Goal: Task Accomplishment & Management: Manage account settings

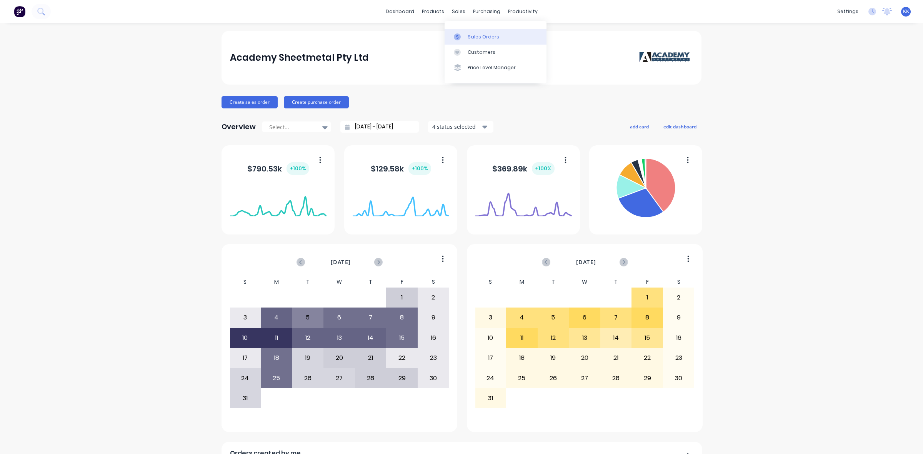
click at [474, 33] on div "Sales Orders" at bounding box center [483, 36] width 32 height 7
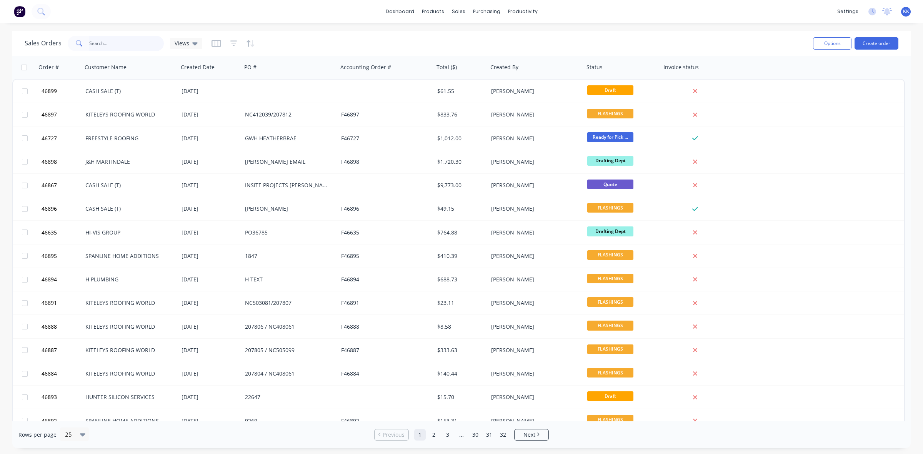
click at [130, 43] on input "text" at bounding box center [126, 43] width 75 height 15
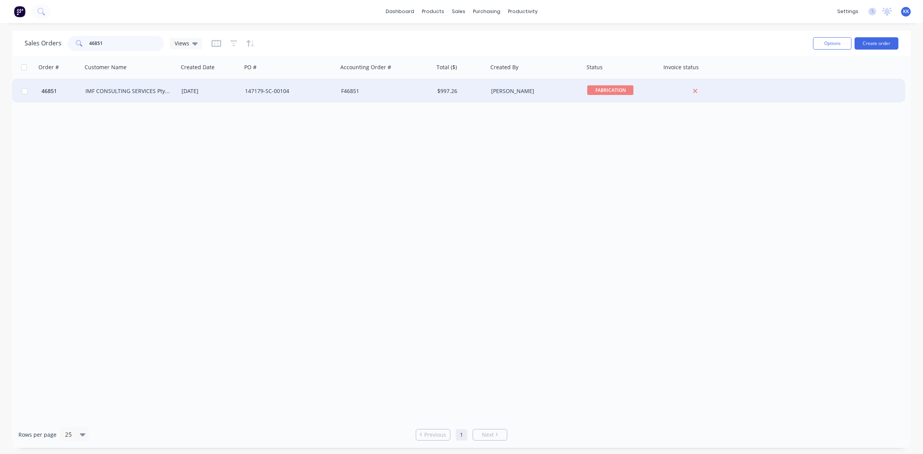
type input "46851"
click at [209, 92] on div "[DATE]" at bounding box center [209, 91] width 57 height 8
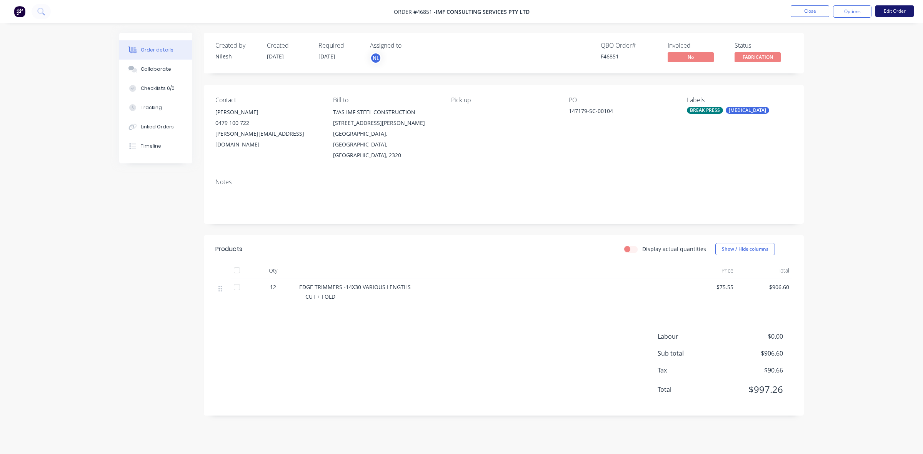
click at [898, 12] on button "Edit Order" at bounding box center [894, 11] width 38 height 12
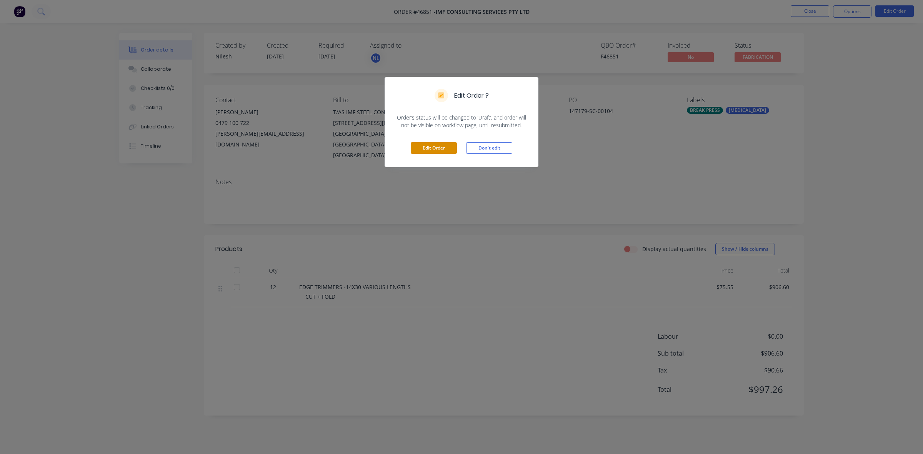
click at [423, 145] on button "Edit Order" at bounding box center [434, 148] width 46 height 12
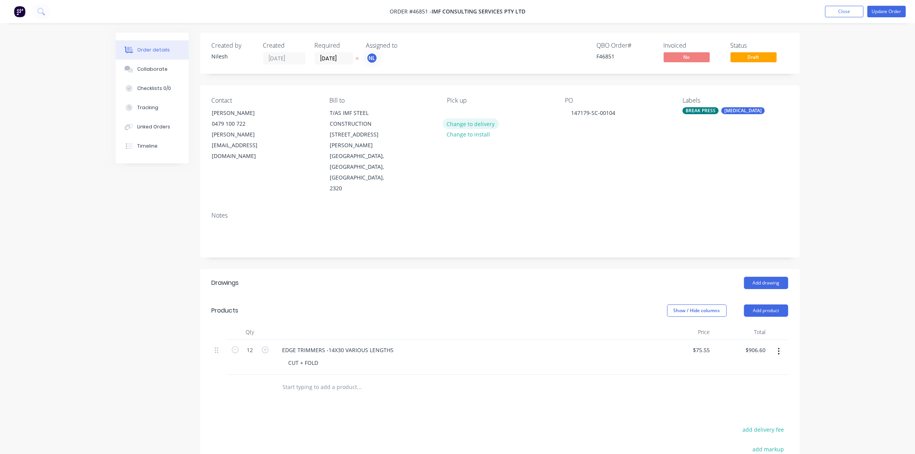
click at [475, 120] on button "Change to delivery" at bounding box center [471, 123] width 56 height 10
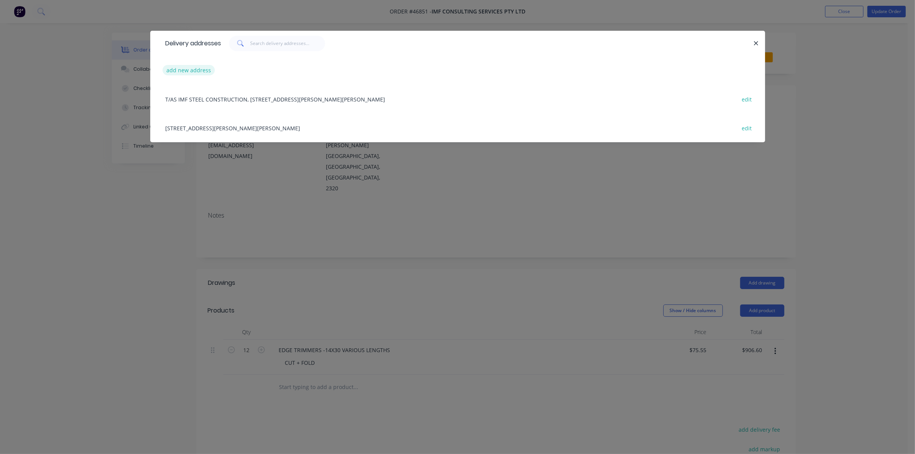
click at [197, 70] on button "add new address" at bounding box center [189, 70] width 53 height 10
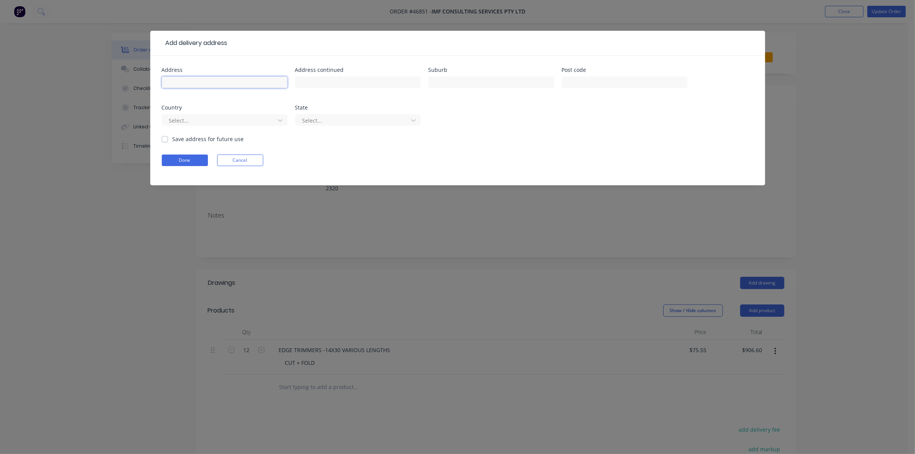
click at [205, 83] on input "text" at bounding box center [225, 82] width 126 height 12
type input "[STREET_ADDRESS]"
type input "SOMERSBY"
click at [196, 161] on button "Done" at bounding box center [185, 161] width 46 height 12
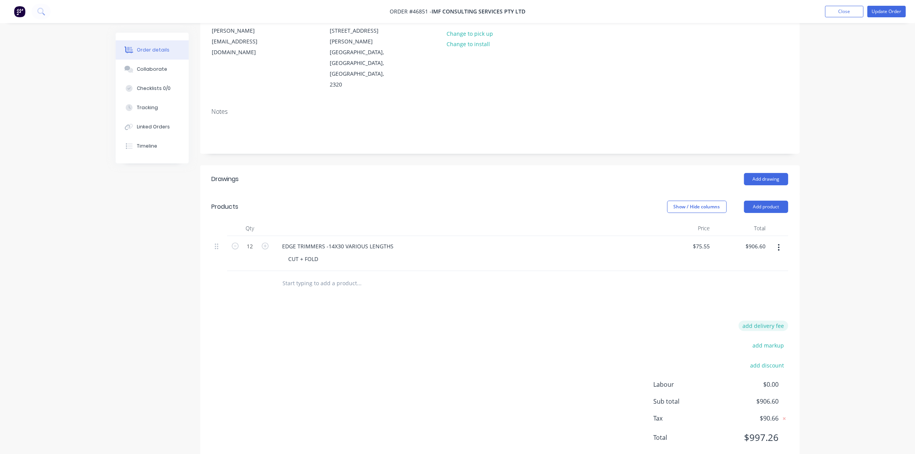
click at [773, 321] on button "add delivery fee" at bounding box center [764, 326] width 50 height 10
type input "160"
click input "submit" at bounding box center [0, 0] width 0 height 0
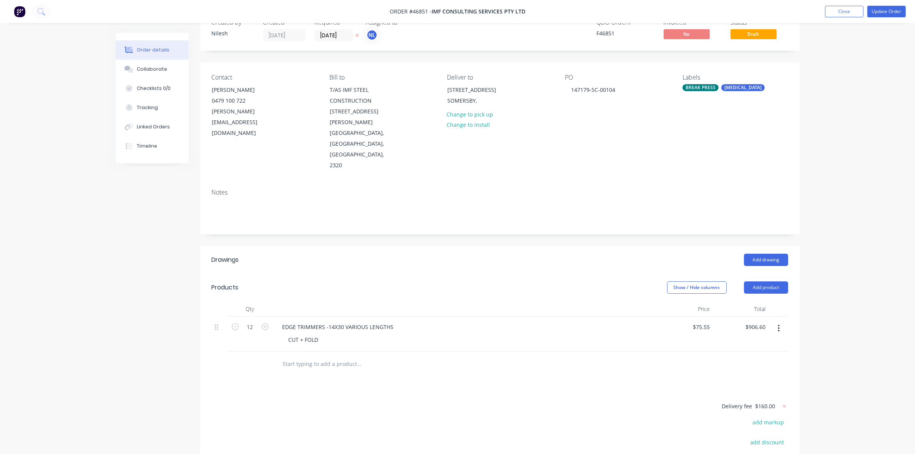
scroll to position [0, 0]
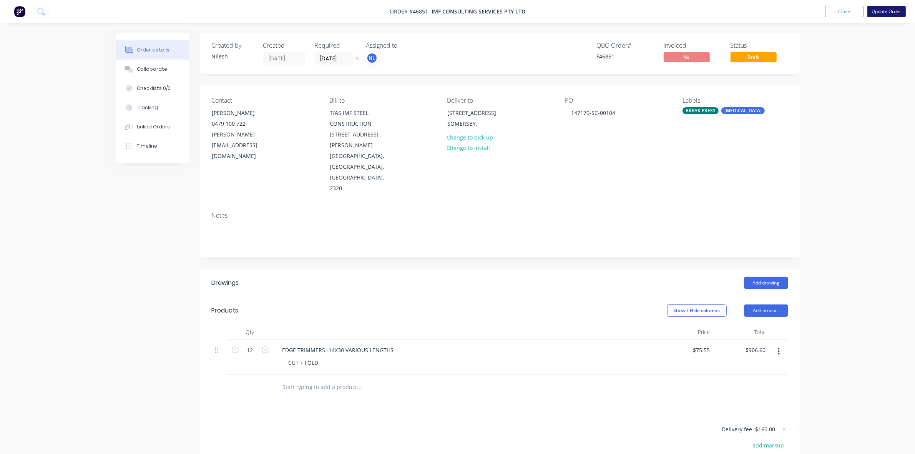
click at [894, 11] on button "Update Order" at bounding box center [887, 12] width 38 height 12
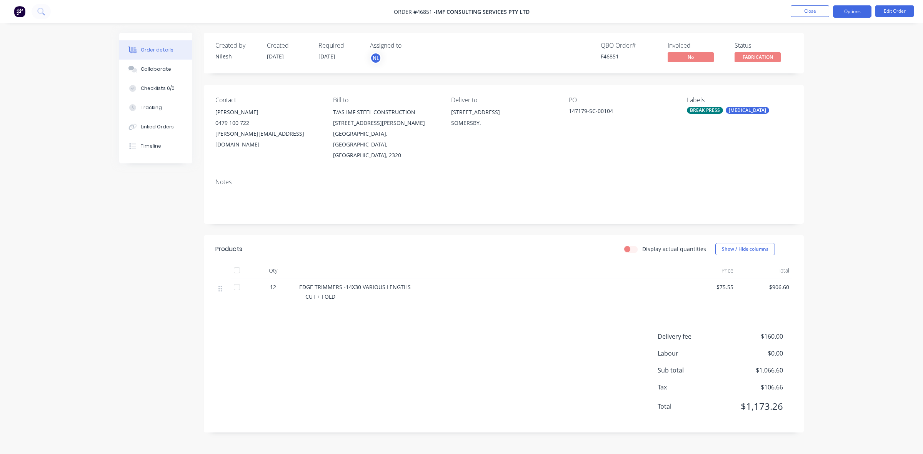
click at [858, 12] on button "Options" at bounding box center [852, 11] width 38 height 12
click at [823, 106] on div "Delivery Docket" at bounding box center [828, 108] width 71 height 11
click at [819, 77] on div "Without pricing" at bounding box center [828, 77] width 71 height 11
click at [898, 12] on button "Edit Order" at bounding box center [894, 11] width 38 height 12
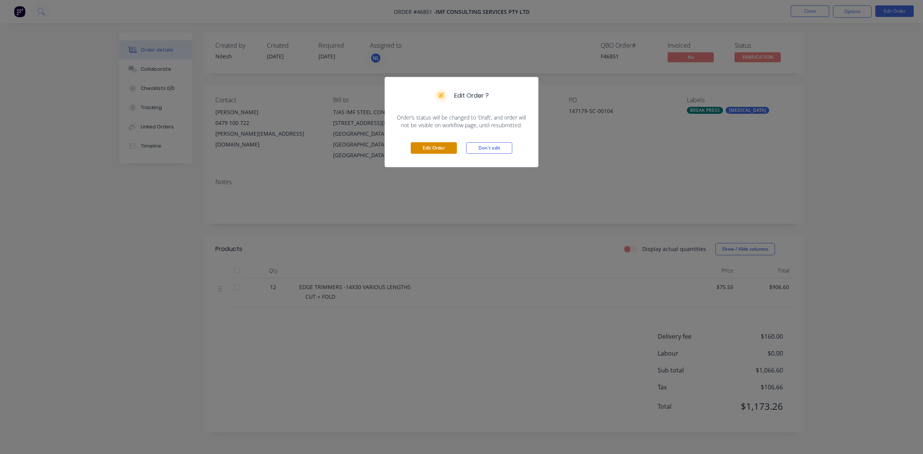
click at [446, 146] on button "Edit Order" at bounding box center [434, 148] width 46 height 12
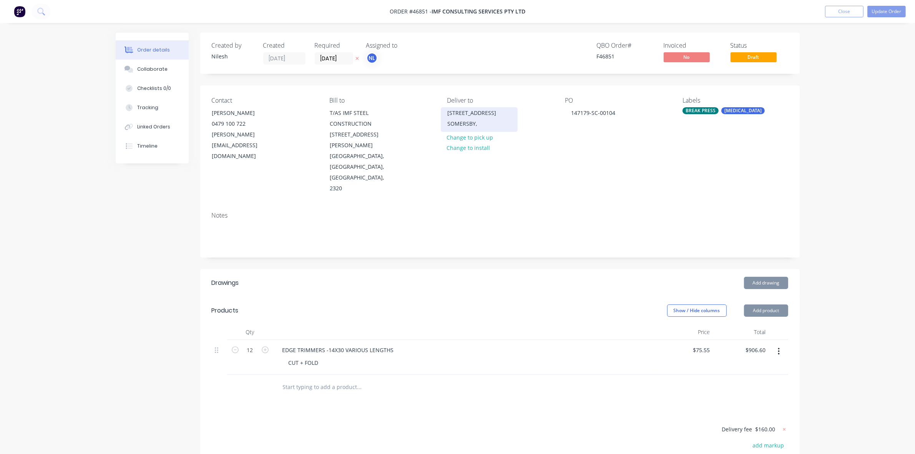
click at [468, 123] on div "SOMERSBY," at bounding box center [479, 123] width 64 height 11
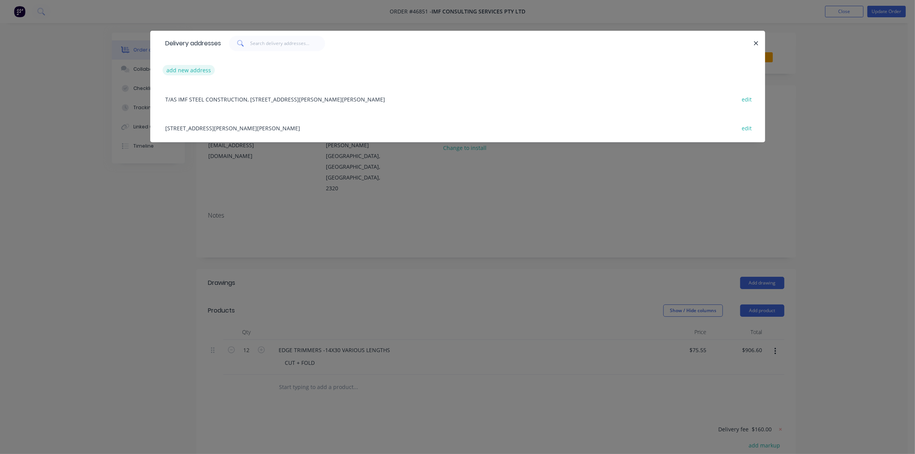
click at [178, 70] on button "add new address" at bounding box center [189, 70] width 53 height 10
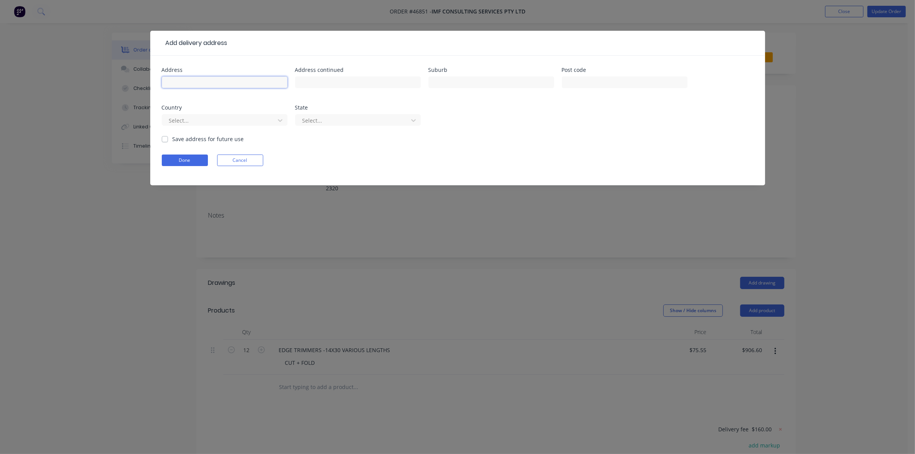
click at [196, 81] on input "text" at bounding box center [225, 82] width 126 height 12
type input "PRO-FENCE"
type input "[STREET_ADDRESS]"
type input "SOMERSBY"
click at [195, 161] on button "Done" at bounding box center [185, 161] width 46 height 12
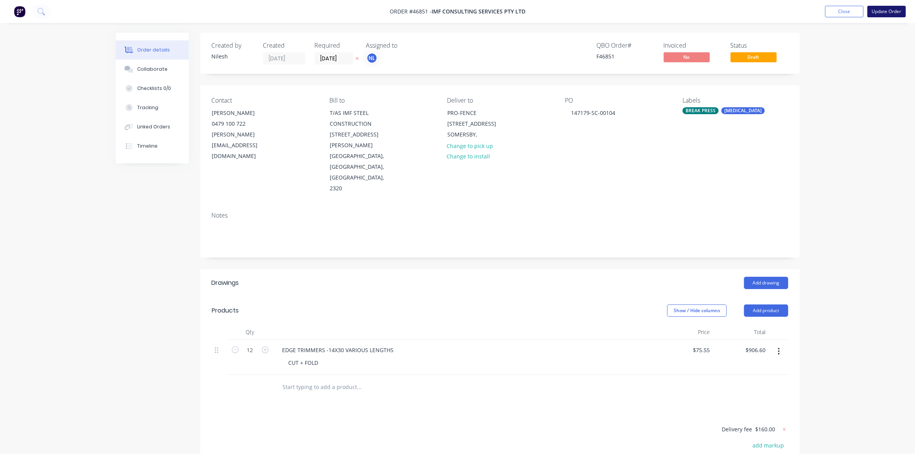
click at [877, 12] on button "Update Order" at bounding box center [887, 12] width 38 height 12
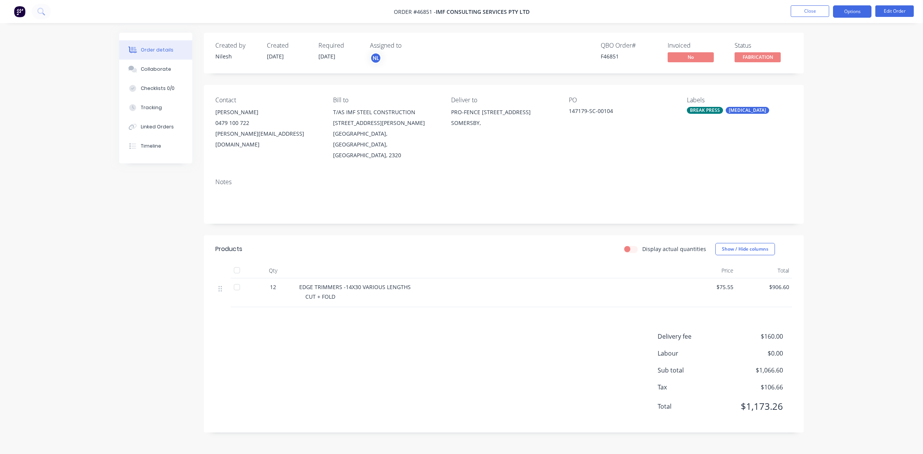
click at [869, 12] on button "Options" at bounding box center [852, 11] width 38 height 12
click at [828, 113] on div "Delivery Docket" at bounding box center [828, 108] width 71 height 11
click at [828, 82] on div "Without pricing" at bounding box center [828, 77] width 71 height 11
click at [796, 13] on button "Close" at bounding box center [809, 11] width 38 height 12
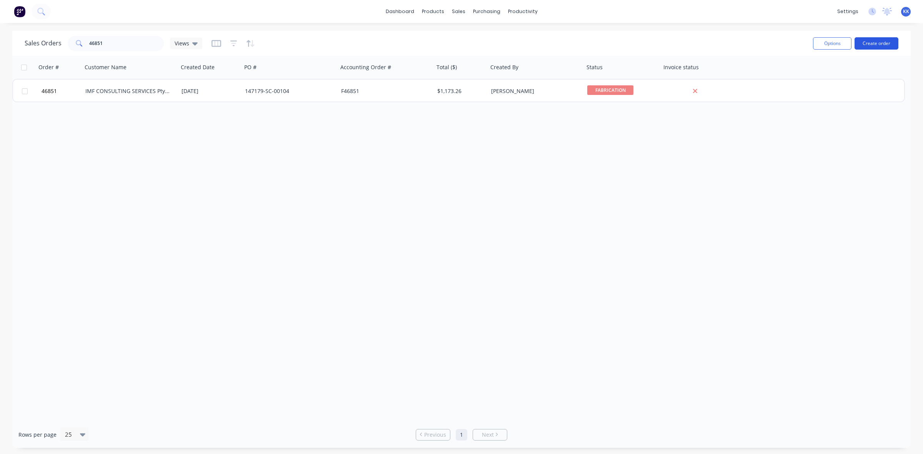
click at [869, 43] on button "Create order" at bounding box center [876, 43] width 44 height 12
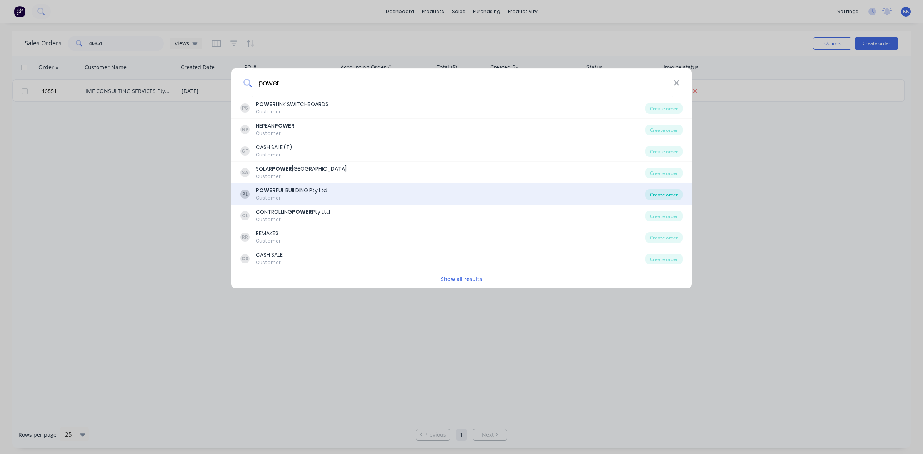
type input "power"
click at [660, 198] on div "Create order" at bounding box center [663, 194] width 37 height 11
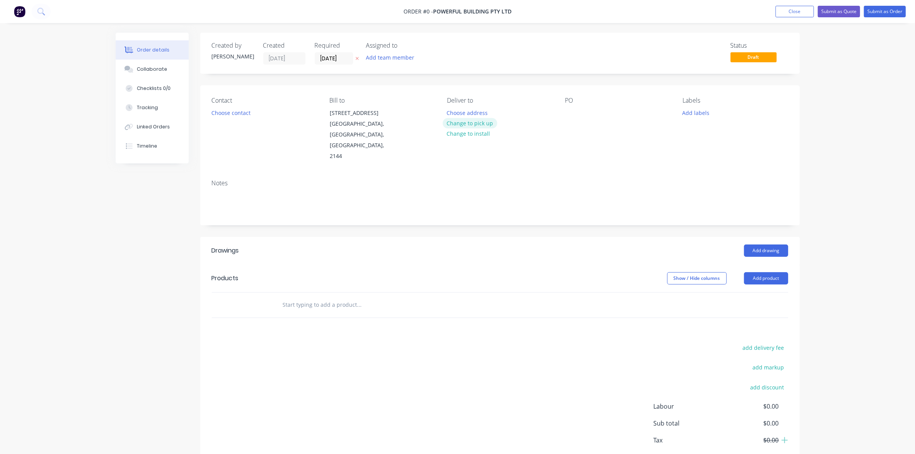
click at [468, 120] on button "Change to pick up" at bounding box center [470, 123] width 55 height 10
click at [236, 114] on button "Choose contact" at bounding box center [230, 112] width 47 height 10
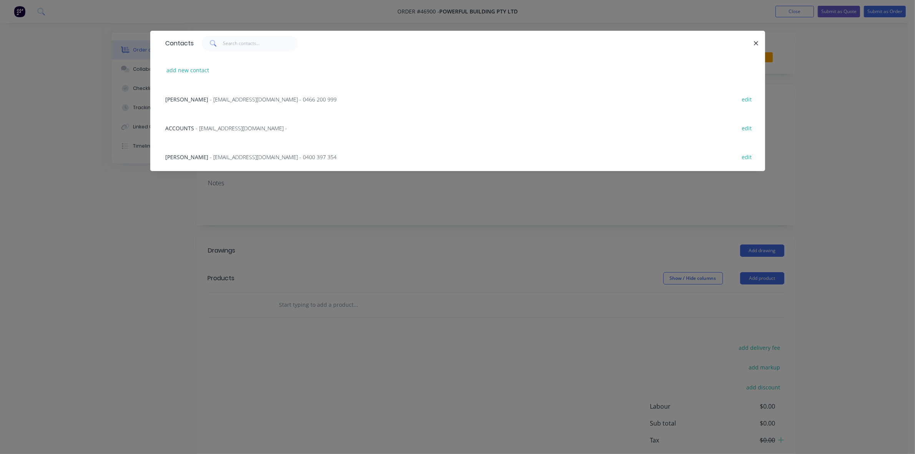
click at [228, 105] on div "[PERSON_NAME] - [EMAIL_ADDRESS][DOMAIN_NAME] - 0466 200 999 edit" at bounding box center [458, 99] width 592 height 29
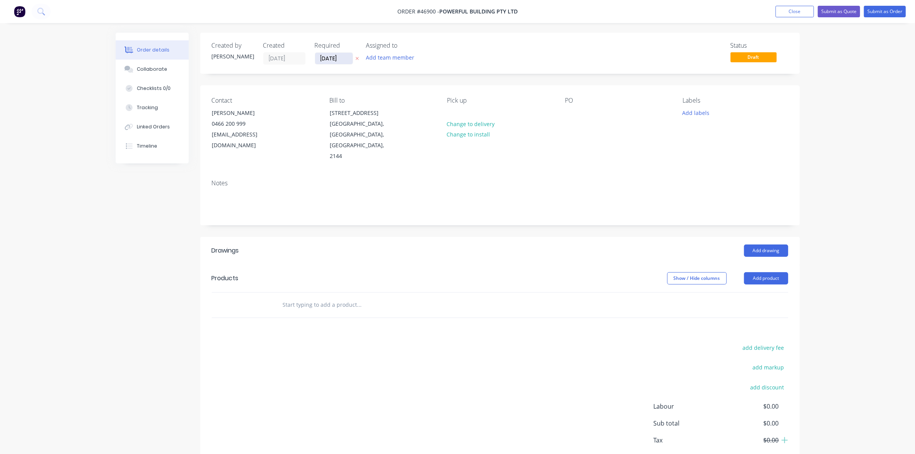
click at [320, 58] on input "[DATE]" at bounding box center [334, 59] width 38 height 12
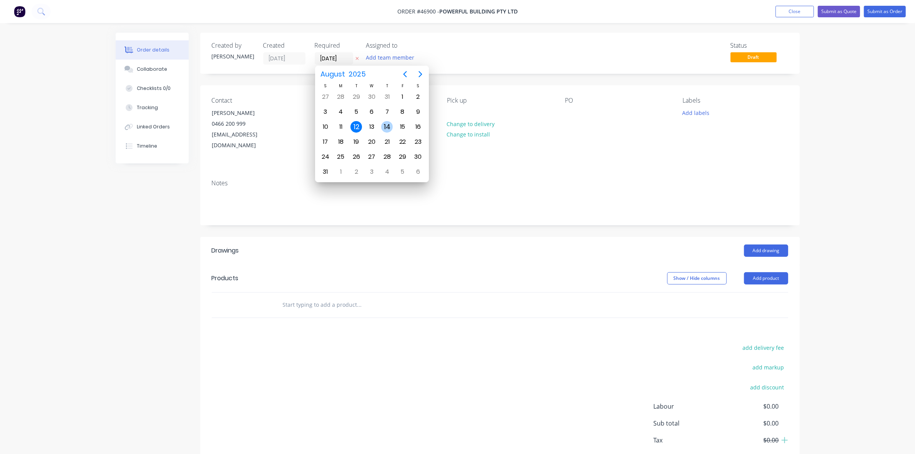
click at [385, 123] on div "14" at bounding box center [387, 127] width 12 height 12
type input "[DATE]"
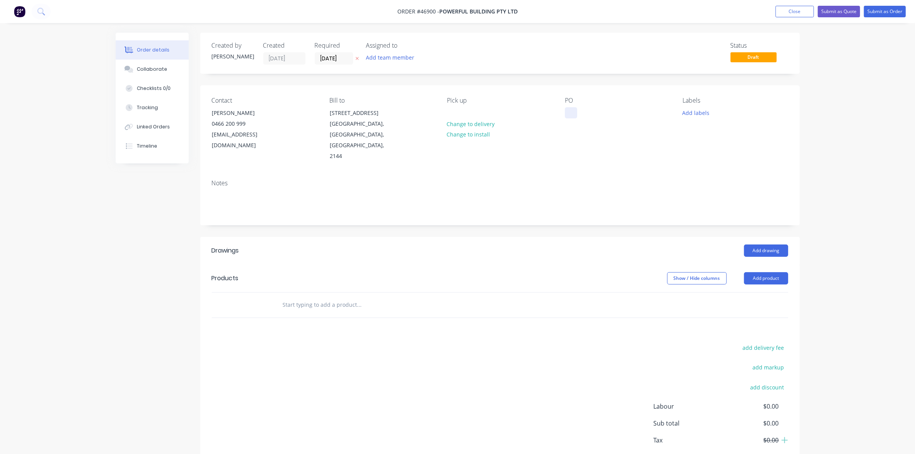
click at [569, 110] on div at bounding box center [571, 112] width 12 height 11
click at [582, 123] on div "REDHEAD - LOTS 136, 137, 138,144" at bounding box center [613, 116] width 96 height 19
click at [758, 244] on button "Add drawing" at bounding box center [766, 250] width 44 height 12
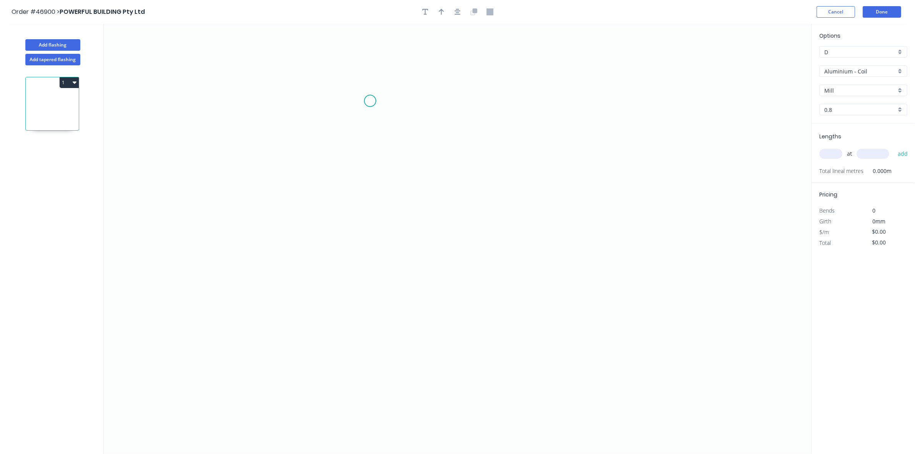
click at [368, 97] on icon "0" at bounding box center [458, 239] width 708 height 430
click at [364, 189] on icon "0" at bounding box center [458, 239] width 708 height 430
click at [469, 202] on icon "0 ?" at bounding box center [458, 239] width 708 height 430
click at [469, 240] on icon "0 ? ? ? º" at bounding box center [458, 239] width 708 height 430
click at [353, 135] on rect at bounding box center [356, 139] width 15 height 11
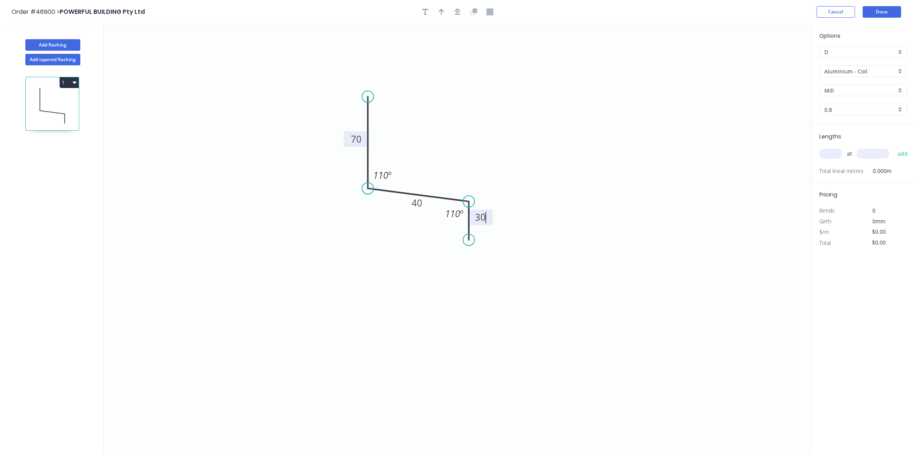
type input "$12.55"
click at [439, 14] on icon "button" at bounding box center [441, 11] width 5 height 7
drag, startPoint x: 773, startPoint y: 58, endPoint x: 438, endPoint y: 156, distance: 349.0
click at [438, 156] on icon "0 70 40 30 110 º 110 º" at bounding box center [458, 239] width 708 height 430
drag, startPoint x: 773, startPoint y: 60, endPoint x: 429, endPoint y: 155, distance: 356.8
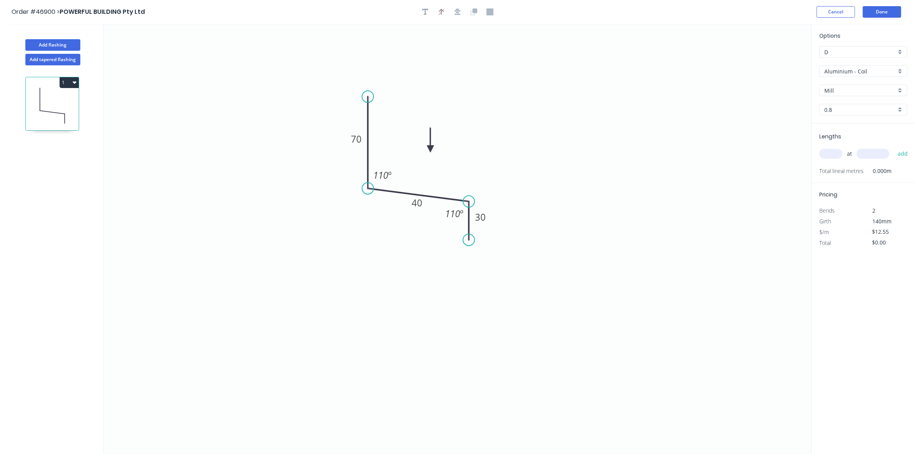
click at [429, 152] on icon at bounding box center [430, 140] width 7 height 25
drag, startPoint x: 411, startPoint y: 210, endPoint x: 439, endPoint y: 237, distance: 39.2
click at [406, 246] on rect at bounding box center [412, 240] width 25 height 16
click at [861, 72] on input "Aluminium - Coil" at bounding box center [861, 71] width 72 height 8
click at [850, 130] on div "Colorbond" at bounding box center [863, 126] width 87 height 13
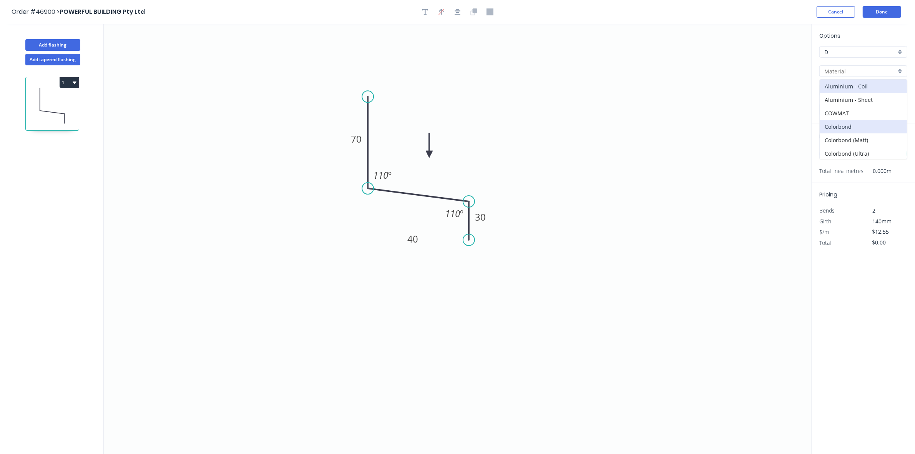
type input "Colorbond"
type input "Basalt"
type input "0.55"
type input "$8.02"
click at [852, 93] on input "Basalt" at bounding box center [861, 90] width 72 height 8
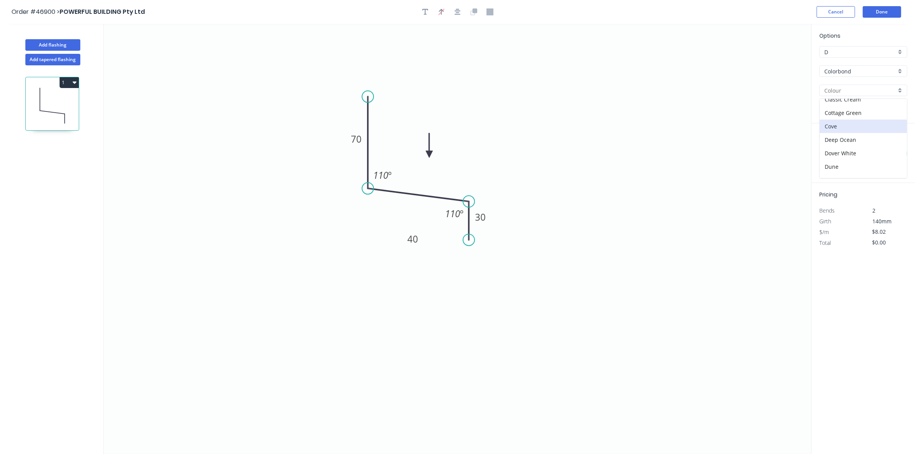
scroll to position [48, 0]
click at [846, 142] on div "Dover White" at bounding box center [863, 137] width 87 height 13
type input "Dover White"
click at [836, 156] on input "text" at bounding box center [831, 154] width 23 height 10
type input "25"
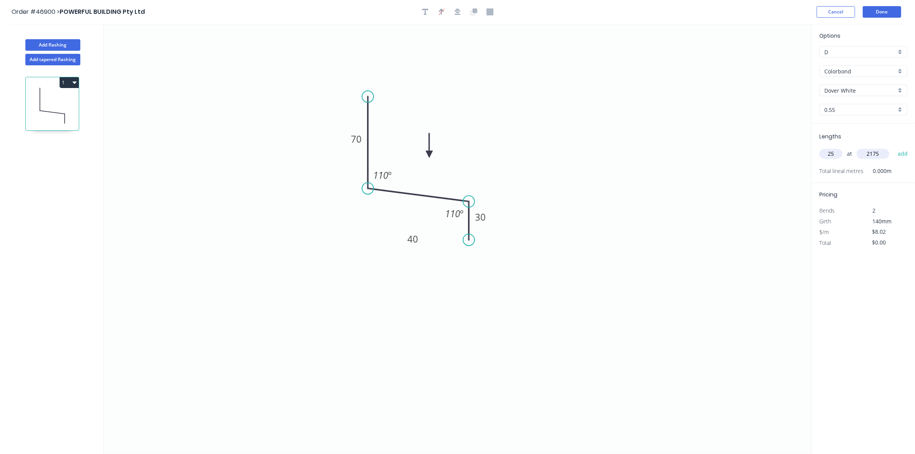
type input "2175"
click at [894, 147] on button "add" at bounding box center [903, 153] width 18 height 13
type input "$436.09"
type input "8"
type input "1215"
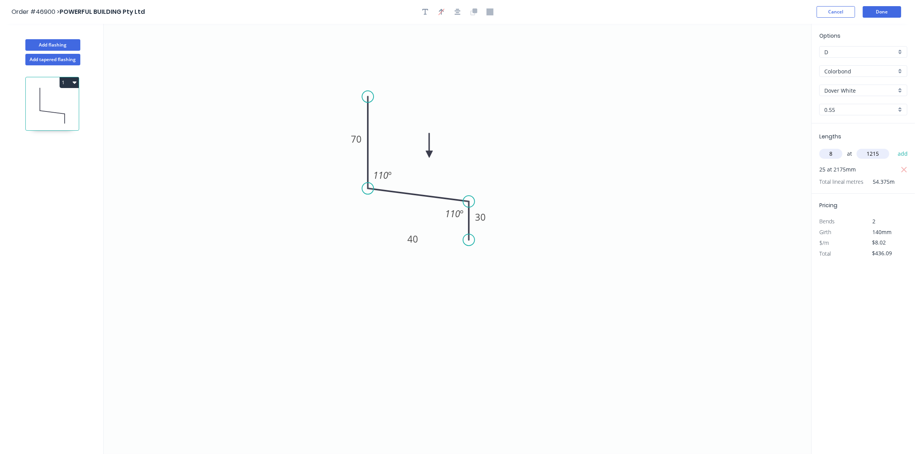
click at [894, 147] on button "add" at bounding box center [903, 153] width 18 height 13
type input "$514.04"
type input "8"
type input "615"
click at [894, 147] on button "add" at bounding box center [903, 153] width 18 height 13
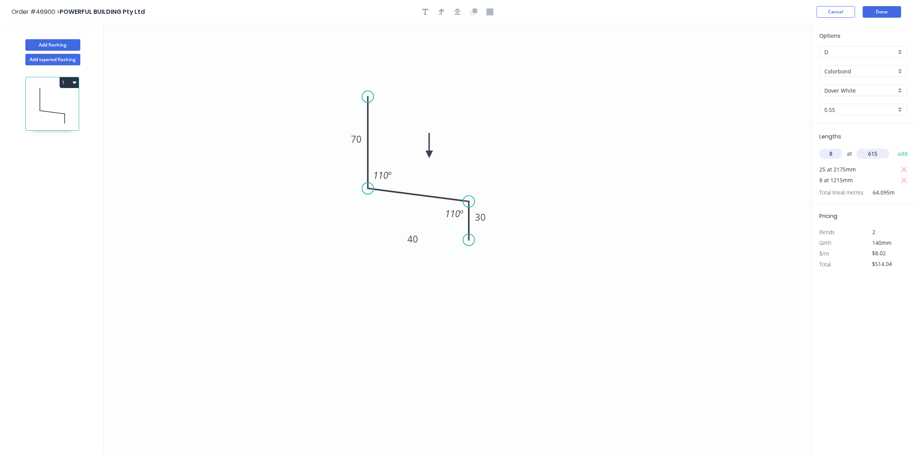
type input "$578.20"
type input "2"
type input "2415"
click at [894, 147] on button "add" at bounding box center [903, 153] width 18 height 13
type input "$616.94"
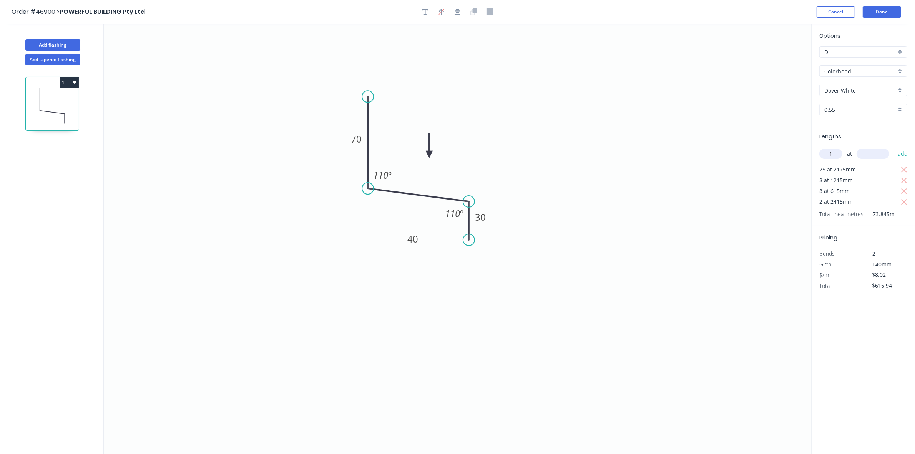
type input "1"
type input "1055"
click at [894, 147] on button "add" at bounding box center [903, 153] width 18 height 13
type input "$625.40"
type input "1"
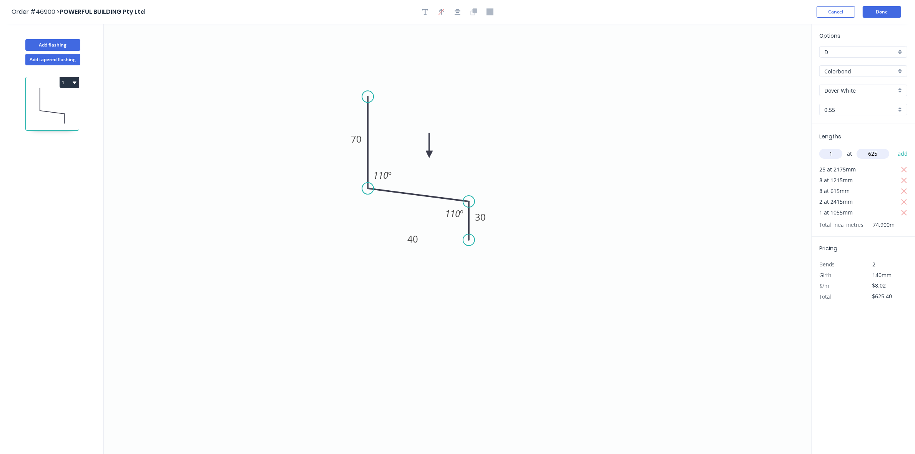
type input "625"
click at [894, 147] on button "add" at bounding box center [903, 153] width 18 height 13
type input "$633.42"
type input "2"
type input "1575"
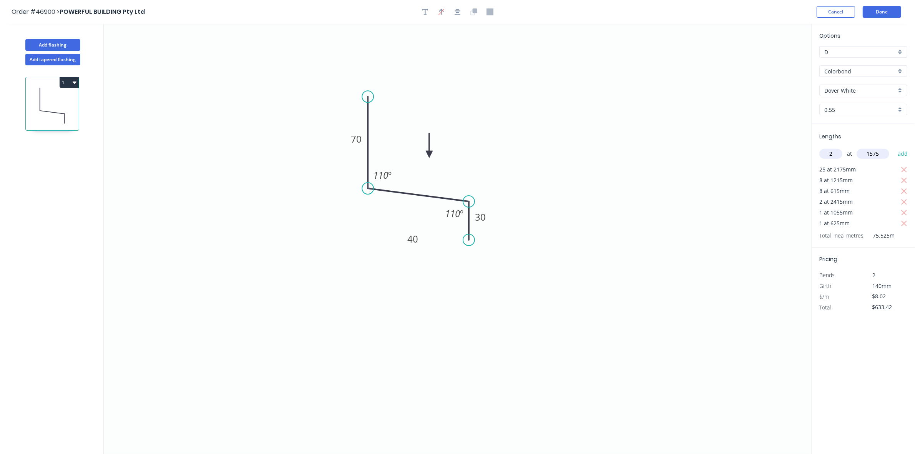
click at [894, 147] on button "add" at bounding box center [903, 153] width 18 height 13
type input "$658.68"
click at [427, 10] on icon "button" at bounding box center [425, 11] width 6 height 7
drag, startPoint x: 144, startPoint y: 71, endPoint x: 375, endPoint y: 240, distance: 285.8
click at [375, 240] on textarea at bounding box center [396, 244] width 62 height 28
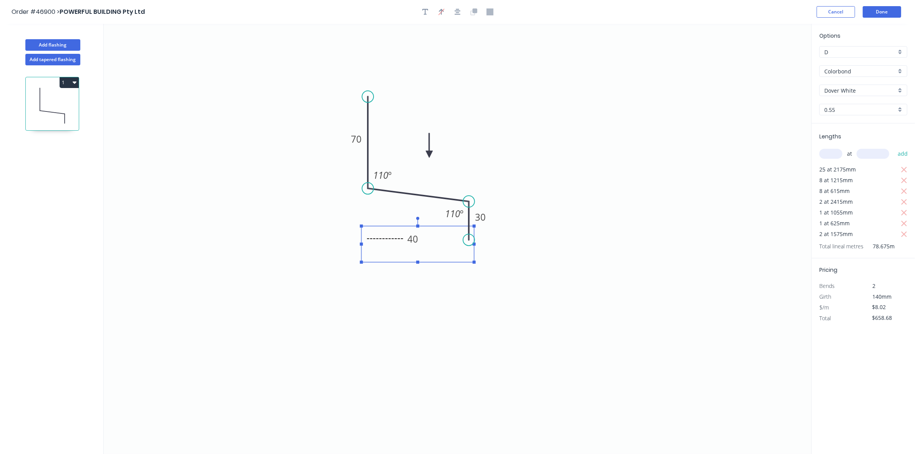
drag, startPoint x: 432, startPoint y: 244, endPoint x: 475, endPoint y: 243, distance: 42.7
click at [475, 243] on icon "------------ 70 40 30 110 º 110 º" at bounding box center [458, 239] width 708 height 430
click at [427, 238] on textarea "------------" at bounding box center [417, 244] width 105 height 28
click at [421, 238] on rect at bounding box center [412, 239] width 25 height 16
click at [394, 239] on textarea "------------" at bounding box center [417, 244] width 105 height 28
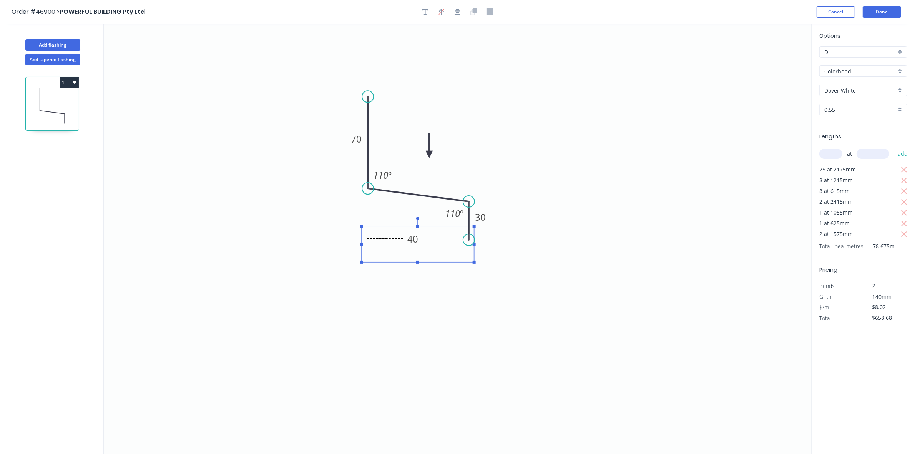
click at [414, 344] on icon "------------ --------------- 70 40 30 110 º 110 º" at bounding box center [458, 239] width 708 height 430
type textarea "------------ ---------------"
drag, startPoint x: 74, startPoint y: 81, endPoint x: 70, endPoint y: 91, distance: 9.9
click at [73, 81] on icon "button" at bounding box center [75, 82] width 4 height 6
click at [67, 100] on div "Duplicate" at bounding box center [42, 101] width 59 height 11
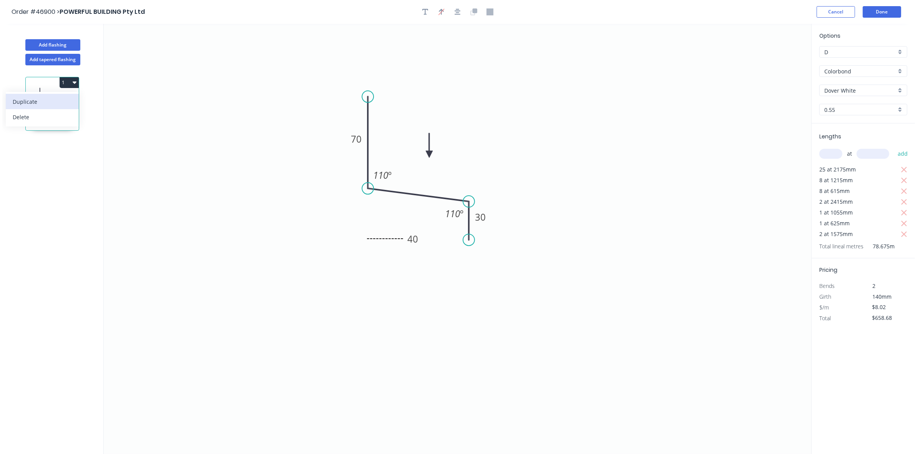
type input "$0.00"
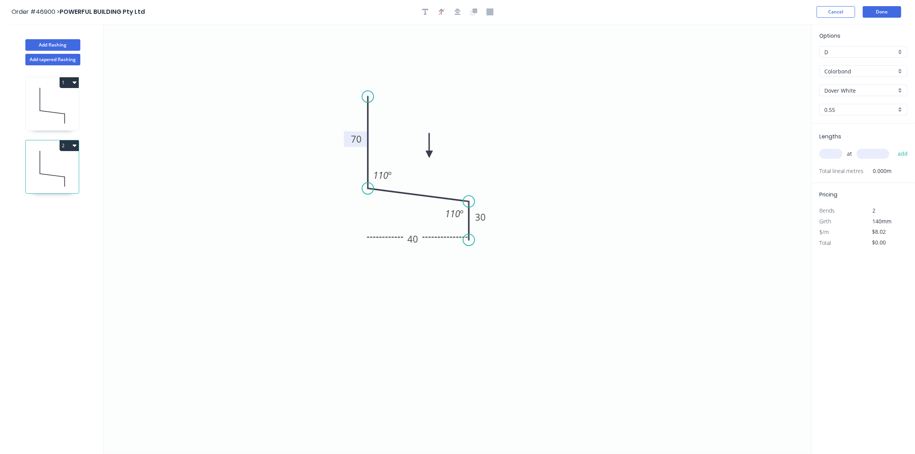
click at [361, 139] on tspan "70" at bounding box center [356, 139] width 11 height 13
type input "$10.08"
click at [835, 154] on input "text" at bounding box center [831, 154] width 23 height 10
type input "5"
type input "920"
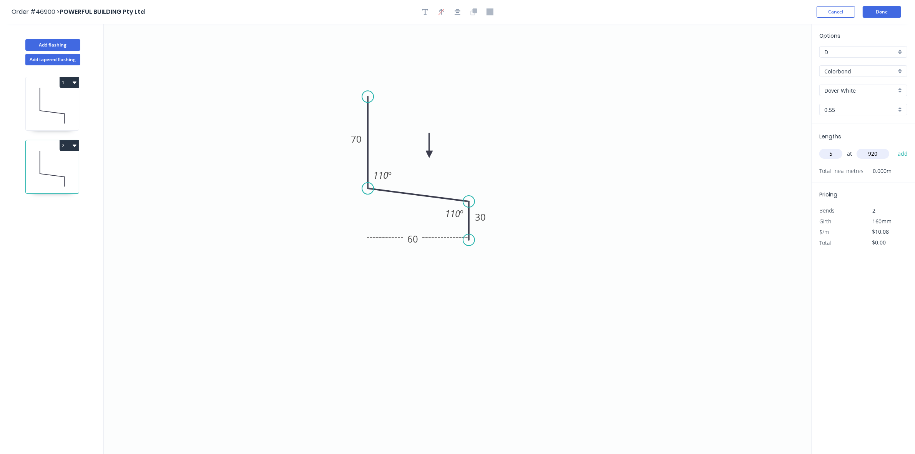
click at [894, 147] on button "add" at bounding box center [903, 153] width 18 height 13
click at [68, 149] on button "2" at bounding box center [69, 145] width 19 height 11
click at [58, 164] on div "Duplicate" at bounding box center [42, 164] width 59 height 11
type input "$0.00"
click at [349, 139] on rect at bounding box center [356, 139] width 15 height 11
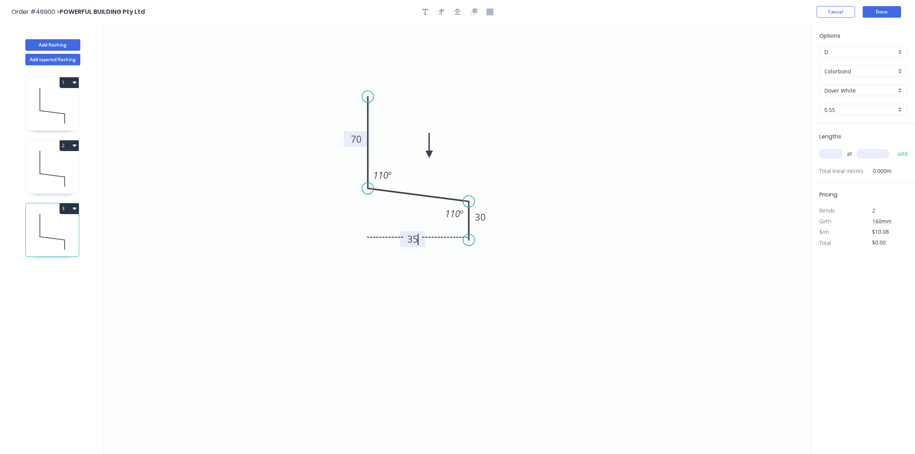
type input "$8.02"
click at [829, 156] on input "text" at bounding box center [831, 154] width 23 height 10
type input "4"
type input "4900"
click at [894, 147] on button "add" at bounding box center [903, 153] width 18 height 13
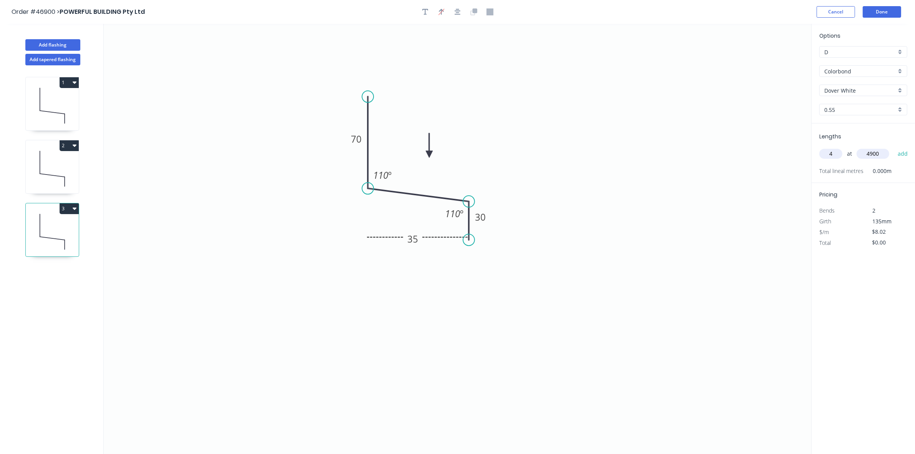
type input "$157.19"
click at [872, 15] on button "Done" at bounding box center [882, 12] width 38 height 12
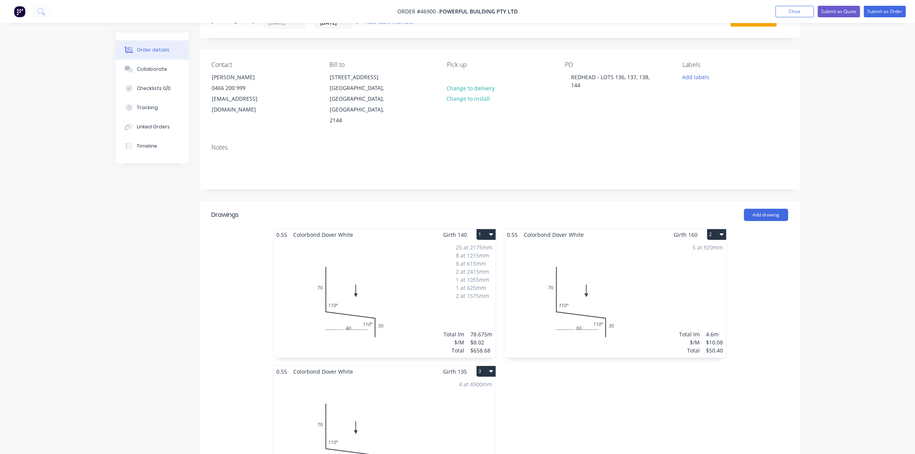
scroll to position [48, 0]
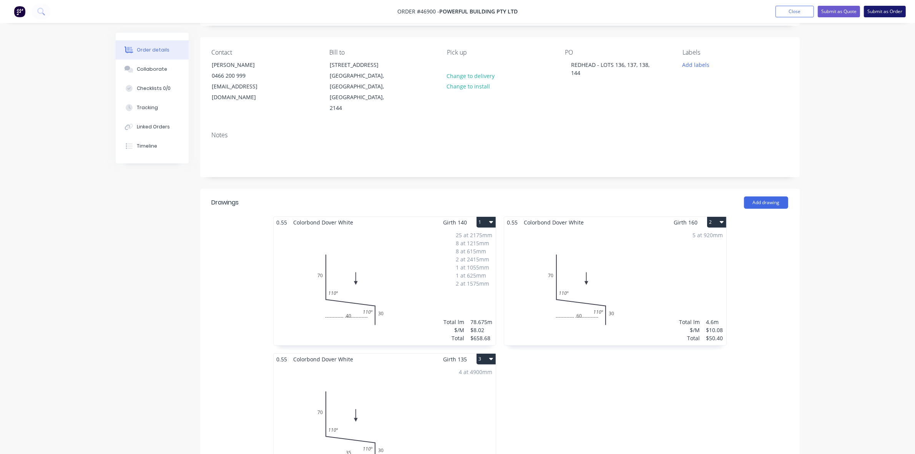
click at [887, 12] on button "Submit as Order" at bounding box center [885, 12] width 42 height 12
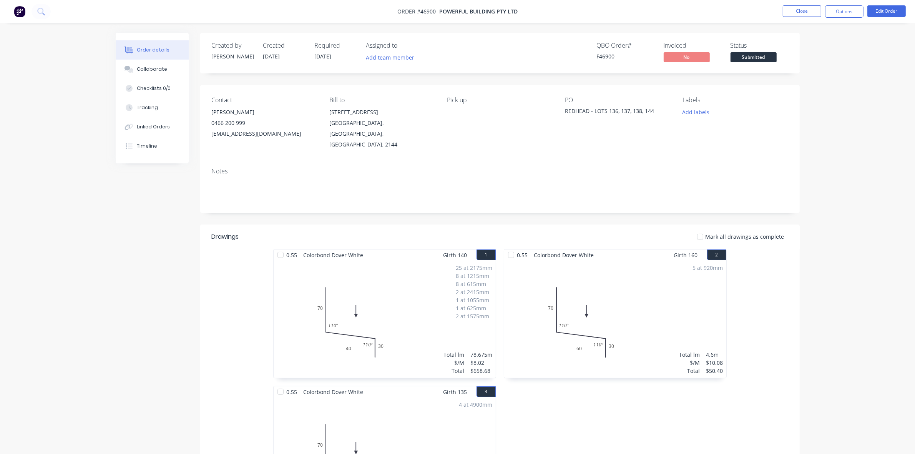
drag, startPoint x: 859, startPoint y: 70, endPoint x: 856, endPoint y: 62, distance: 9.5
click at [860, 70] on div "Order details Collaborate Checklists 0/0 Tracking Linked Orders Timeline Order …" at bounding box center [457, 321] width 915 height 643
click at [845, 11] on button "Options" at bounding box center [844, 11] width 38 height 12
click at [822, 83] on button "Order Confirmation" at bounding box center [821, 77] width 85 height 15
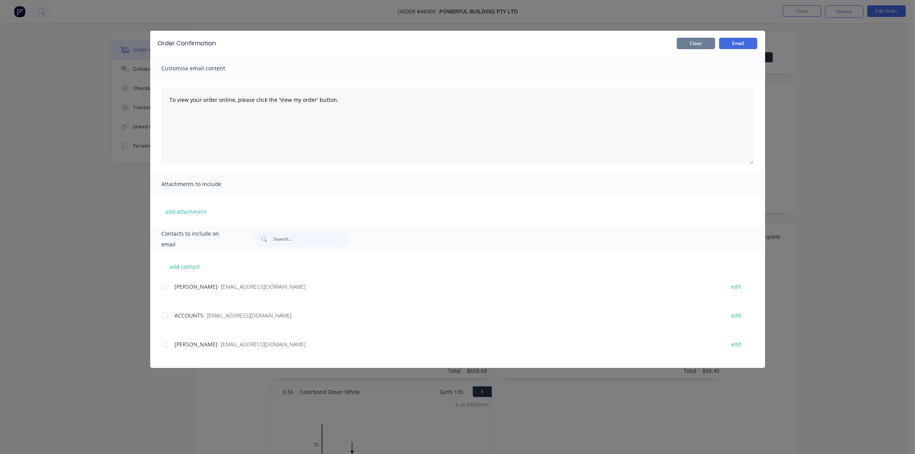
click at [702, 42] on button "Close" at bounding box center [696, 44] width 38 height 12
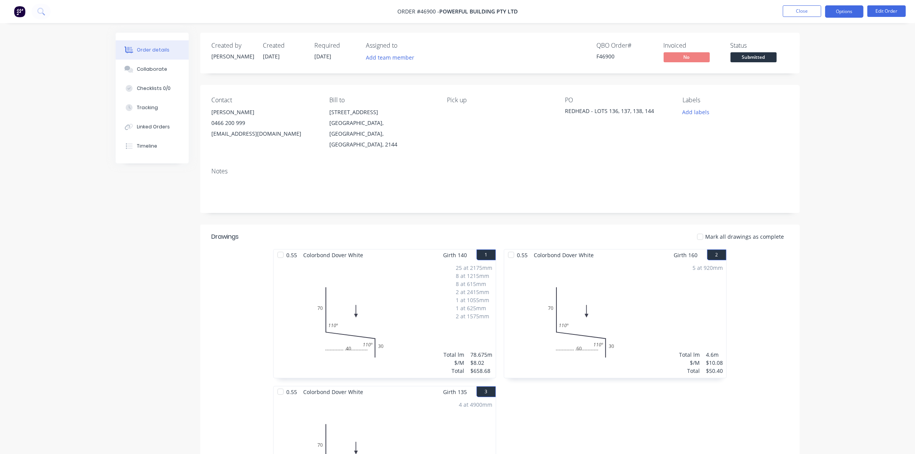
click at [846, 6] on button "Options" at bounding box center [844, 11] width 38 height 12
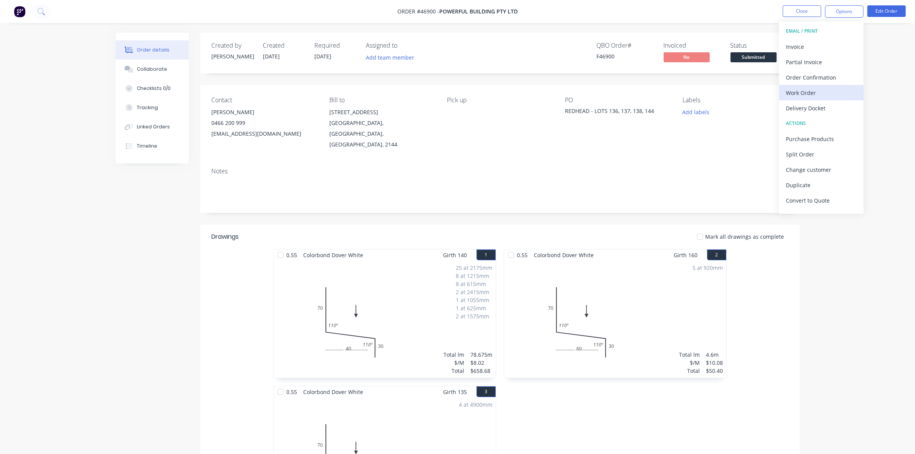
click at [823, 87] on div "Work Order" at bounding box center [821, 92] width 71 height 11
click at [822, 78] on div "Without pricing" at bounding box center [821, 77] width 71 height 11
click at [750, 58] on span "Submitted" at bounding box center [754, 57] width 46 height 10
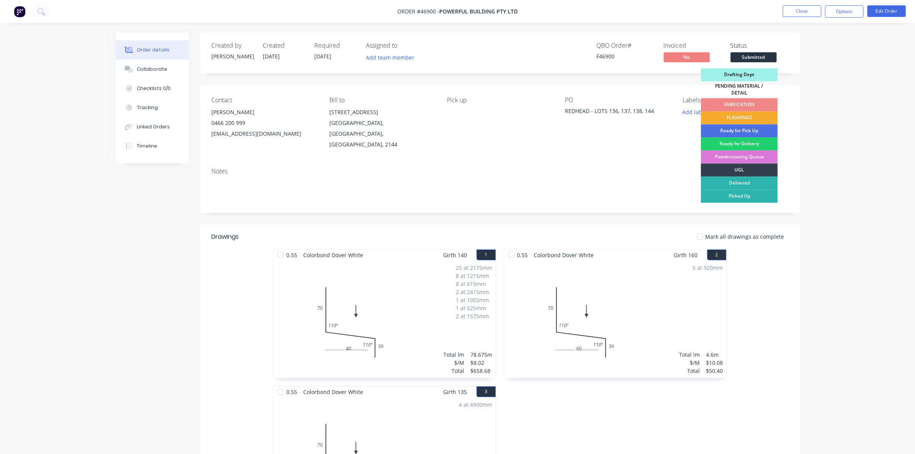
click at [755, 116] on div "FLASHINGS" at bounding box center [739, 117] width 77 height 13
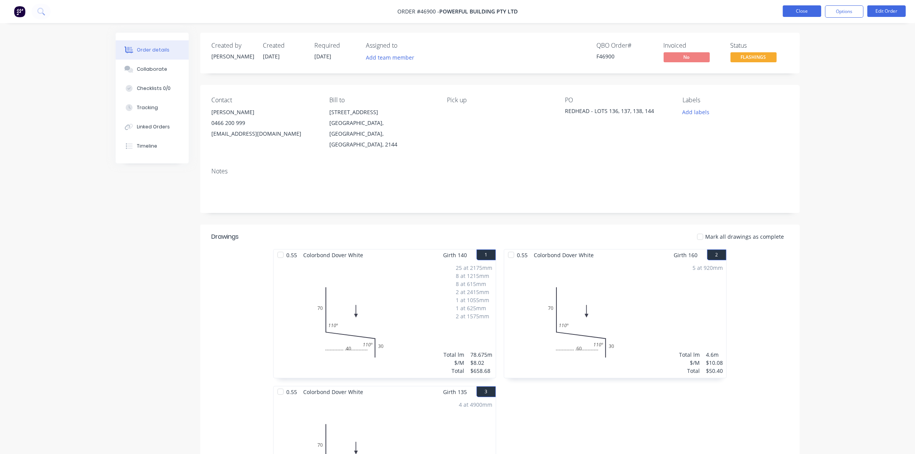
click at [796, 12] on button "Close" at bounding box center [802, 11] width 38 height 12
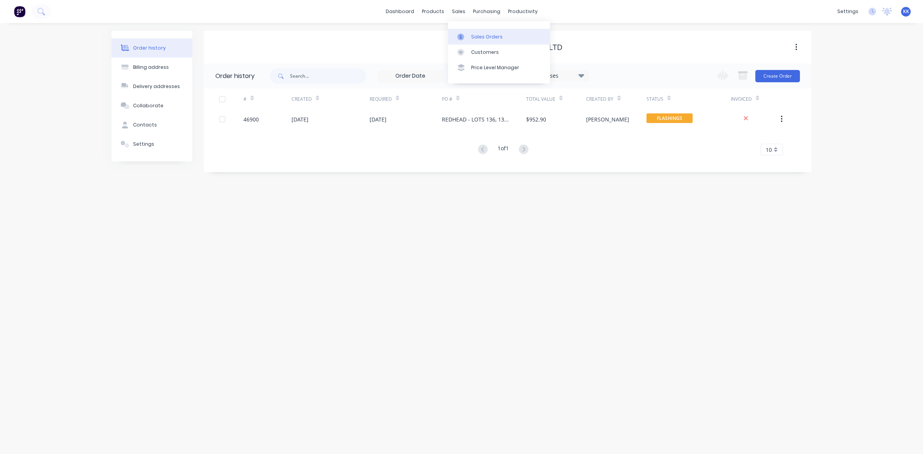
click at [469, 40] on link "Sales Orders" at bounding box center [499, 36] width 102 height 15
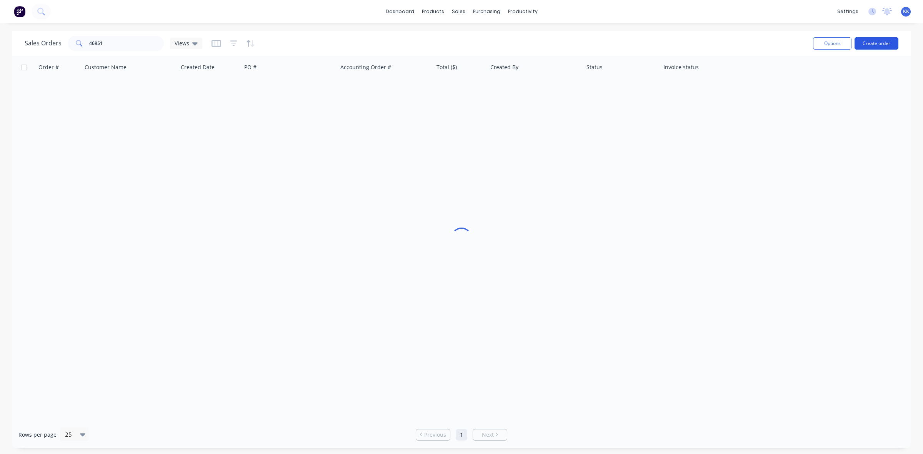
click at [858, 48] on button "Create order" at bounding box center [876, 43] width 44 height 12
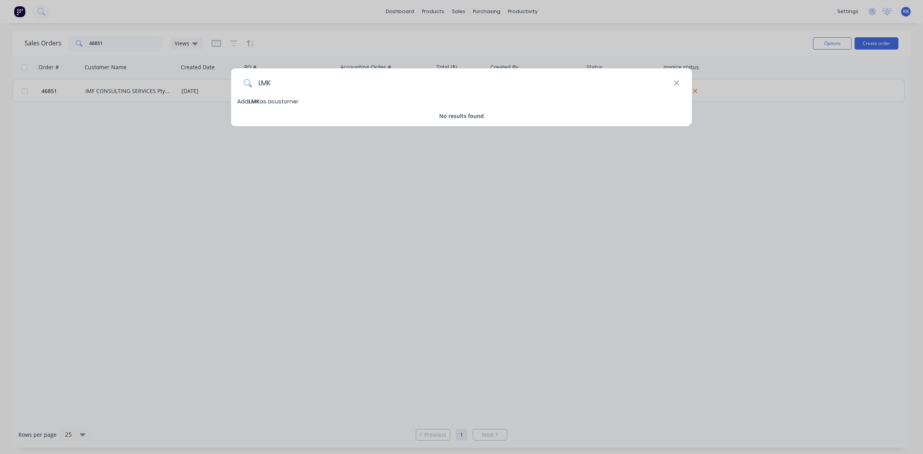
drag, startPoint x: 281, startPoint y: 82, endPoint x: 258, endPoint y: 83, distance: 23.5
click at [258, 83] on input "LMK" at bounding box center [462, 82] width 421 height 29
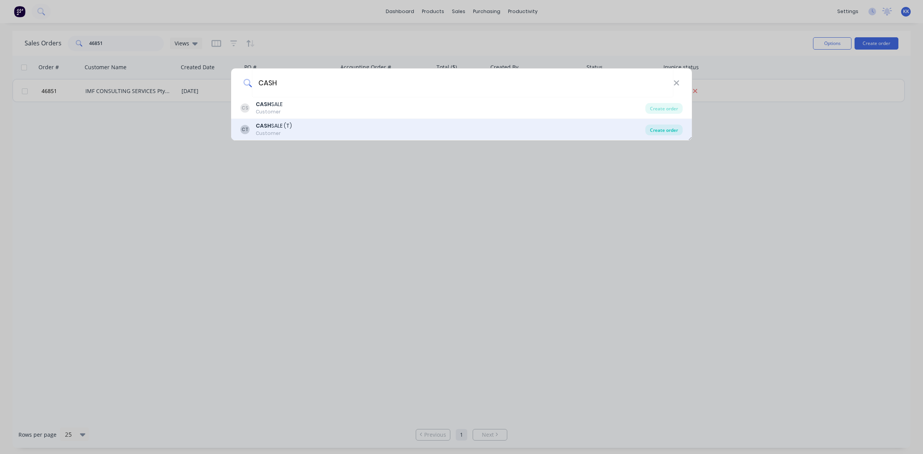
type input "CASH"
click at [657, 132] on div "Create order" at bounding box center [663, 130] width 37 height 11
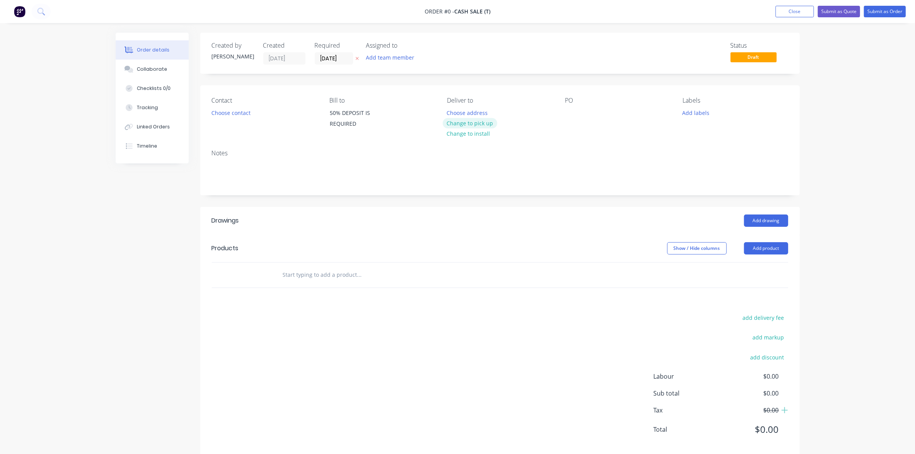
click at [472, 121] on button "Change to pick up" at bounding box center [470, 123] width 55 height 10
click at [236, 112] on button "Choose contact" at bounding box center [230, 112] width 47 height 10
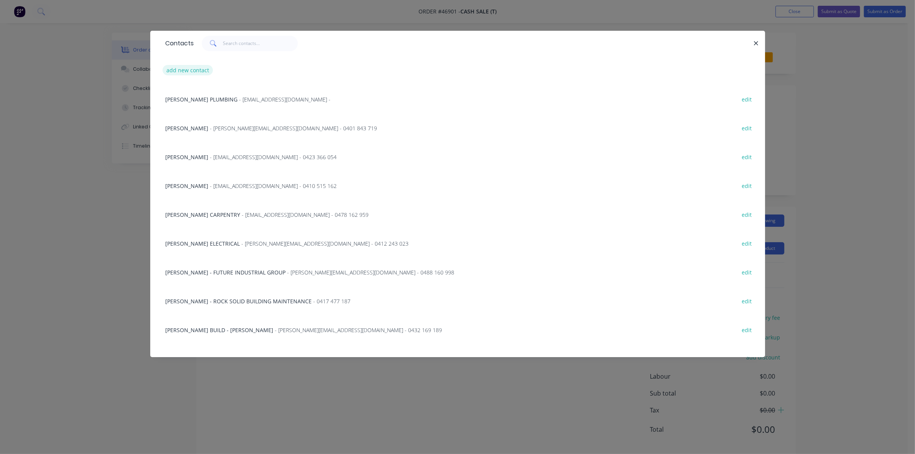
click at [196, 72] on button "add new contact" at bounding box center [188, 70] width 51 height 10
select select "AU"
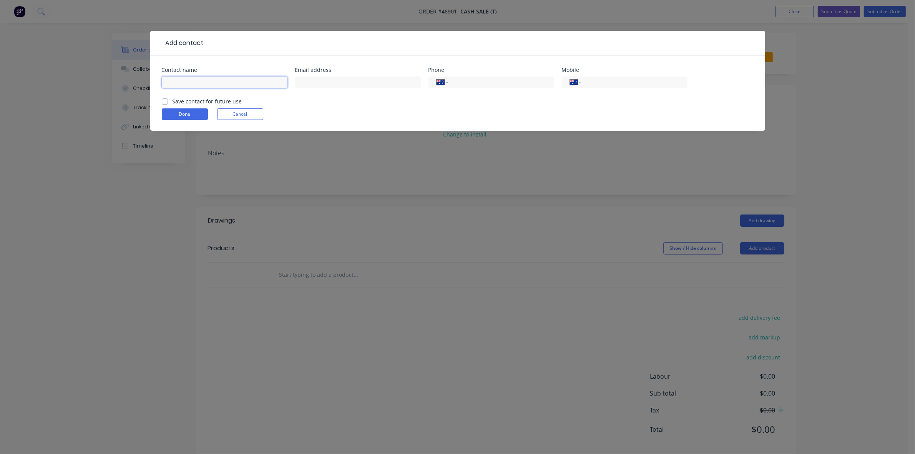
click at [197, 80] on input "text" at bounding box center [225, 82] width 126 height 12
type input "[PERSON_NAME] - LMK BUILT"
click at [353, 79] on input "text" at bounding box center [358, 82] width 126 height 12
paste input "mailto:[EMAIL_ADDRESS][DOMAIN_NAME]"
drag, startPoint x: 317, startPoint y: 85, endPoint x: 288, endPoint y: 85, distance: 28.8
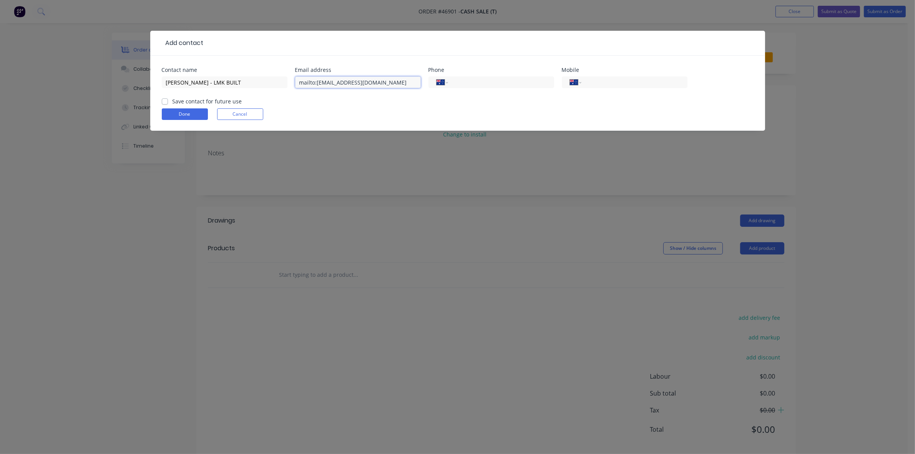
click at [288, 85] on div "Contact name [PERSON_NAME] - LMK BUILT Email address mailto:[EMAIL_ADDRESS][DOM…" at bounding box center [458, 82] width 592 height 30
type input "[EMAIL_ADDRESS][DOMAIN_NAME]"
click at [637, 84] on input "tel" at bounding box center [633, 82] width 92 height 9
drag, startPoint x: 635, startPoint y: 84, endPoint x: 589, endPoint y: 84, distance: 46.5
click at [589, 84] on input "04558554156" at bounding box center [633, 82] width 92 height 9
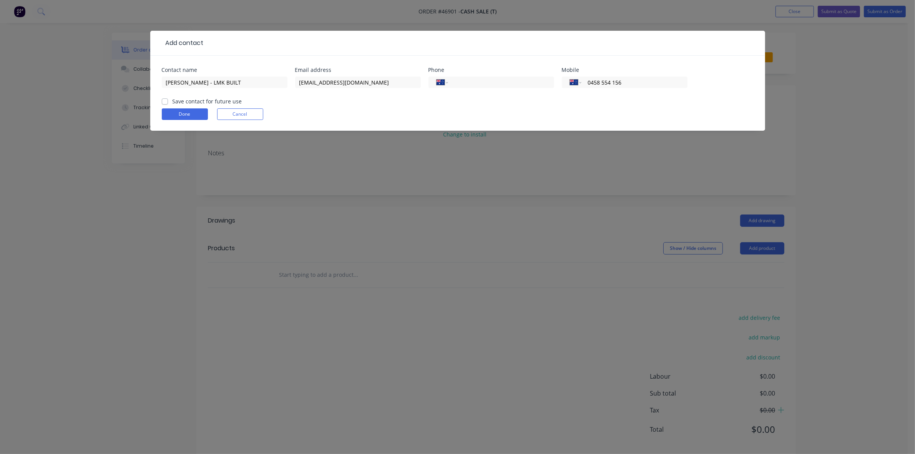
type input "0458 554 156"
click at [173, 101] on label "Save contact for future use" at bounding box center [208, 101] width 70 height 8
click at [164, 101] on input "Save contact for future use" at bounding box center [165, 100] width 6 height 7
checkbox input "true"
click at [173, 113] on button "Done" at bounding box center [185, 114] width 46 height 12
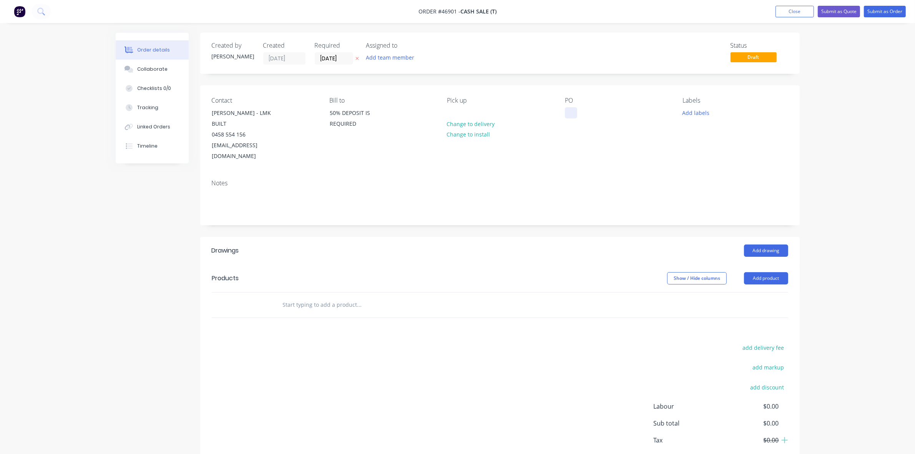
click at [565, 112] on div at bounding box center [571, 112] width 12 height 11
click at [760, 244] on button "Add drawing" at bounding box center [766, 250] width 44 height 12
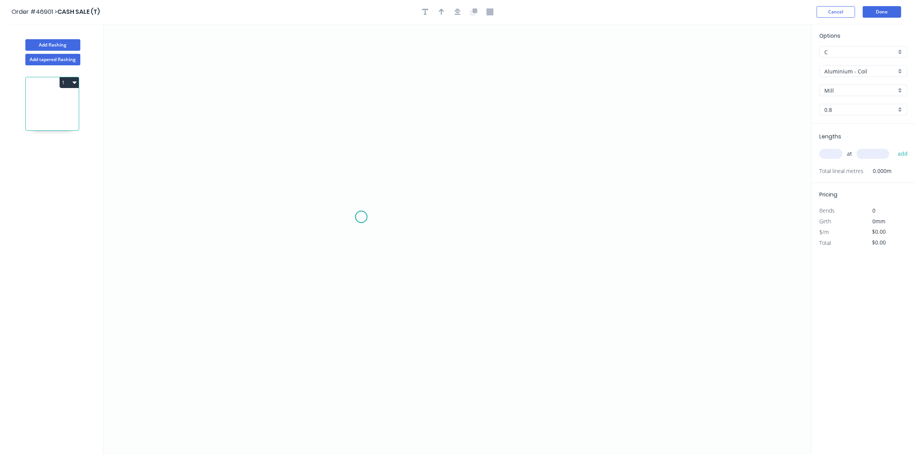
click at [361, 217] on icon "0" at bounding box center [458, 239] width 708 height 430
click at [523, 223] on icon "0" at bounding box center [458, 239] width 708 height 430
click at [446, 226] on rect at bounding box center [442, 225] width 15 height 11
click at [850, 71] on input "Aluminium - Coil" at bounding box center [861, 71] width 72 height 8
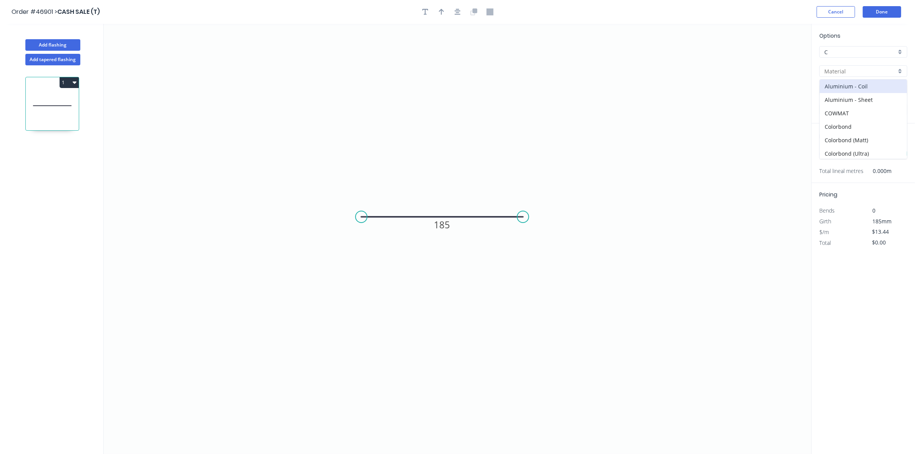
type input "$13.44"
click at [855, 125] on div "Colorbond" at bounding box center [863, 126] width 87 height 13
type input "Colorbond"
type input "Basalt"
type input "0.55"
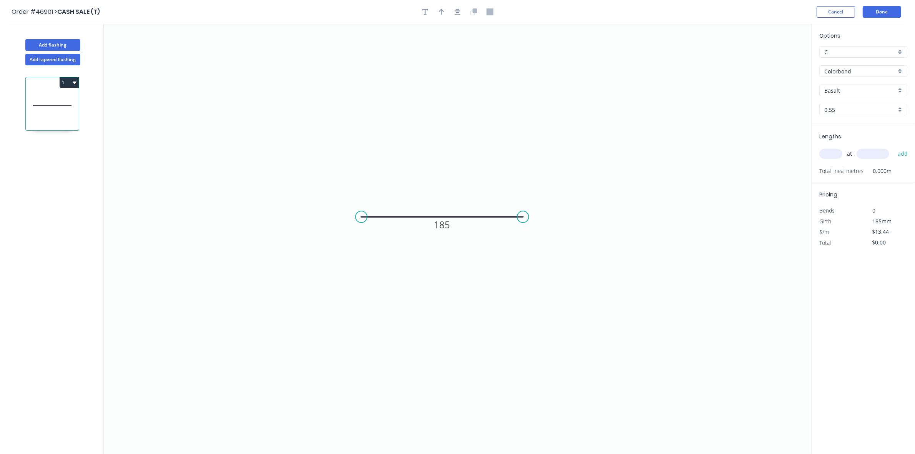
type input "$9.78"
click at [847, 92] on input "Basalt" at bounding box center [861, 90] width 72 height 8
click at [845, 116] on div "Night Sky" at bounding box center [863, 118] width 87 height 13
type input "Night Sky"
click at [837, 154] on input "text" at bounding box center [831, 154] width 23 height 10
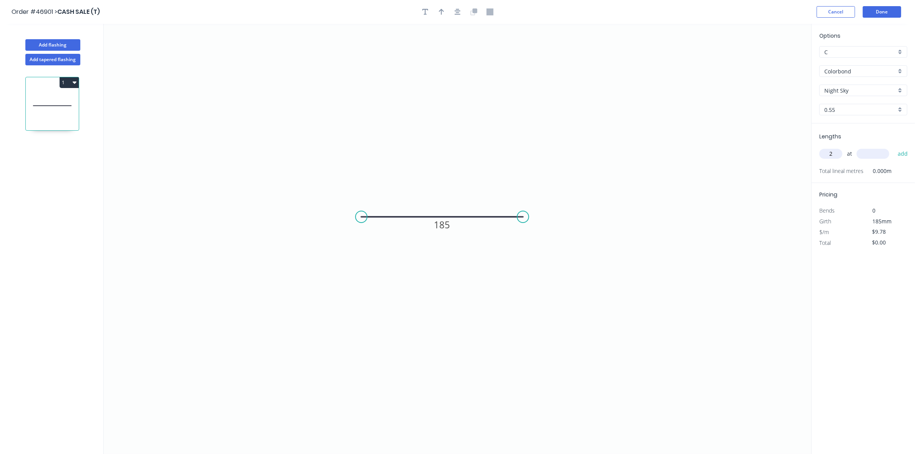
type input "2"
type input "2700"
click at [894, 147] on button "add" at bounding box center [903, 153] width 18 height 13
type input "$52.81"
click at [879, 9] on button "Done" at bounding box center [882, 12] width 38 height 12
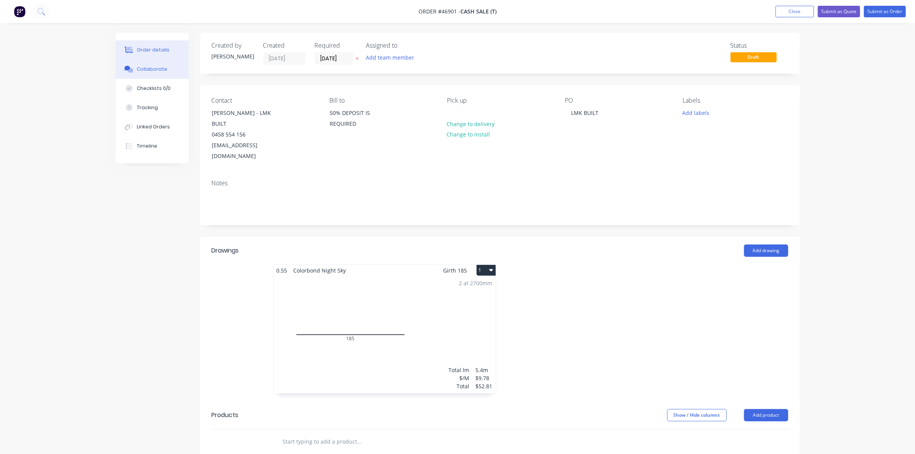
click at [159, 71] on div "Collaborate" at bounding box center [152, 69] width 30 height 7
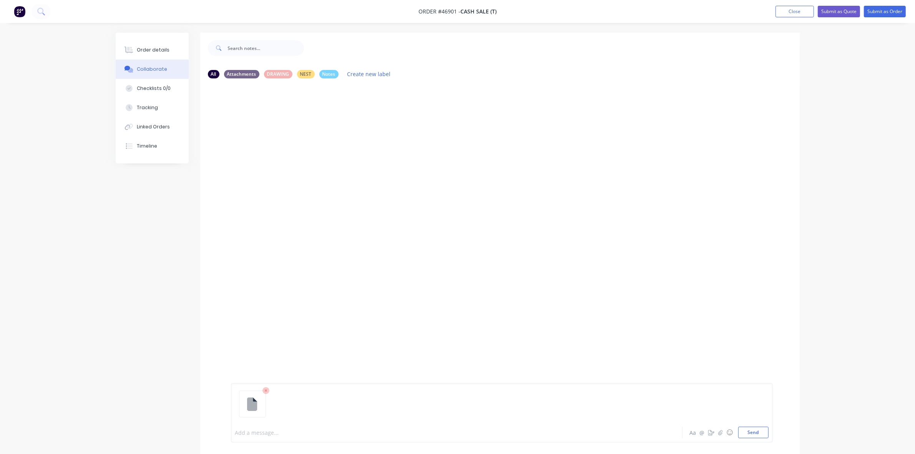
click at [270, 430] on div at bounding box center [436, 433] width 400 height 8
click at [177, 49] on button "Order details" at bounding box center [152, 49] width 73 height 19
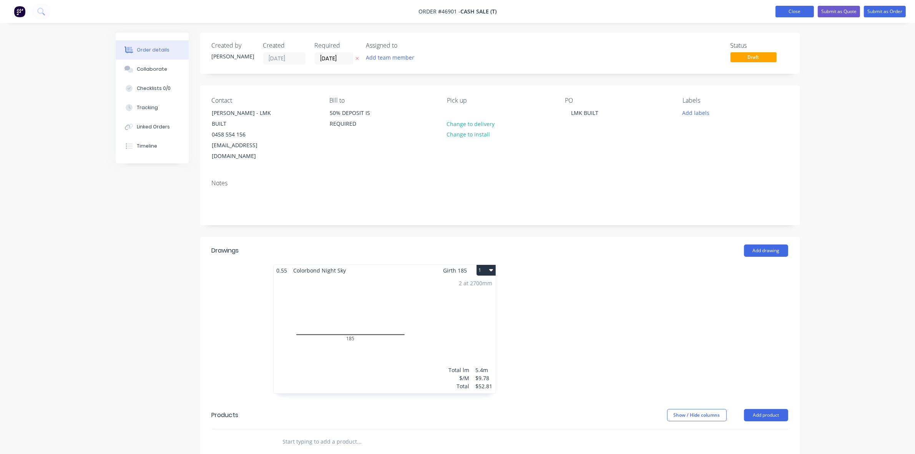
click at [799, 12] on button "Close" at bounding box center [795, 12] width 38 height 12
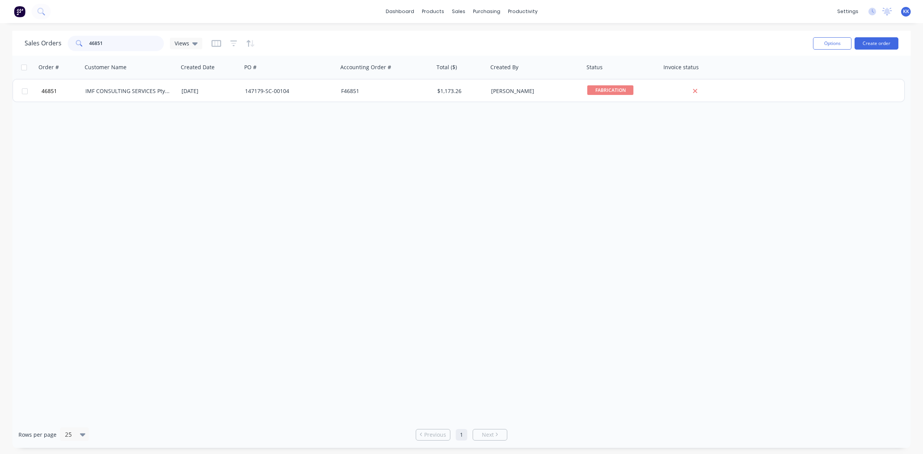
drag, startPoint x: 114, startPoint y: 43, endPoint x: 56, endPoint y: 45, distance: 57.7
click at [57, 47] on div "Sales Orders 46851 Views" at bounding box center [114, 43] width 178 height 15
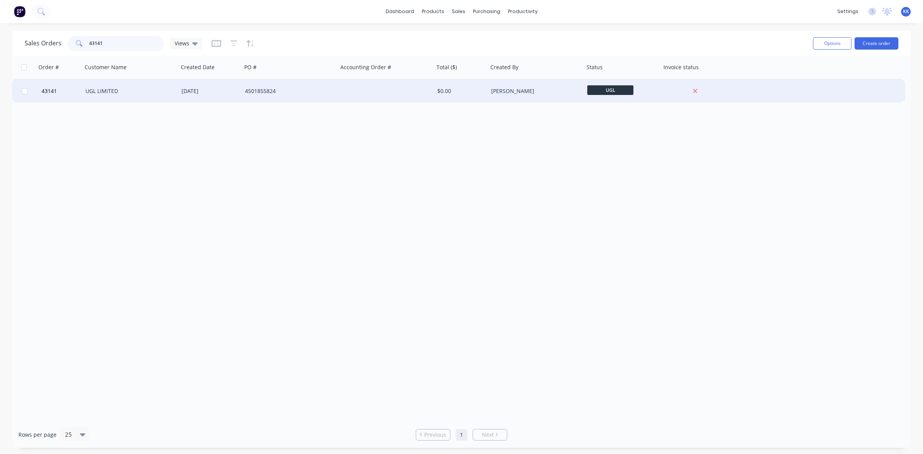
type input "43141"
click at [239, 97] on div "[DATE]" at bounding box center [209, 91] width 63 height 23
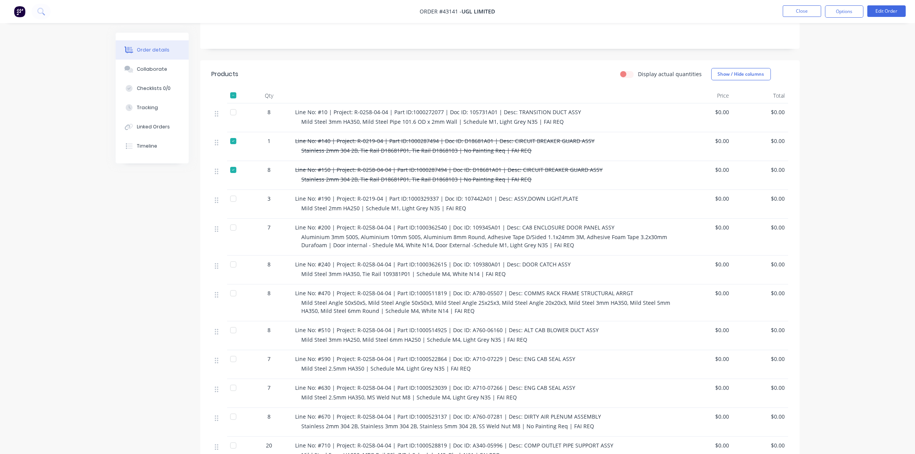
scroll to position [192, 0]
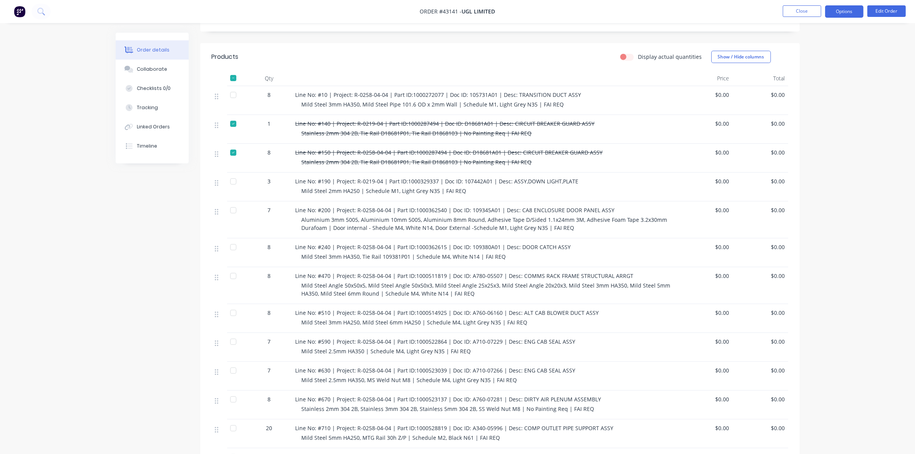
click at [849, 12] on button "Options" at bounding box center [844, 11] width 38 height 12
click at [817, 140] on div "Purchase Products" at bounding box center [821, 138] width 71 height 11
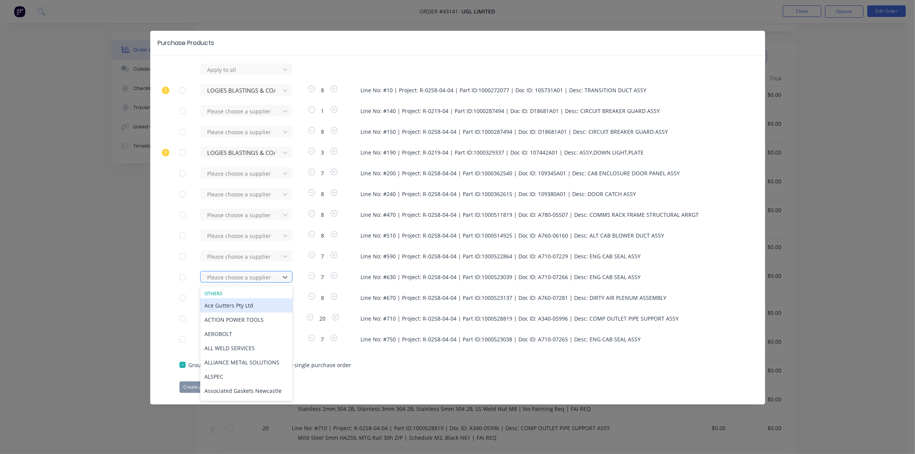
click at [254, 275] on div at bounding box center [241, 278] width 69 height 10
type input "log"
click at [234, 306] on div "LOGIES BLASTINGS & COATINGS" at bounding box center [246, 305] width 92 height 14
click at [216, 387] on button "Create purchase(s)" at bounding box center [205, 387] width 50 height 12
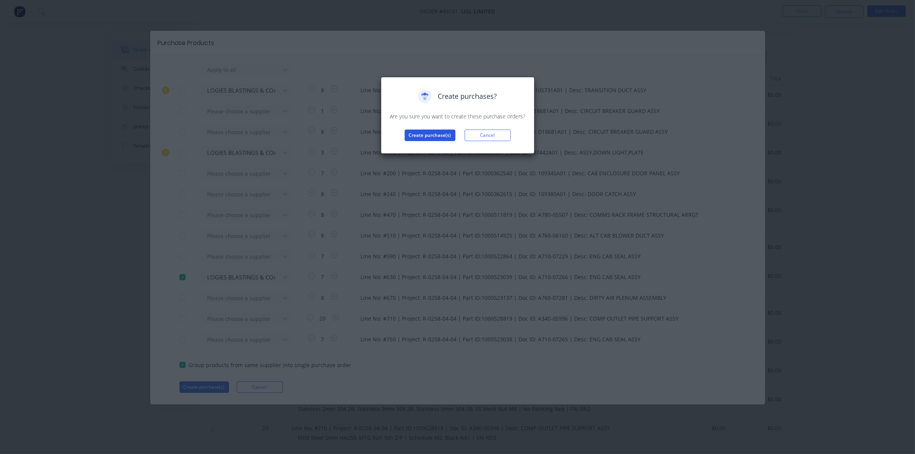
click at [449, 133] on button "Create purchase(s)" at bounding box center [430, 136] width 51 height 12
click at [443, 145] on button "View purchase(s)" at bounding box center [430, 148] width 46 height 12
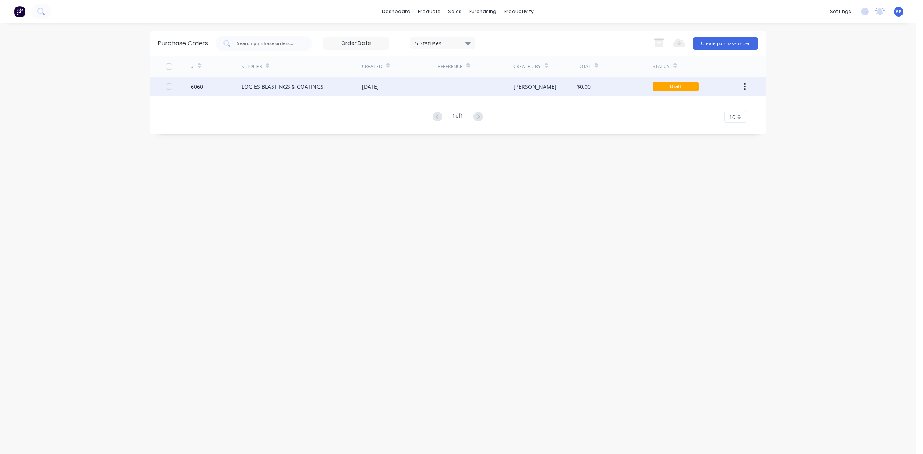
click at [439, 85] on div at bounding box center [475, 86] width 76 height 19
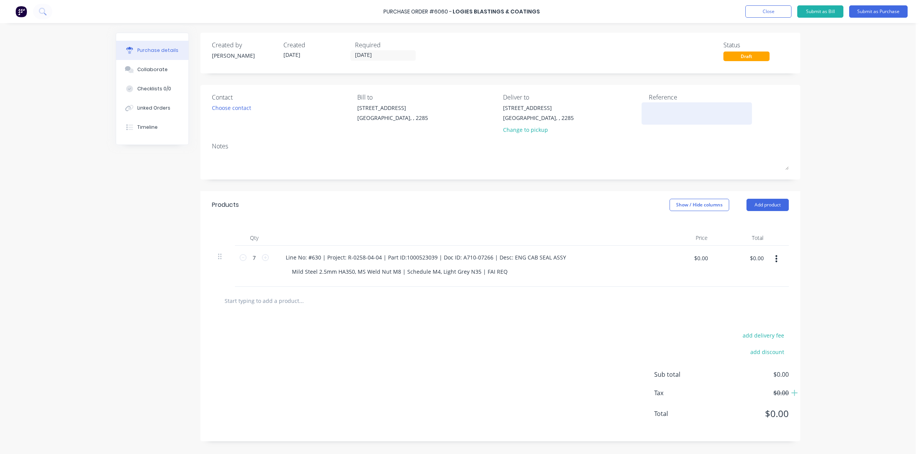
click at [654, 112] on textarea at bounding box center [696, 112] width 96 height 17
type textarea "41"
type textarea "x"
type textarea "41"
type textarea "x"
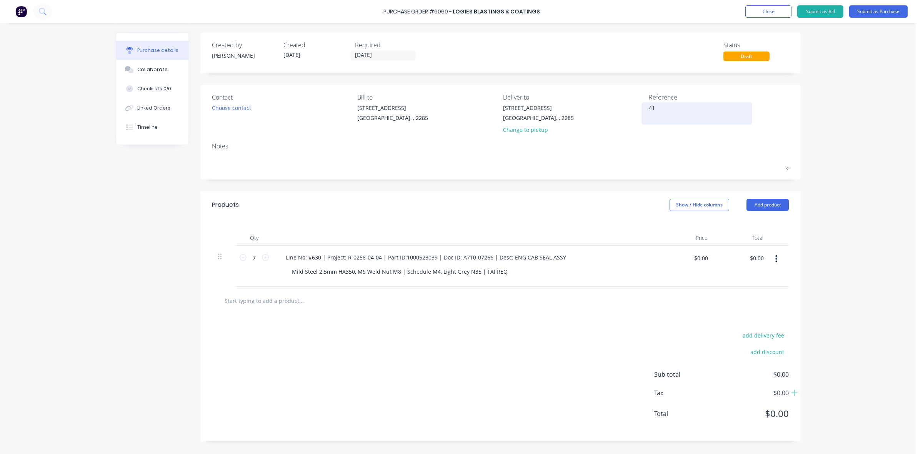
click at [665, 106] on textarea "41" at bounding box center [696, 112] width 96 height 17
type textarea "43141 / 4501855824"
type textarea "x"
type textarea "43141 / 4501855824"
click at [537, 131] on div "Change to pickup" at bounding box center [538, 130] width 71 height 8
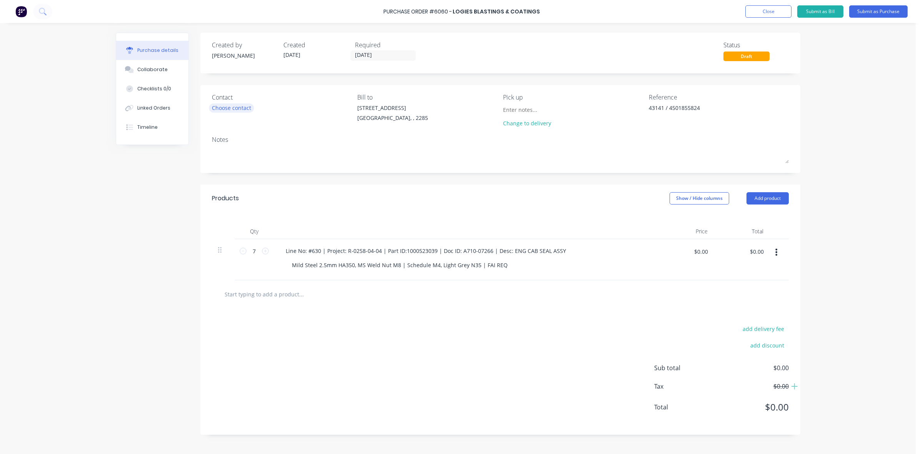
click at [234, 107] on div "Choose contact" at bounding box center [231, 108] width 39 height 8
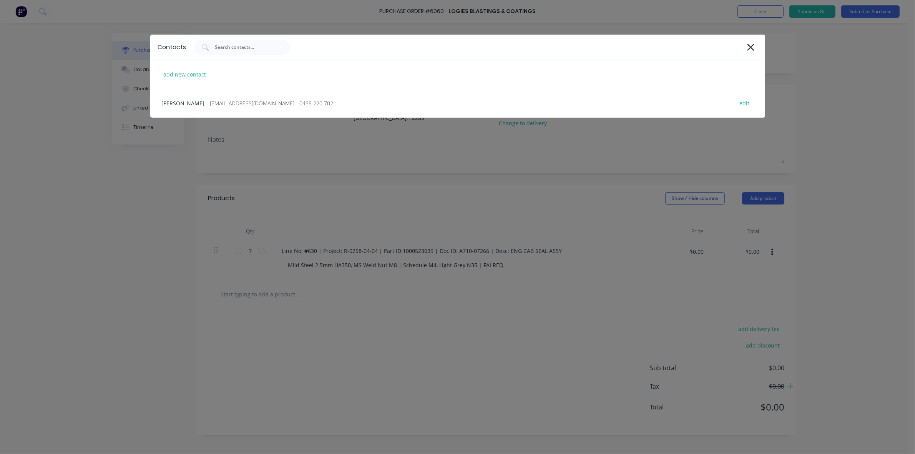
click at [234, 107] on span "- [EMAIL_ADDRESS][DOMAIN_NAME] - 0438 220 702" at bounding box center [270, 103] width 127 height 8
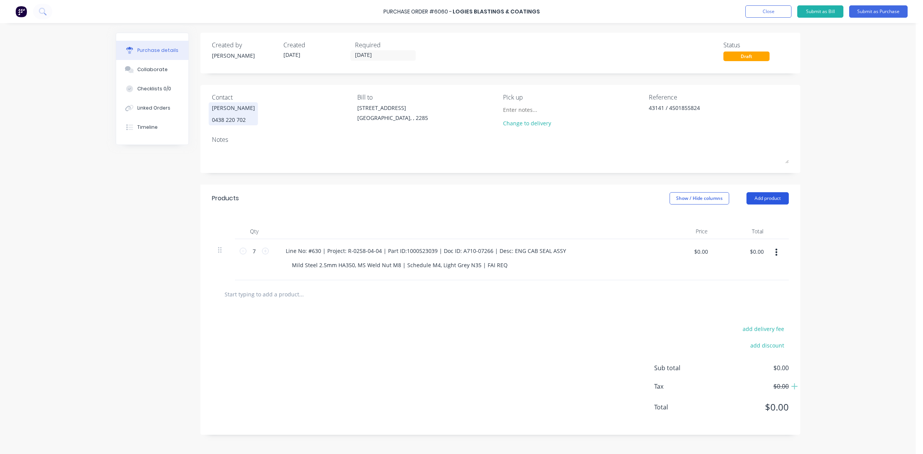
click at [775, 201] on button "Add product" at bounding box center [767, 198] width 42 height 12
click at [748, 299] on div "Notes (External)" at bounding box center [751, 294] width 59 height 11
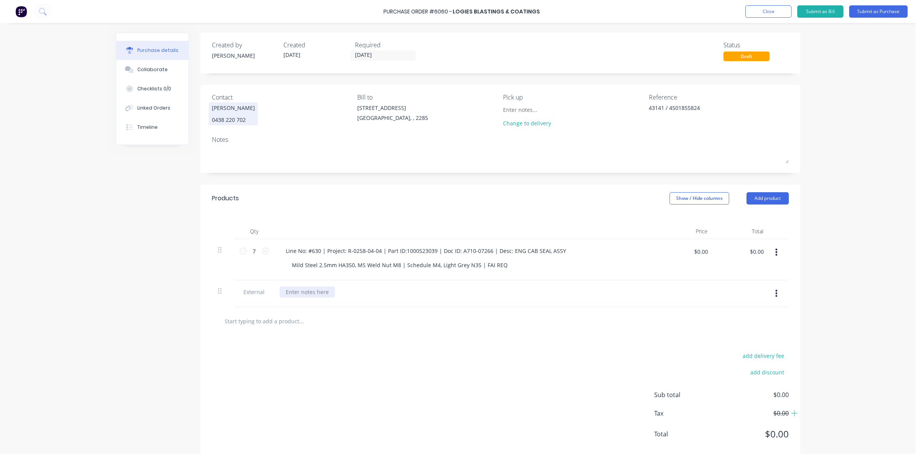
type textarea "x"
click at [281, 294] on div at bounding box center [306, 291] width 55 height 11
click at [870, 13] on button "Submit as Purchase" at bounding box center [878, 11] width 58 height 12
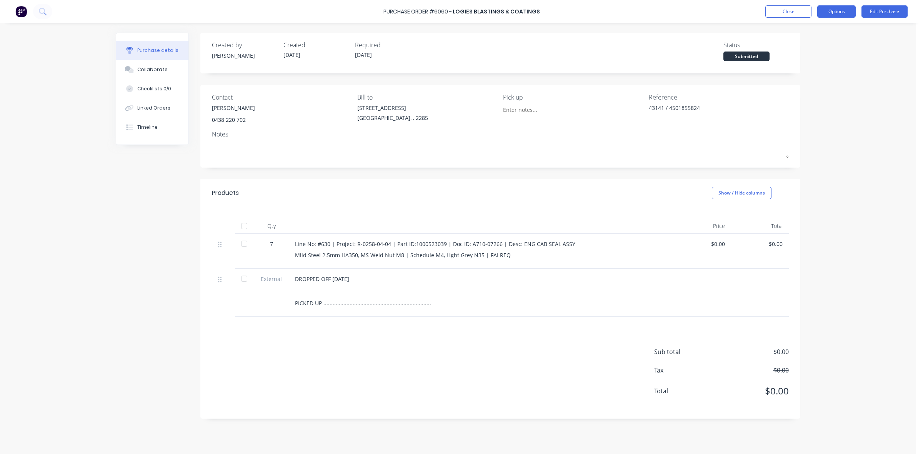
click at [850, 13] on button "Options" at bounding box center [836, 11] width 38 height 12
click at [837, 31] on div "Print / Email" at bounding box center [818, 31] width 59 height 11
click at [821, 58] on div "Without pricing" at bounding box center [818, 62] width 59 height 11
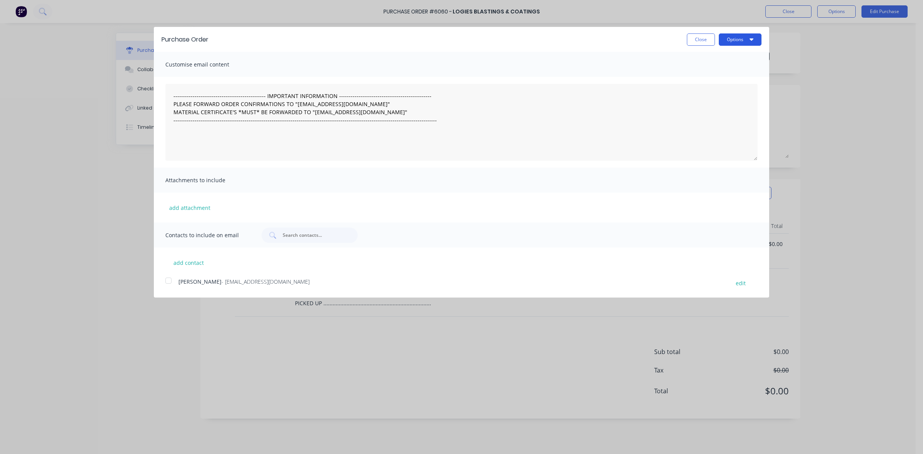
click at [721, 39] on button "Options" at bounding box center [739, 39] width 43 height 12
click at [717, 58] on div "Print" at bounding box center [724, 58] width 59 height 11
click at [702, 38] on button "Close" at bounding box center [701, 39] width 28 height 12
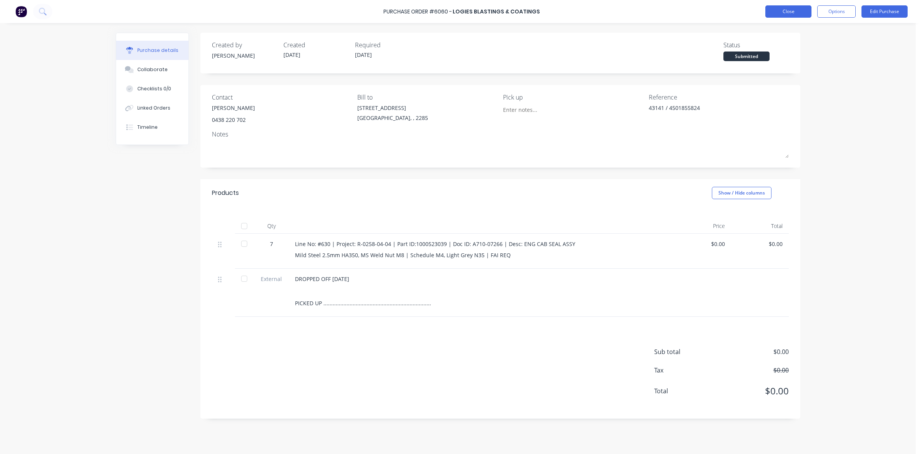
click at [784, 10] on button "Close" at bounding box center [788, 11] width 46 height 12
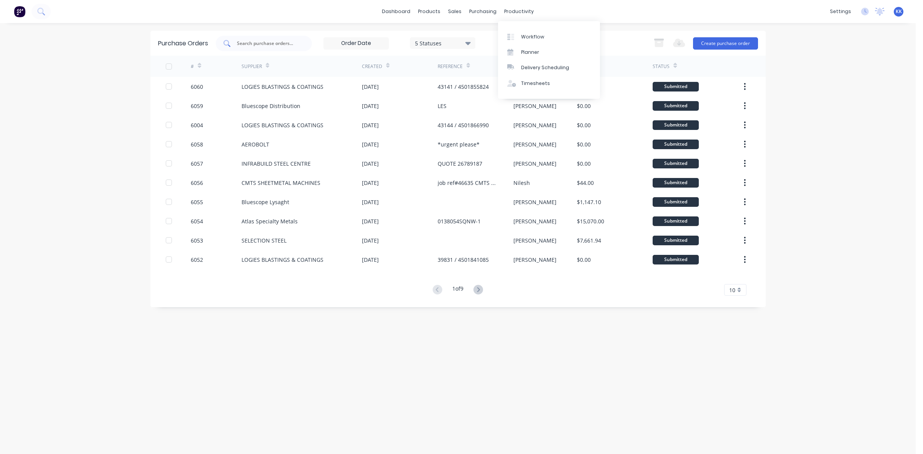
click at [250, 42] on input "text" at bounding box center [268, 44] width 64 height 8
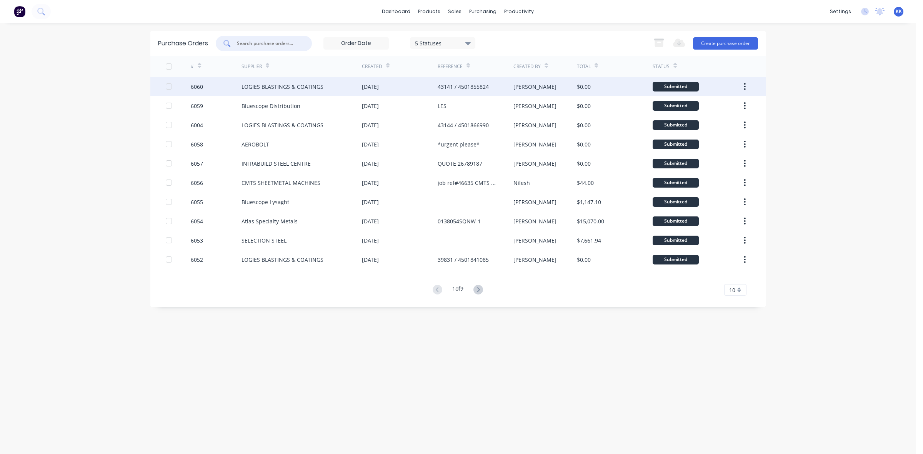
click at [270, 83] on div "LOGIES BLASTINGS & COATINGS" at bounding box center [282, 87] width 82 height 8
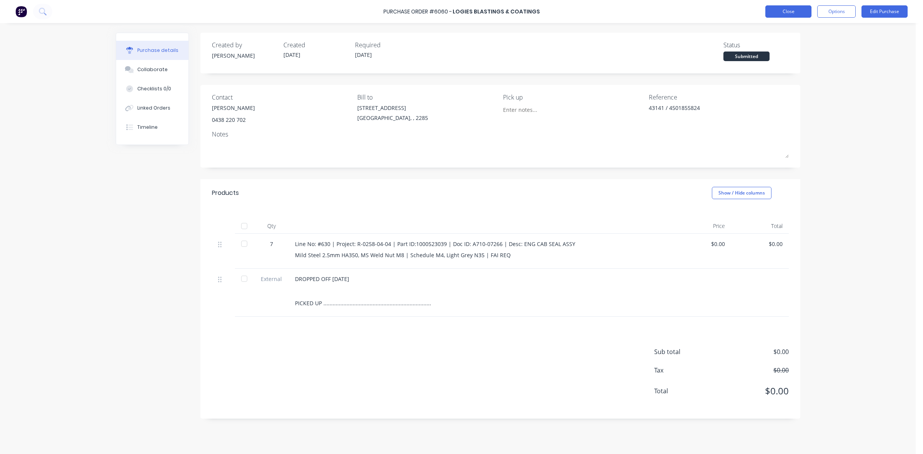
click at [800, 15] on button "Close" at bounding box center [788, 11] width 46 height 12
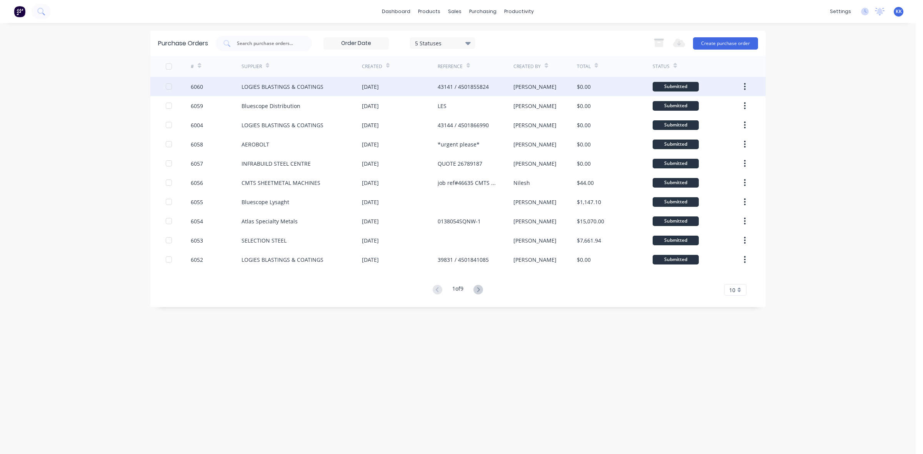
click at [308, 90] on div "LOGIES BLASTINGS & COATINGS" at bounding box center [282, 87] width 82 height 8
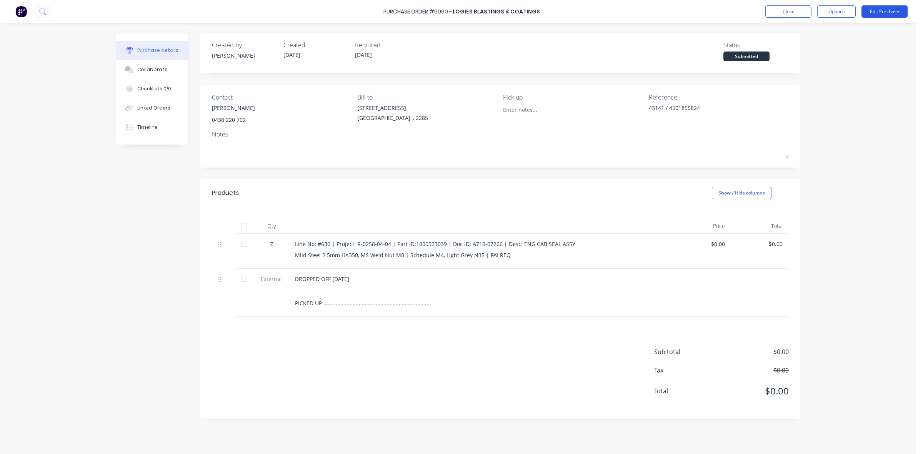
click at [900, 10] on button "Edit Purchase" at bounding box center [884, 11] width 46 height 12
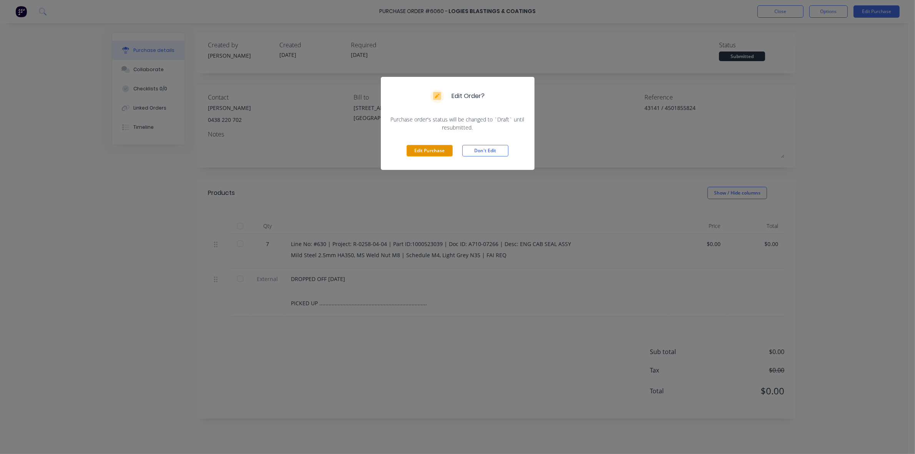
click at [425, 148] on button "Edit Purchase" at bounding box center [430, 151] width 46 height 12
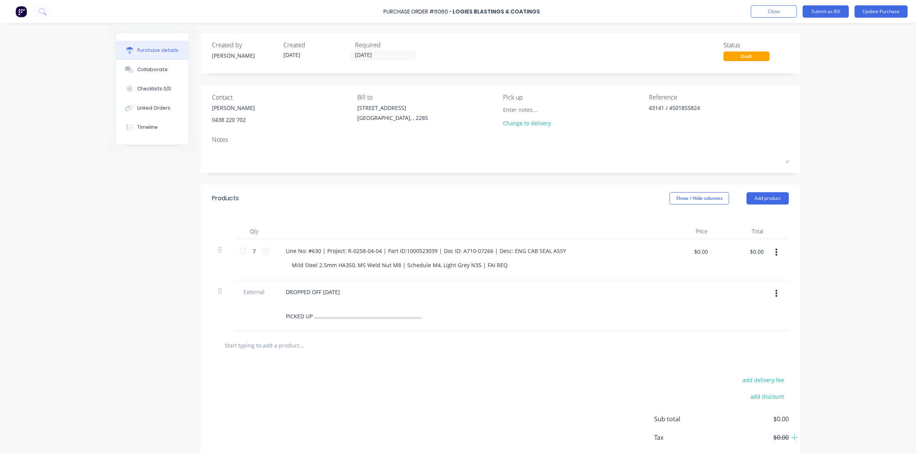
click at [775, 251] on icon "button" at bounding box center [776, 252] width 2 height 8
click at [583, 307] on div "DROPPED OFF [DATE] PICKED UP ..................................................…" at bounding box center [465, 303] width 372 height 35
click at [763, 195] on button "Add product" at bounding box center [767, 198] width 42 height 12
click at [746, 234] on div "Basic product" at bounding box center [751, 233] width 59 height 11
type textarea "x"
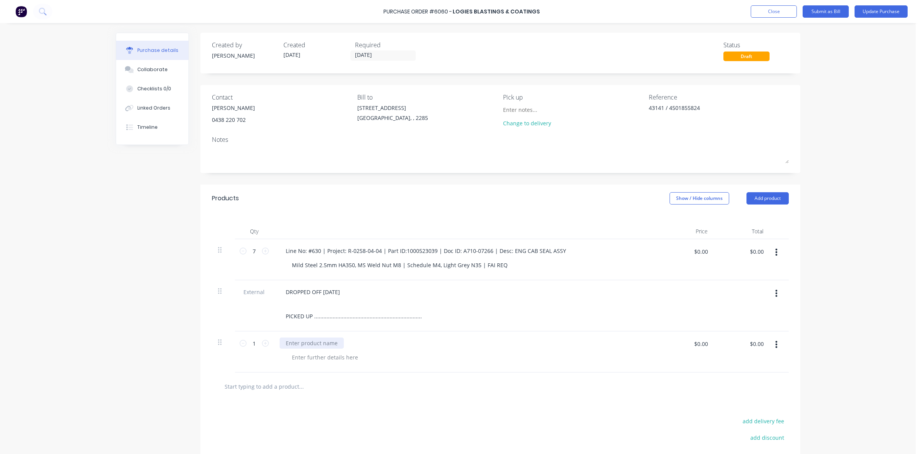
click at [289, 346] on div at bounding box center [311, 343] width 64 height 11
paste div
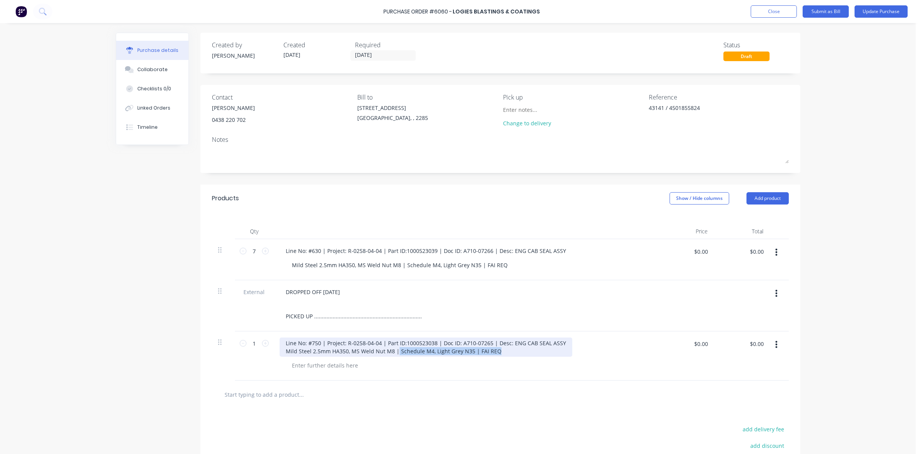
drag, startPoint x: 495, startPoint y: 354, endPoint x: 392, endPoint y: 348, distance: 102.8
click at [392, 348] on div "Line No: #750 | Project: R-0258-04-04 | Part ID:1000523038 | Doc ID: A710-07265…" at bounding box center [425, 347] width 293 height 19
copy div "Schedule M4, Light Grey N35 | FAI REQ"
type textarea "x"
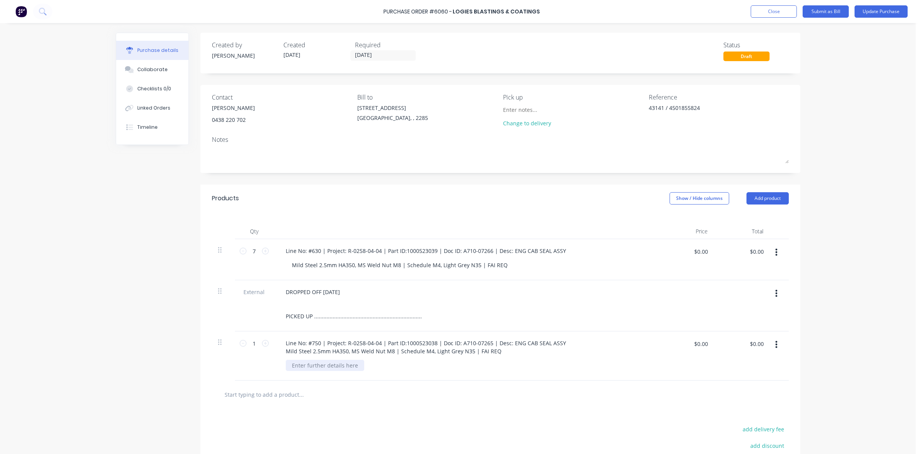
click at [339, 363] on div at bounding box center [325, 365] width 78 height 11
paste div
click at [254, 343] on input "1" at bounding box center [253, 344] width 15 height 12
click at [262, 343] on icon at bounding box center [265, 343] width 7 height 7
type textarea "x"
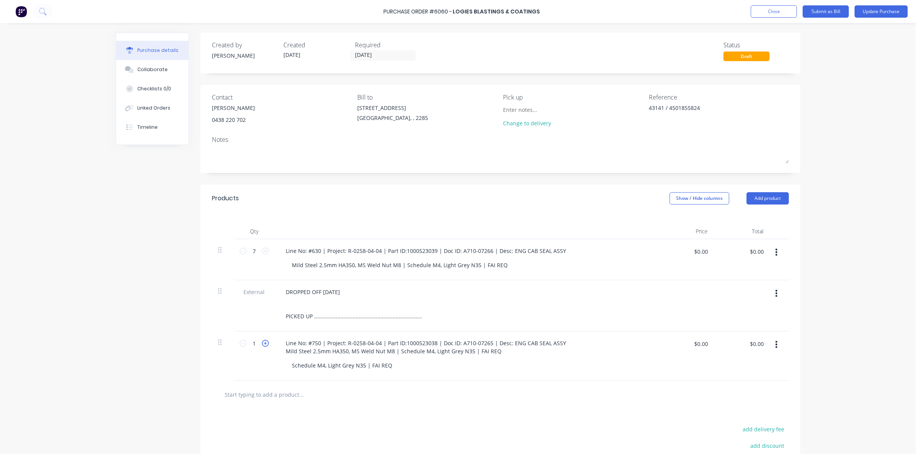
type input "2"
click at [262, 343] on icon at bounding box center [265, 343] width 7 height 7
type textarea "x"
type input "3"
click at [262, 343] on icon at bounding box center [265, 343] width 7 height 7
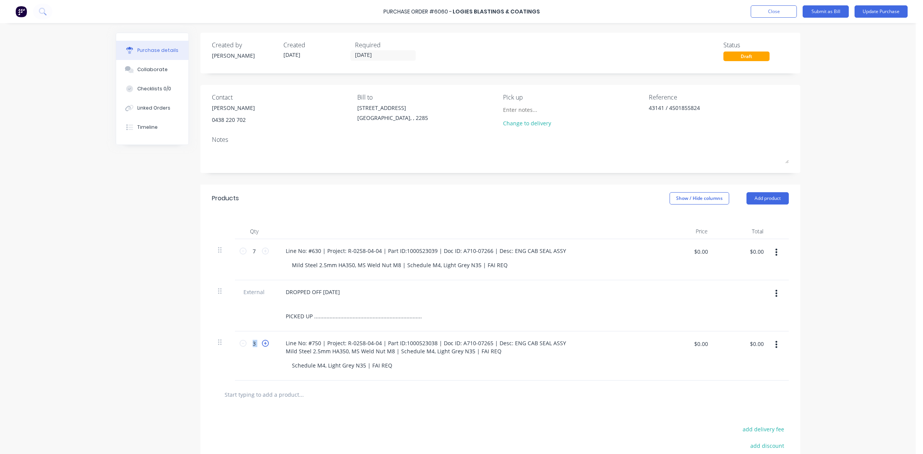
type textarea "x"
type input "4"
click at [262, 343] on icon at bounding box center [265, 343] width 7 height 7
type textarea "x"
type input "5"
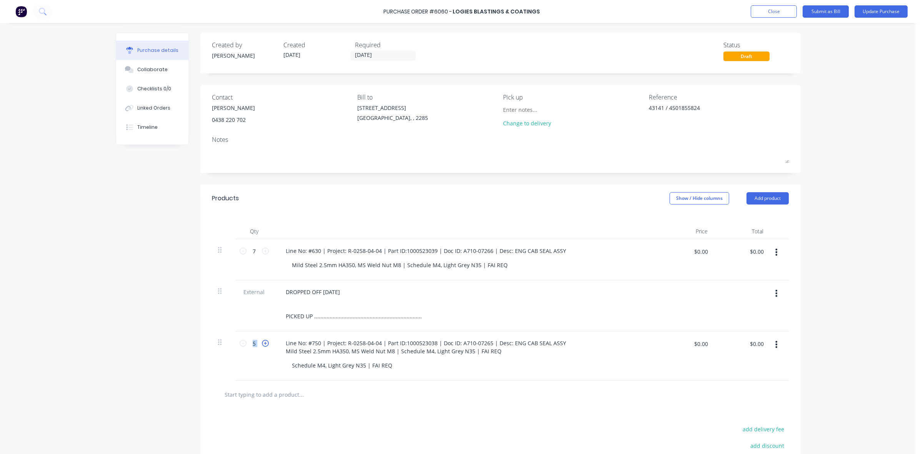
click at [262, 343] on icon at bounding box center [265, 343] width 7 height 7
type textarea "x"
type input "6"
click at [262, 343] on icon at bounding box center [265, 343] width 7 height 7
type textarea "x"
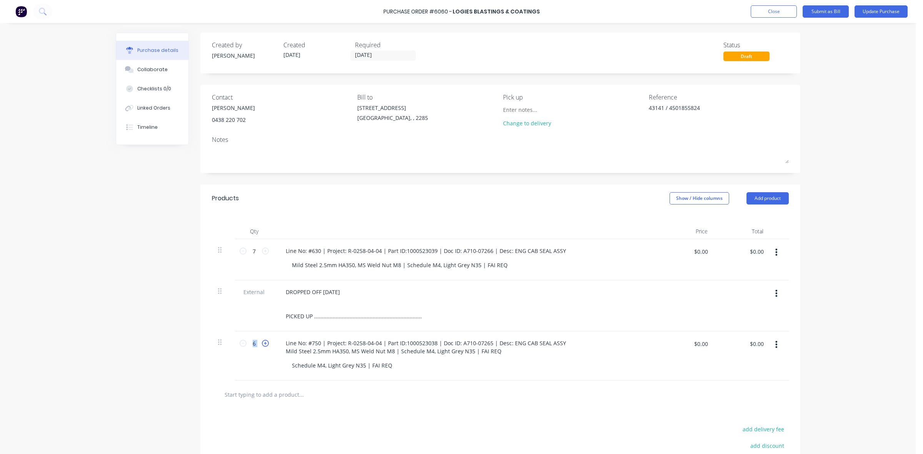
type input "7"
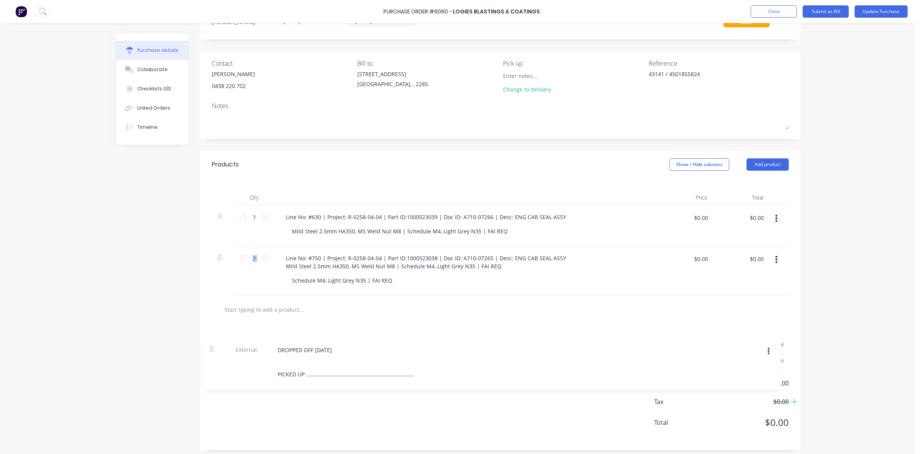
scroll to position [39, 0]
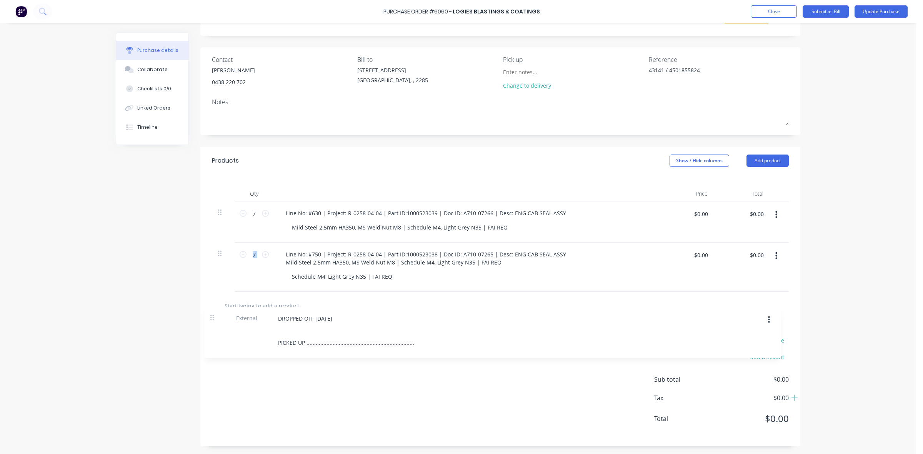
drag, startPoint x: 216, startPoint y: 293, endPoint x: 212, endPoint y: 322, distance: 29.5
click at [212, 322] on div "Products Show / Hide columns Add product Qty Price Total 7 7 Line No: #630 | Pr…" at bounding box center [500, 296] width 600 height 299
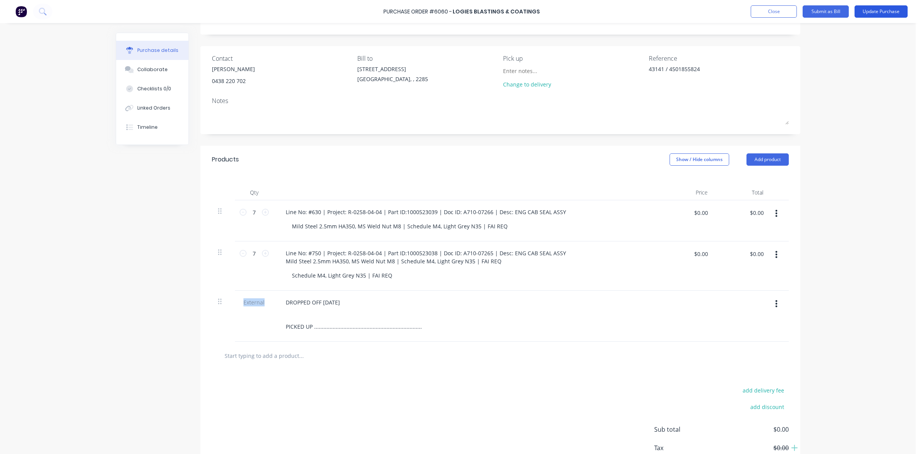
click at [871, 13] on button "Update Purchase" at bounding box center [880, 11] width 53 height 12
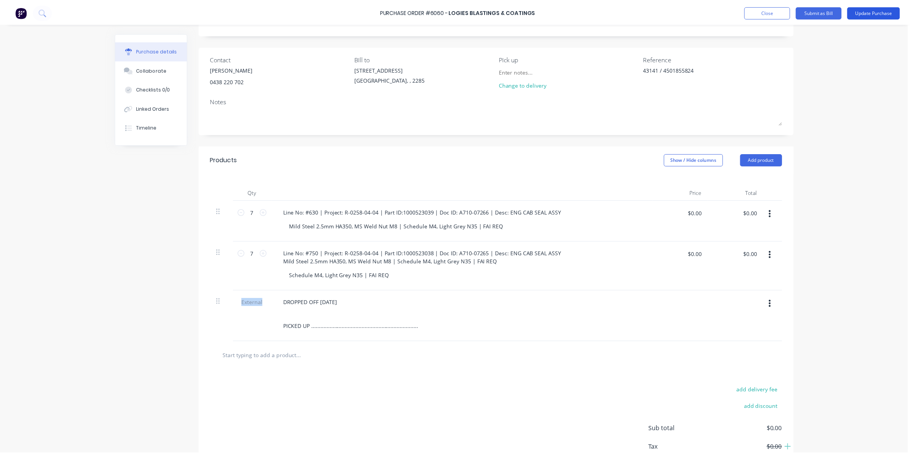
scroll to position [0, 0]
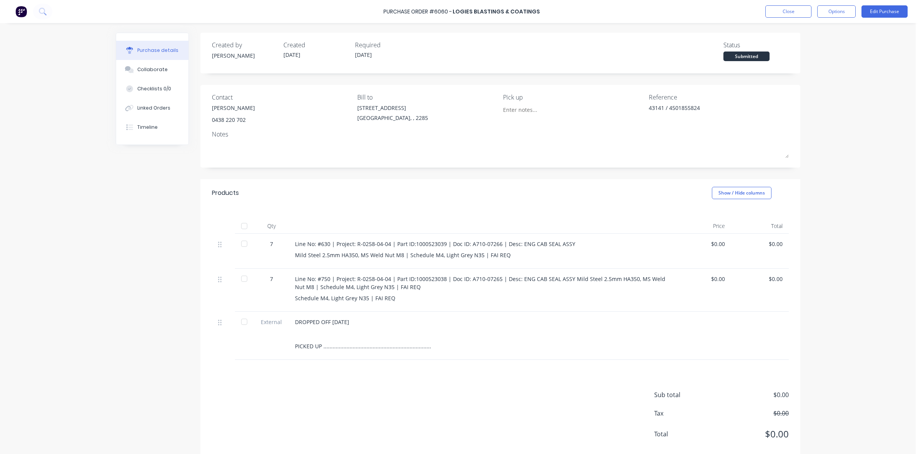
drag, startPoint x: 839, startPoint y: 10, endPoint x: 831, endPoint y: 18, distance: 12.0
click at [839, 10] on button "Options" at bounding box center [836, 11] width 38 height 12
click at [829, 25] on button "Print / Email" at bounding box center [818, 30] width 73 height 15
click at [818, 62] on div "Without pricing" at bounding box center [818, 62] width 59 height 11
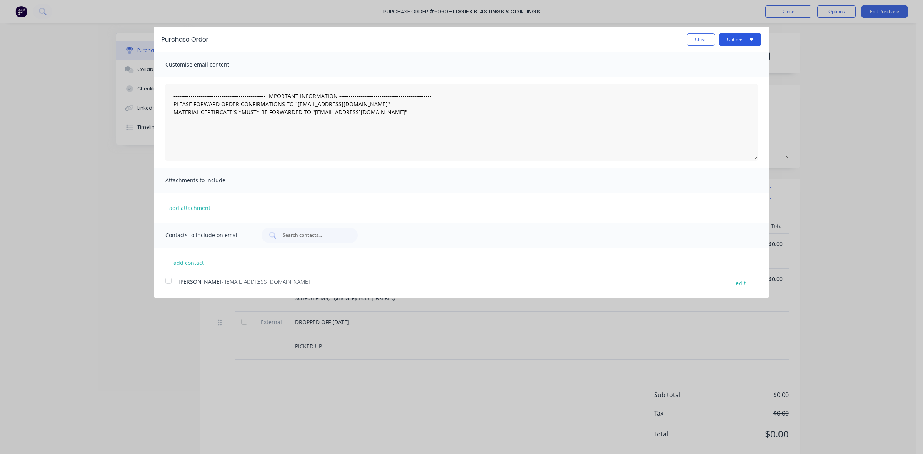
click at [746, 40] on button "Options" at bounding box center [739, 39] width 43 height 12
click at [729, 58] on div "Print" at bounding box center [724, 58] width 59 height 11
click at [705, 37] on button "Close" at bounding box center [701, 39] width 28 height 12
type textarea "x"
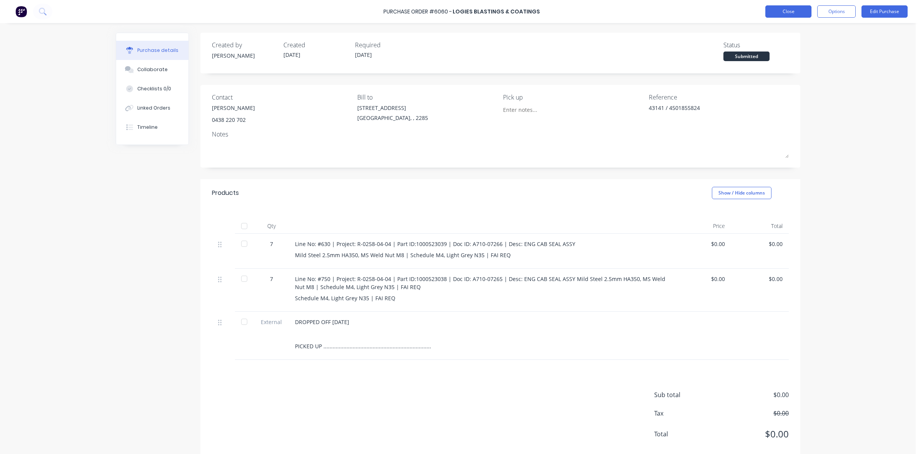
click at [784, 13] on button "Close" at bounding box center [788, 11] width 46 height 12
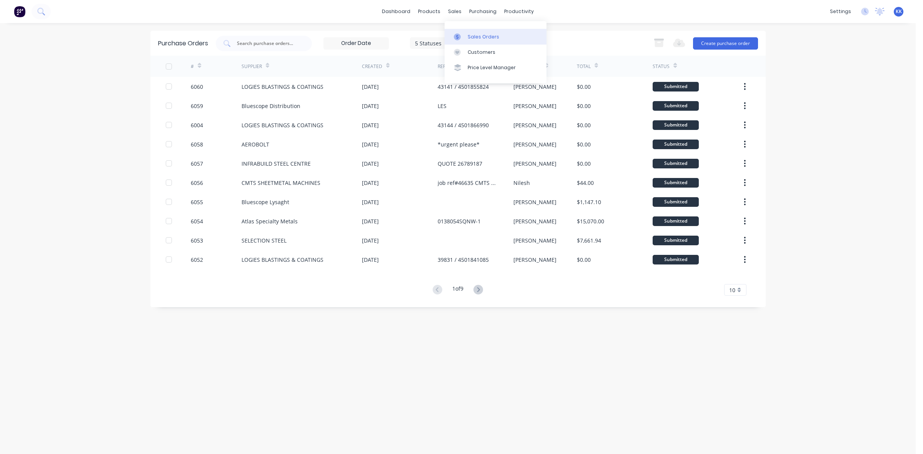
click at [471, 38] on div "Sales Orders" at bounding box center [483, 36] width 32 height 7
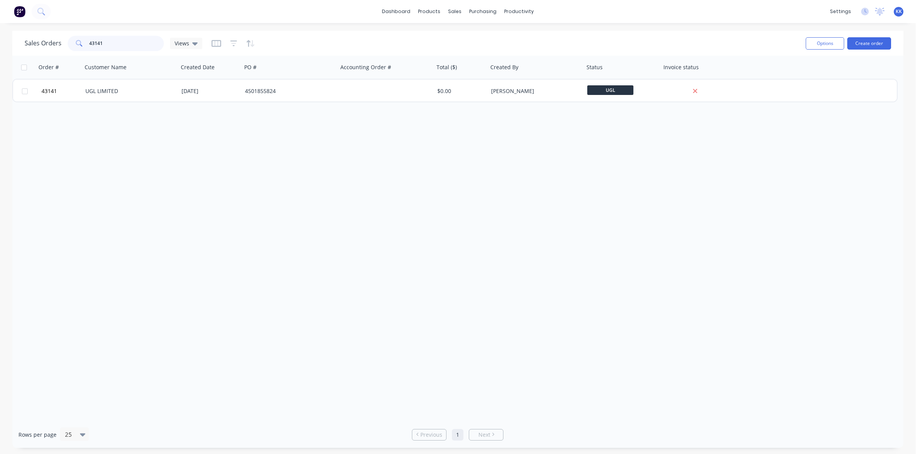
drag, startPoint x: 127, startPoint y: 43, endPoint x: 67, endPoint y: 42, distance: 60.0
click at [68, 42] on div "43141" at bounding box center [116, 43] width 96 height 15
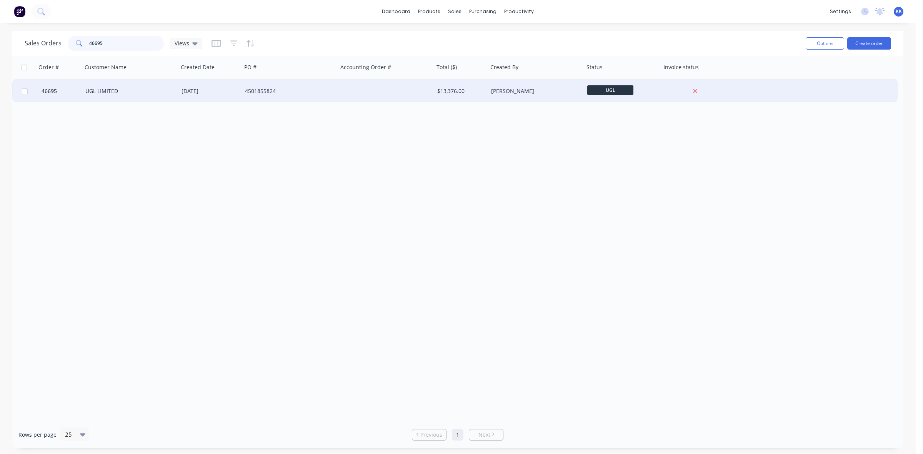
type input "46695"
click at [137, 93] on div "UGL LIMITED" at bounding box center [127, 91] width 85 height 8
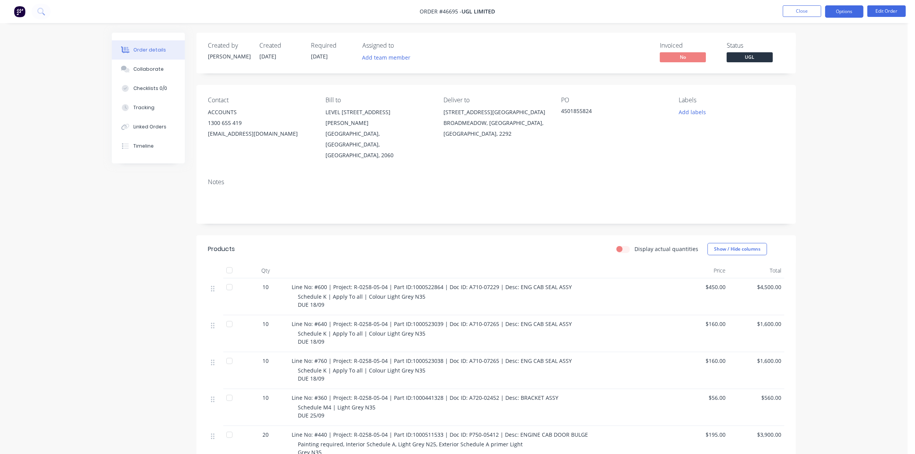
click at [856, 14] on button "Options" at bounding box center [844, 11] width 38 height 12
click at [808, 141] on div "Purchase Products" at bounding box center [821, 138] width 71 height 11
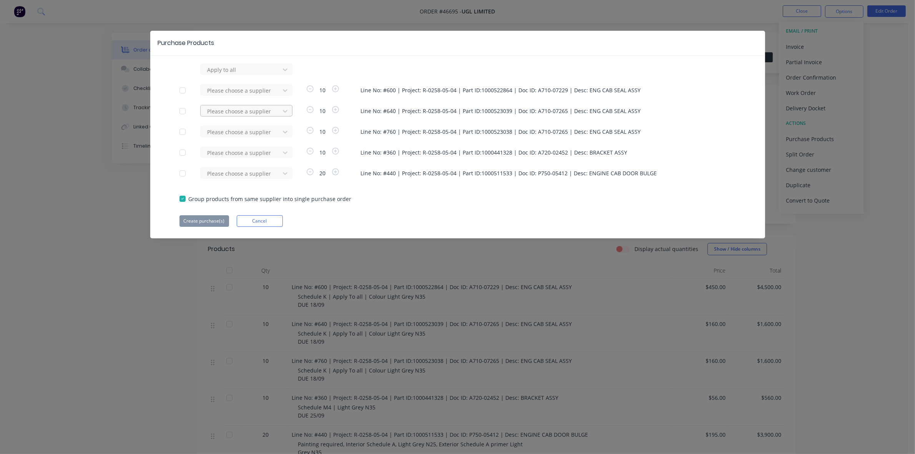
click at [242, 75] on div at bounding box center [241, 70] width 69 height 10
type input "LOG"
click at [246, 140] on div "LOGIES BLASTINGS & COATINGS" at bounding box center [246, 139] width 92 height 14
click at [243, 75] on div at bounding box center [241, 70] width 69 height 10
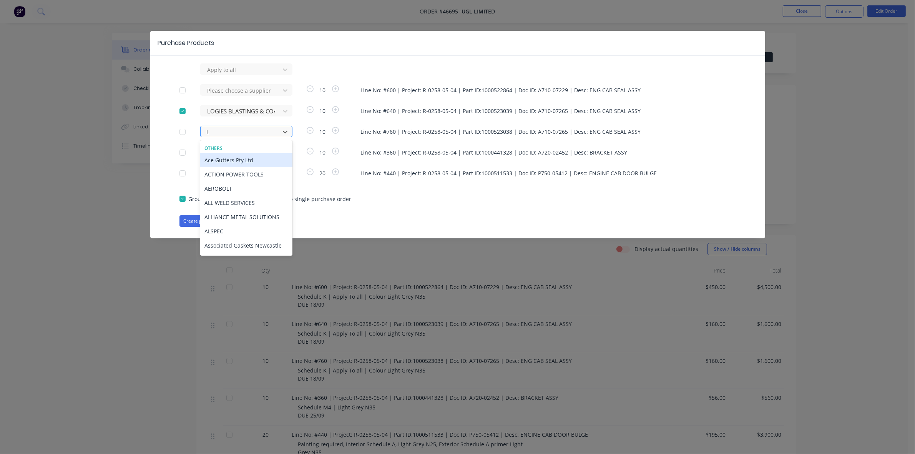
type input "LO"
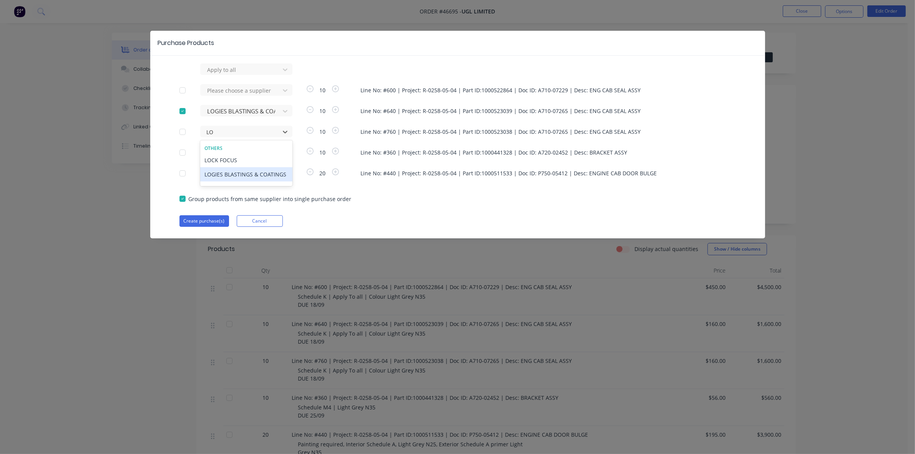
click at [246, 171] on div "LOGIES BLASTINGS & COATINGS" at bounding box center [246, 174] width 92 height 14
click at [311, 131] on icon "button" at bounding box center [310, 130] width 7 height 7
click at [311, 131] on icon "button" at bounding box center [311, 130] width 7 height 7
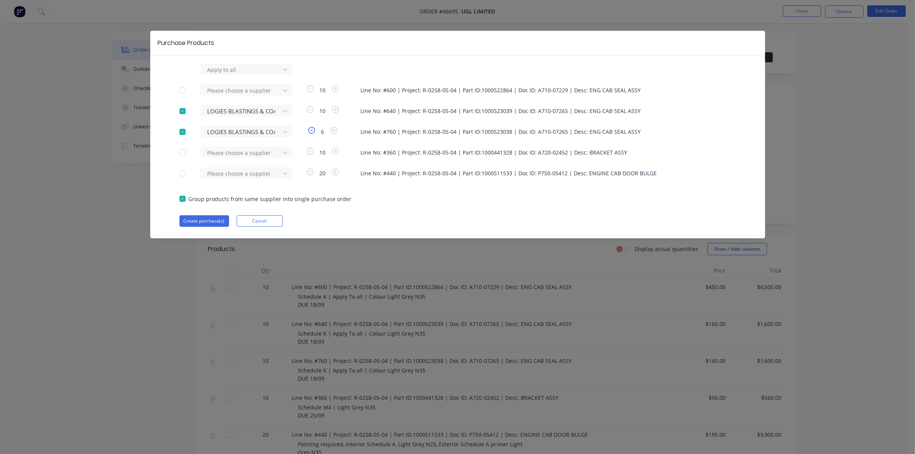
click at [311, 131] on icon "button" at bounding box center [311, 130] width 7 height 7
click at [208, 218] on button "Create purchase(s)" at bounding box center [205, 221] width 50 height 12
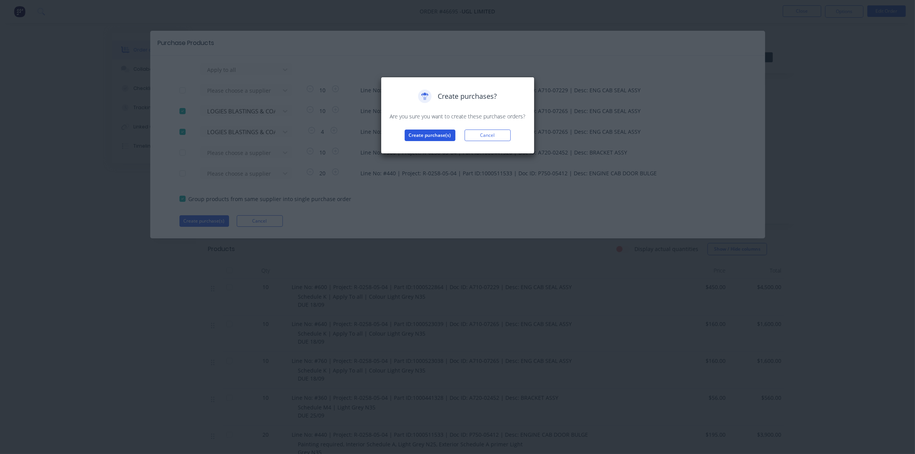
click at [440, 137] on button "Create purchase(s)" at bounding box center [430, 136] width 51 height 12
click at [437, 147] on button "View purchase(s)" at bounding box center [430, 148] width 46 height 12
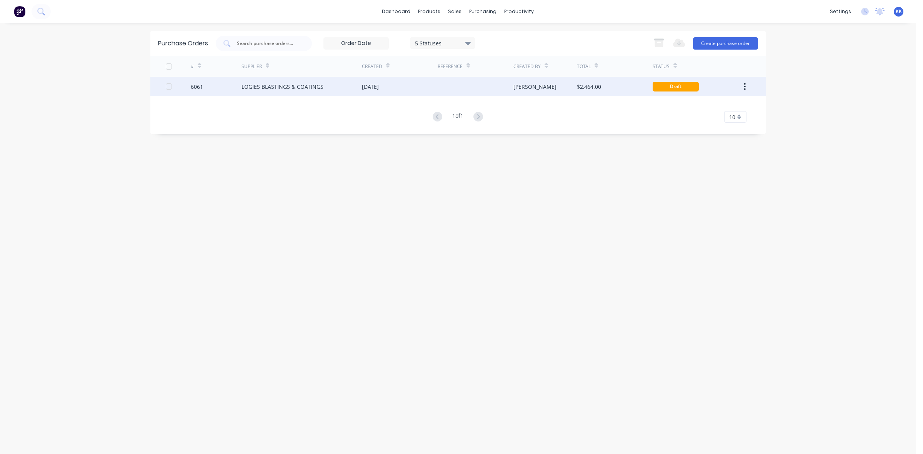
click at [379, 89] on div "[DATE]" at bounding box center [370, 87] width 17 height 8
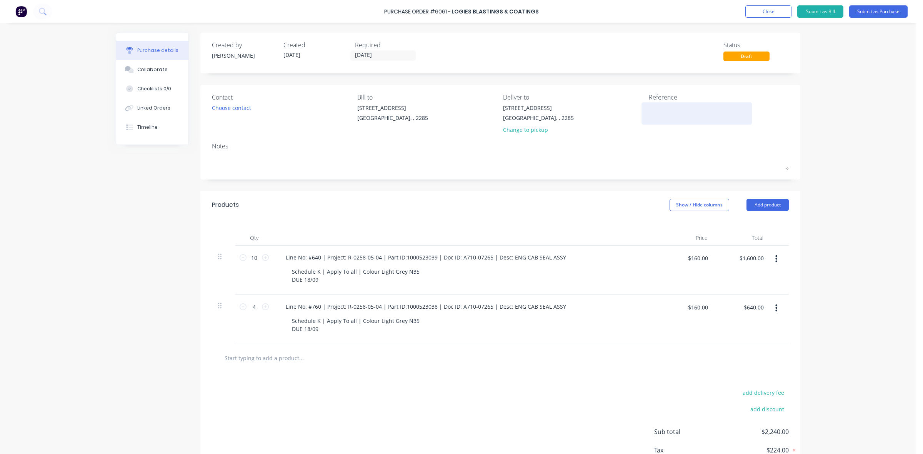
click at [679, 113] on textarea at bounding box center [696, 112] width 96 height 17
type textarea "46695 / 4501855824"
type textarea "x"
type textarea "46695 / 4501855824"
click at [781, 209] on button "Add product" at bounding box center [767, 205] width 42 height 12
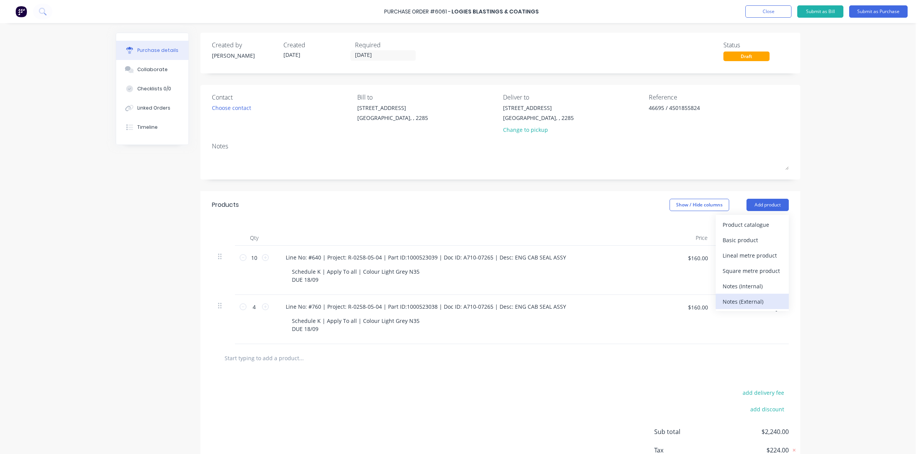
click at [747, 298] on div "Notes (External)" at bounding box center [751, 301] width 59 height 11
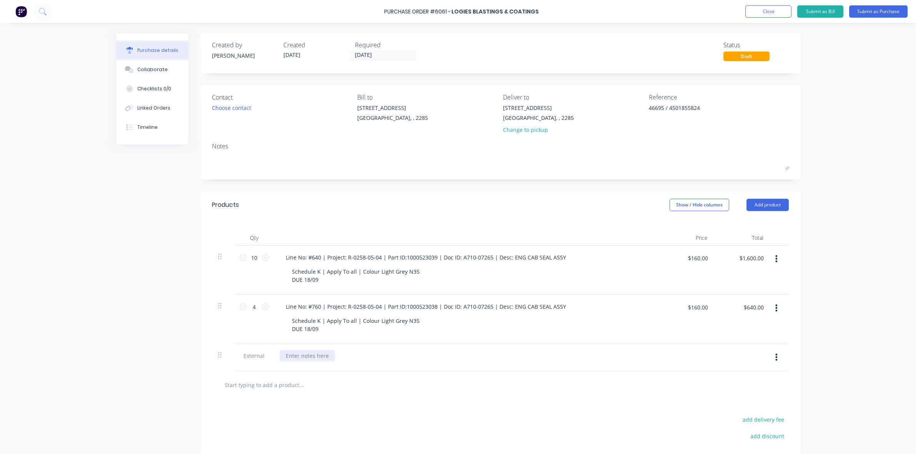
type textarea "x"
click at [316, 357] on div at bounding box center [306, 355] width 55 height 11
click at [228, 108] on div "Choose contact" at bounding box center [231, 108] width 39 height 8
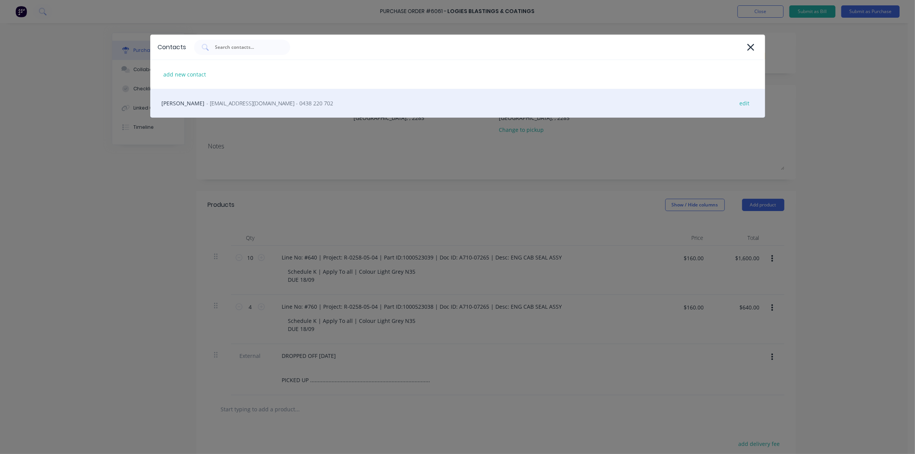
click at [233, 110] on div "[PERSON_NAME] - [EMAIL_ADDRESS][DOMAIN_NAME] - 0438 220 702 edit" at bounding box center [457, 103] width 615 height 29
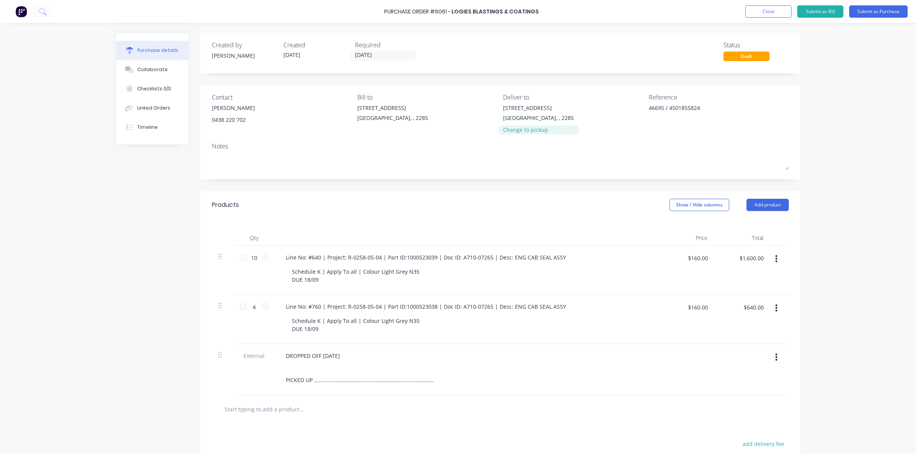
click at [540, 129] on div "Change to pickup" at bounding box center [538, 130] width 71 height 8
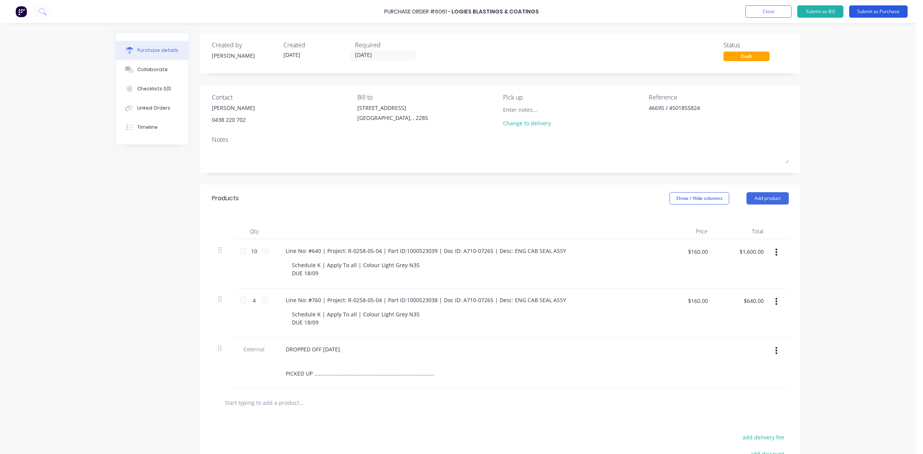
click at [874, 12] on button "Submit as Purchase" at bounding box center [878, 11] width 58 height 12
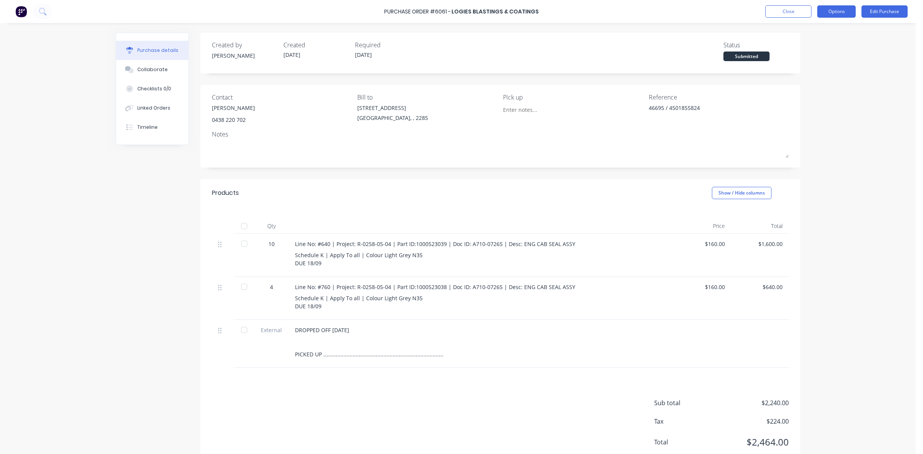
click at [846, 10] on button "Options" at bounding box center [836, 11] width 38 height 12
click at [838, 28] on div "Print / Email" at bounding box center [818, 31] width 59 height 11
click at [827, 58] on div "Without pricing" at bounding box center [818, 62] width 59 height 11
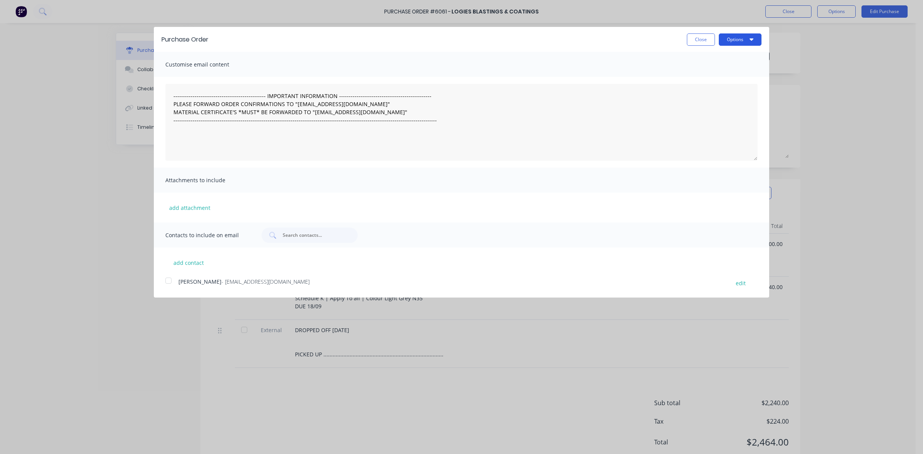
click at [751, 37] on icon "button" at bounding box center [751, 39] width 4 height 6
click at [739, 52] on button "Print" at bounding box center [724, 59] width 73 height 15
click at [692, 41] on button "Close" at bounding box center [701, 39] width 28 height 12
type textarea "x"
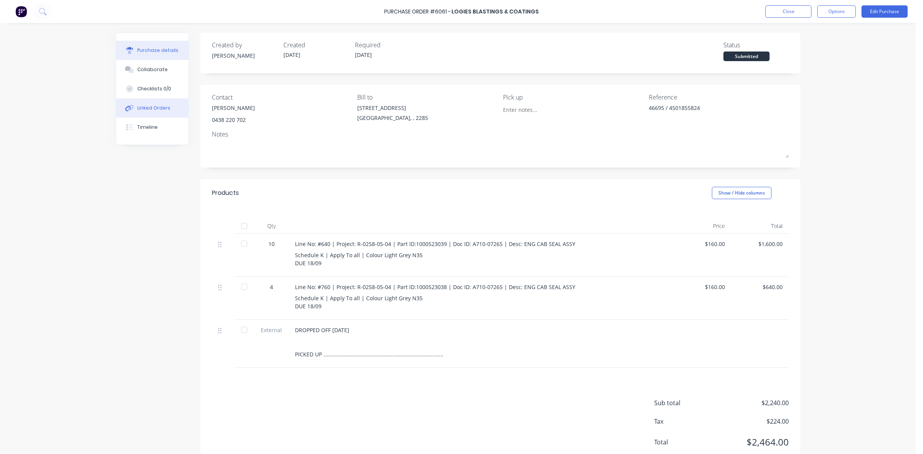
click at [146, 107] on div "Linked Orders" at bounding box center [153, 108] width 33 height 7
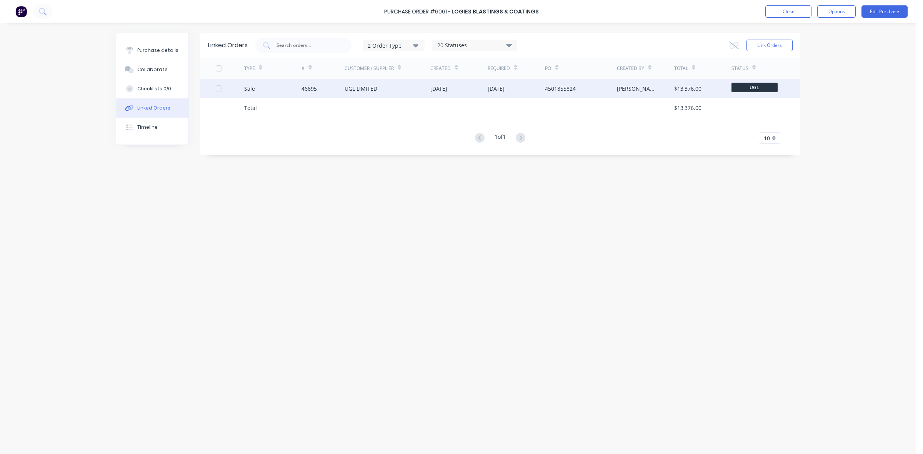
click at [476, 95] on div "[DATE]" at bounding box center [458, 88] width 57 height 19
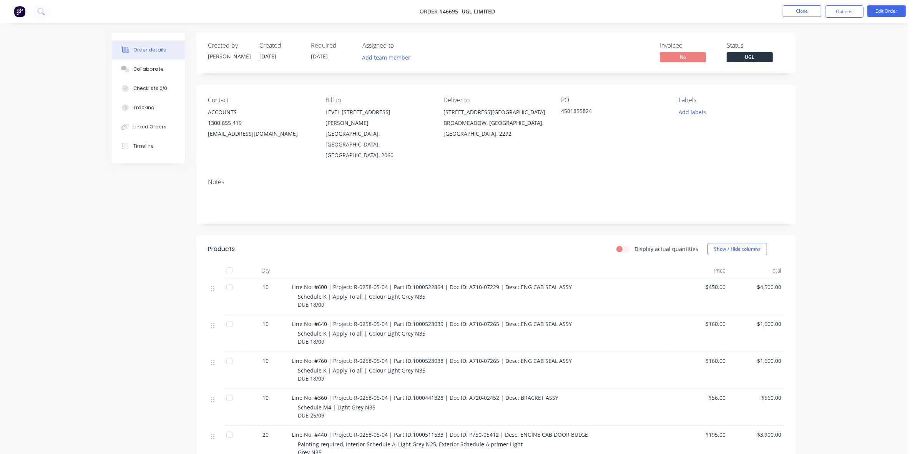
scroll to position [116, 0]
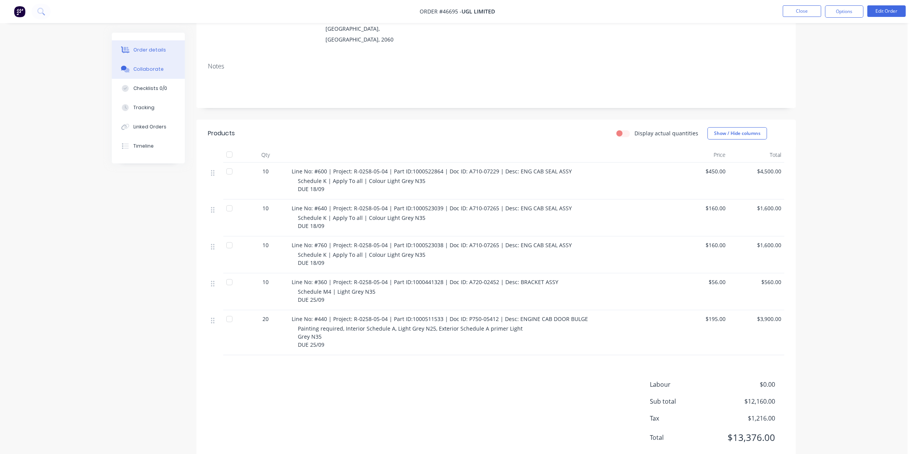
click at [154, 67] on div "Collaborate" at bounding box center [148, 69] width 30 height 7
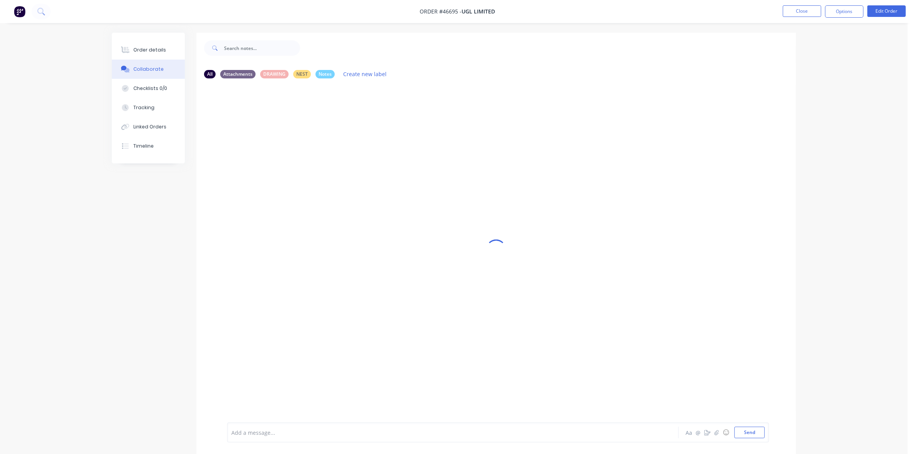
click at [261, 431] on div at bounding box center [432, 433] width 400 height 8
click at [318, 432] on div "10 X LINE 760 & 4 X LINE" at bounding box center [432, 433] width 400 height 8
click at [266, 429] on span "10 X LINE 760 & 4 X LINE 760" at bounding box center [268, 432] width 73 height 7
click at [310, 432] on div "10 X LINE 640 & 4 X LINE 760" at bounding box center [432, 433] width 400 height 8
click at [148, 58] on button "Order details" at bounding box center [148, 49] width 73 height 19
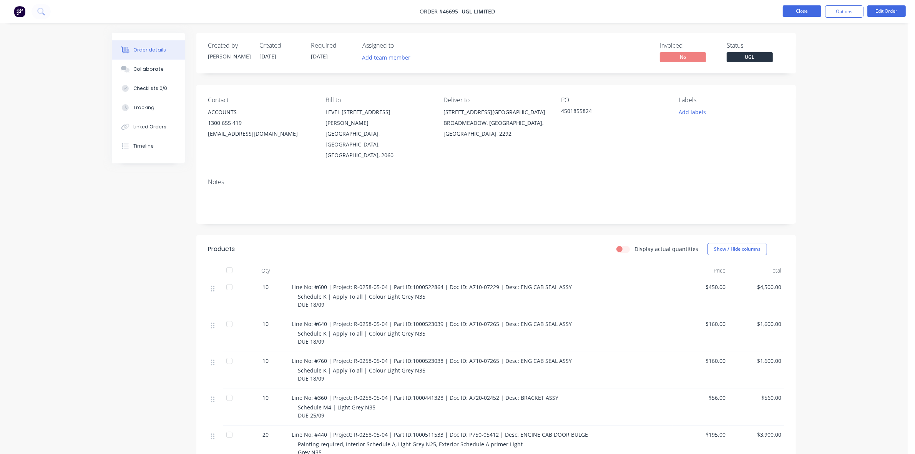
click at [800, 16] on button "Close" at bounding box center [802, 11] width 38 height 12
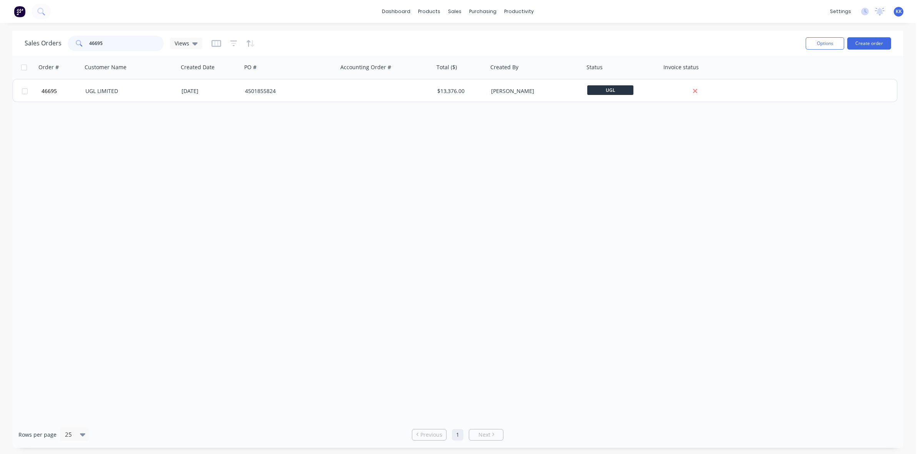
drag, startPoint x: 123, startPoint y: 43, endPoint x: 72, endPoint y: 45, distance: 51.2
click at [72, 45] on div "46695" at bounding box center [116, 43] width 96 height 15
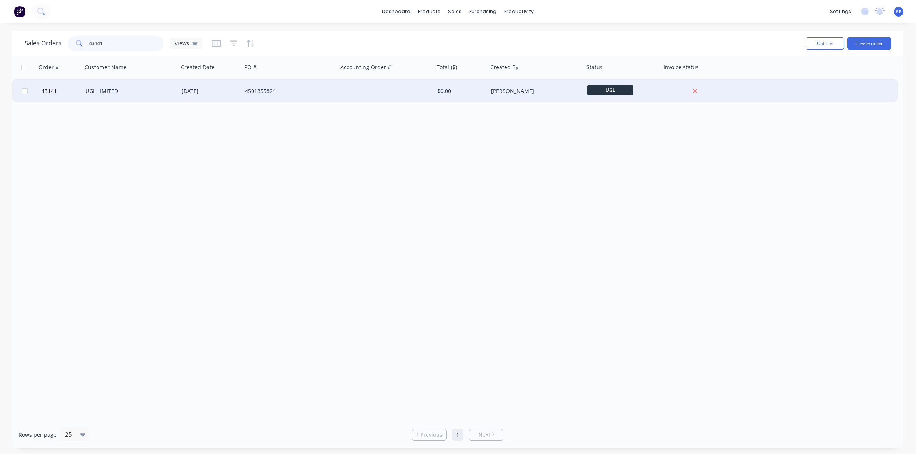
type input "43141"
click at [108, 88] on div "UGL LIMITED" at bounding box center [127, 91] width 85 height 8
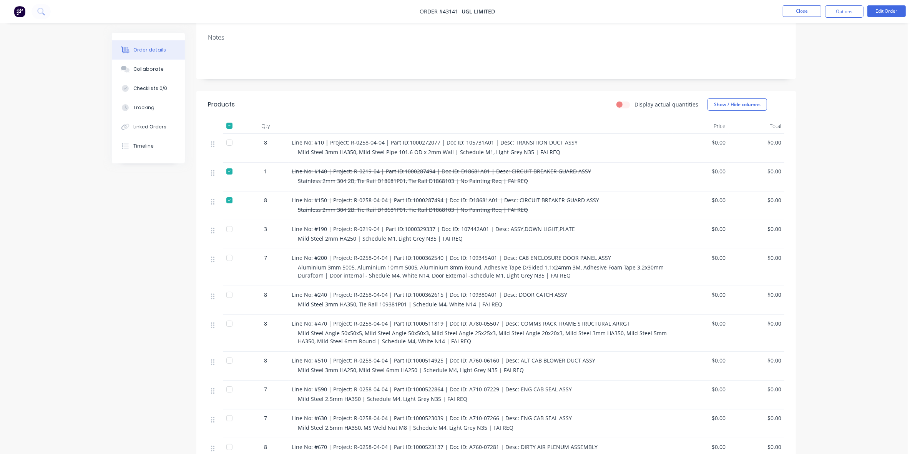
scroll to position [144, 0]
click at [169, 70] on button "Collaborate" at bounding box center [148, 69] width 73 height 19
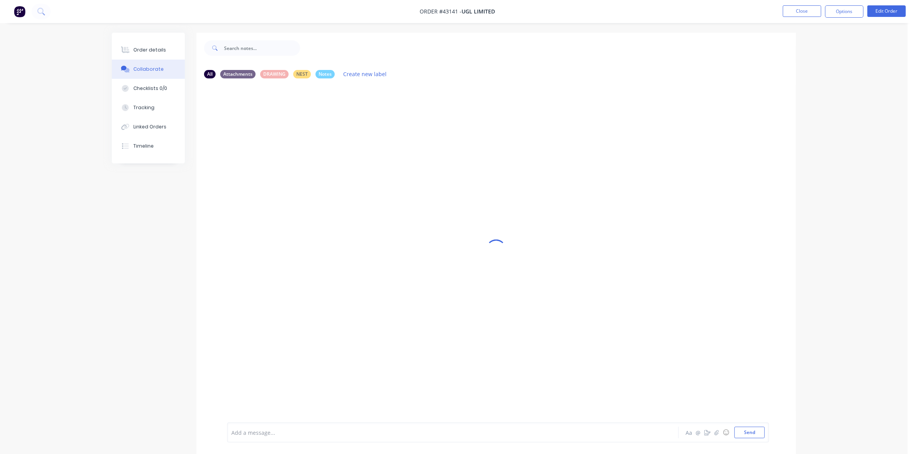
click at [252, 435] on div at bounding box center [432, 433] width 400 height 8
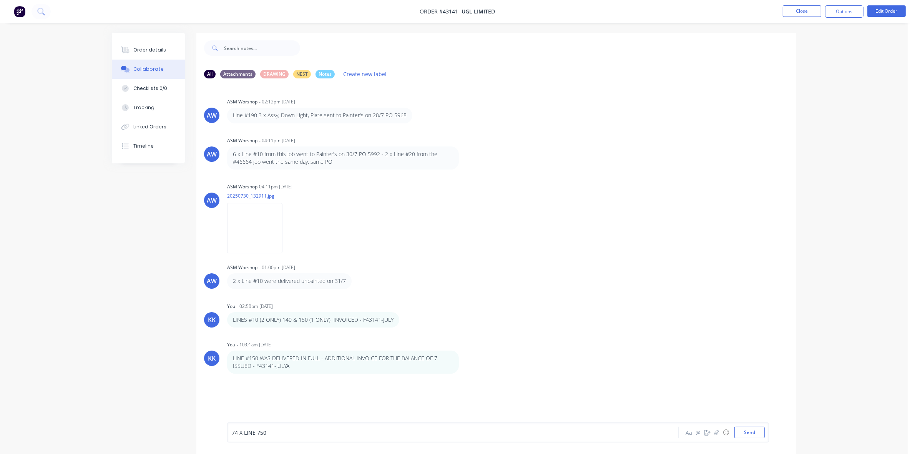
click at [236, 431] on span "74 X LINE 750" at bounding box center [249, 432] width 35 height 7
click at [277, 433] on div "7 X LINE 750" at bounding box center [432, 433] width 400 height 8
click at [800, 10] on button "Close" at bounding box center [802, 11] width 38 height 12
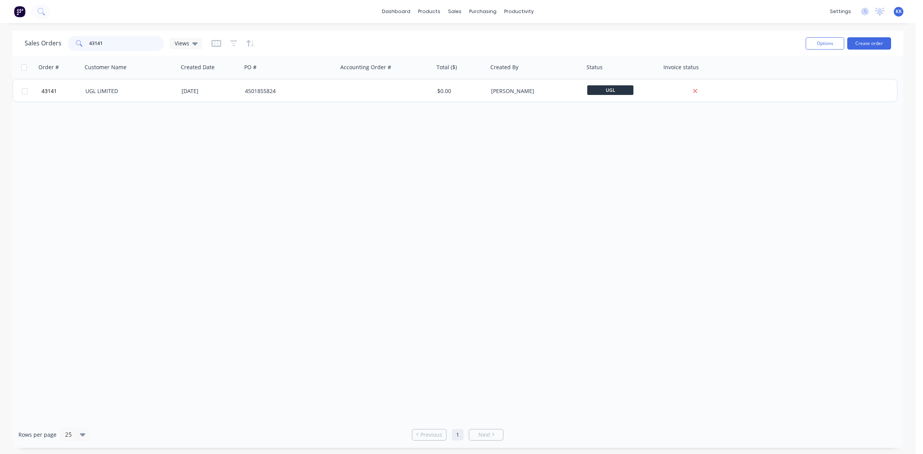
drag, startPoint x: 120, startPoint y: 40, endPoint x: 67, endPoint y: 39, distance: 53.4
click at [68, 39] on div "43141" at bounding box center [116, 43] width 96 height 15
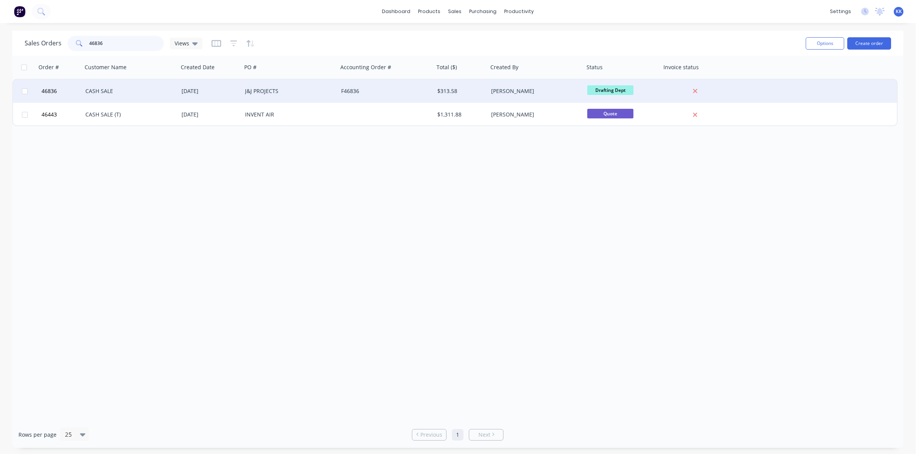
type input "46836"
click at [155, 85] on div "CASH SALE" at bounding box center [130, 91] width 96 height 23
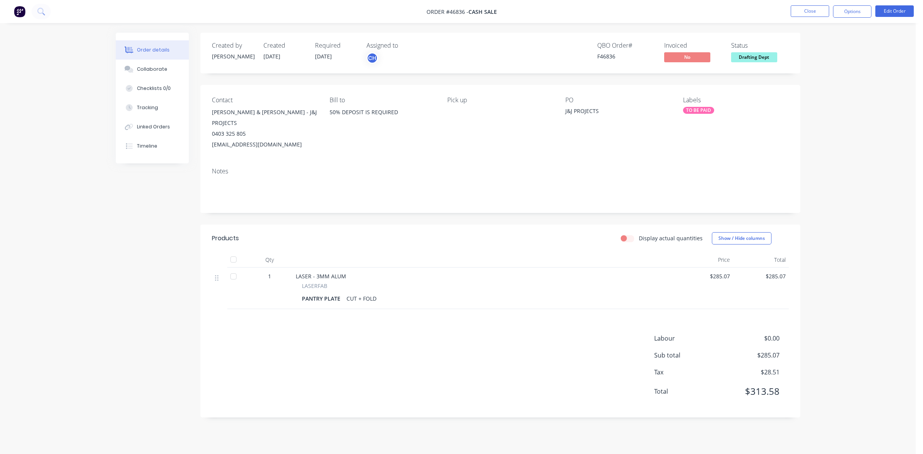
click at [708, 110] on div "TO BE PAID" at bounding box center [698, 110] width 31 height 7
click at [715, 178] on div "TO BE PAID" at bounding box center [718, 177] width 31 height 8
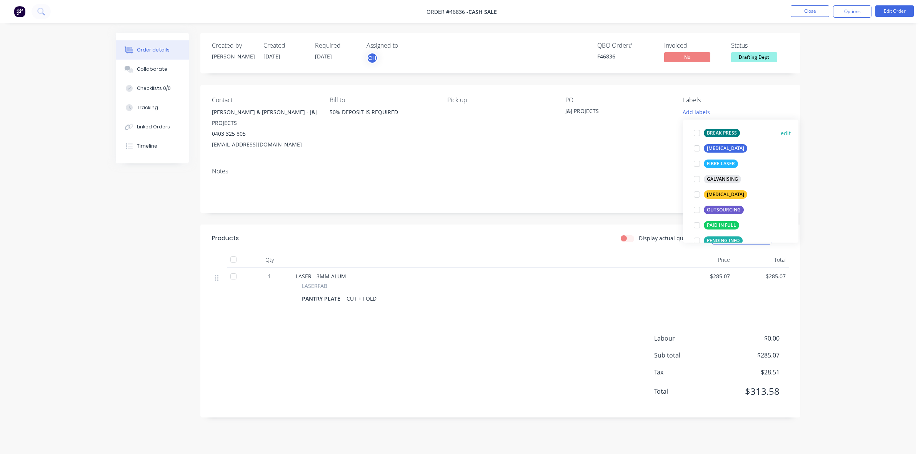
scroll to position [144, 0]
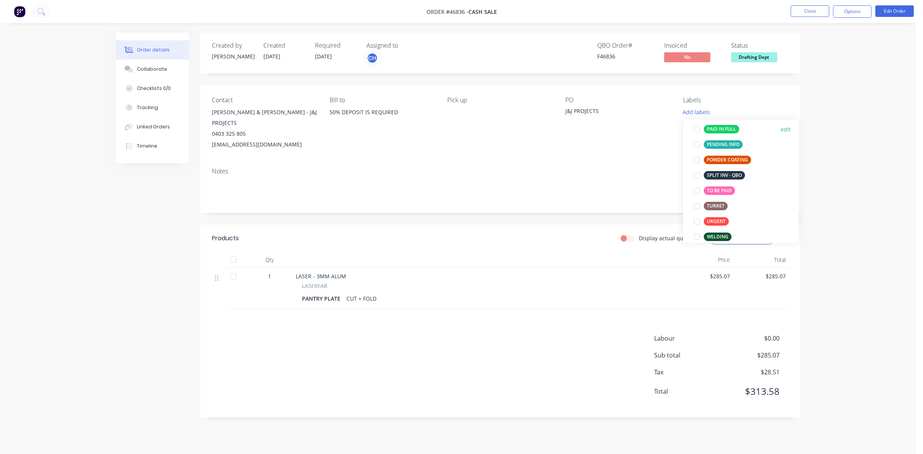
click at [719, 131] on div "PAID IN FULL" at bounding box center [720, 129] width 35 height 8
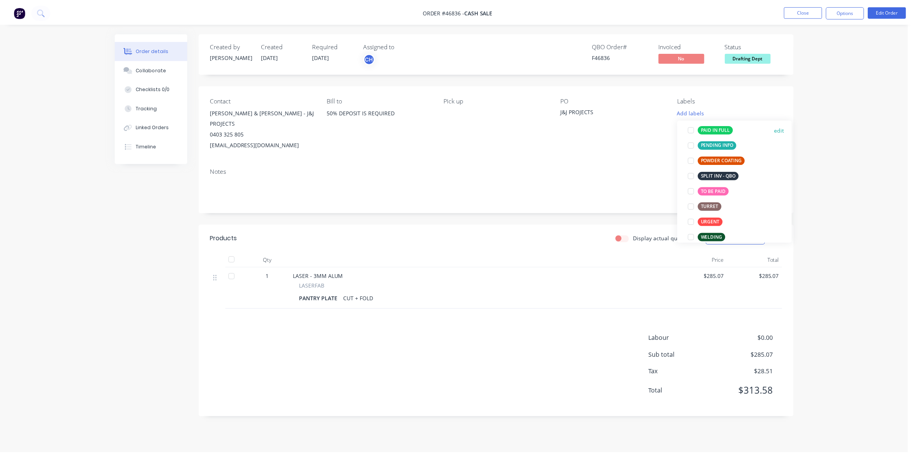
scroll to position [52, 0]
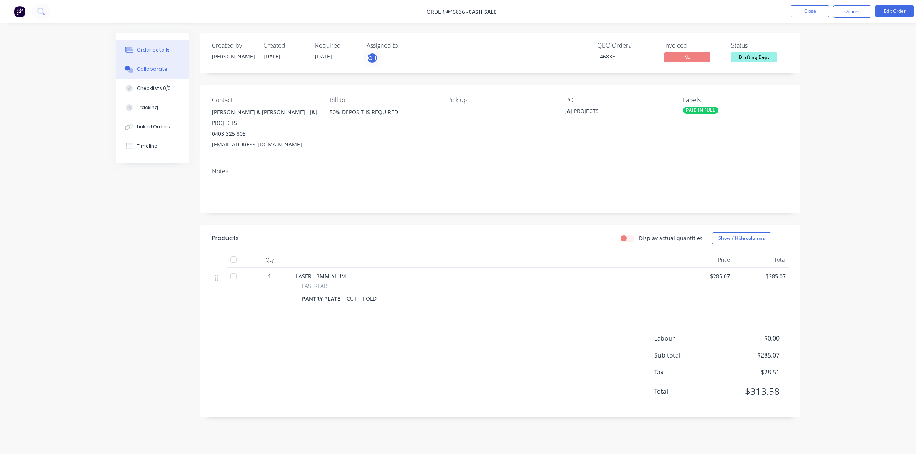
click at [143, 68] on div "Collaborate" at bounding box center [152, 69] width 30 height 7
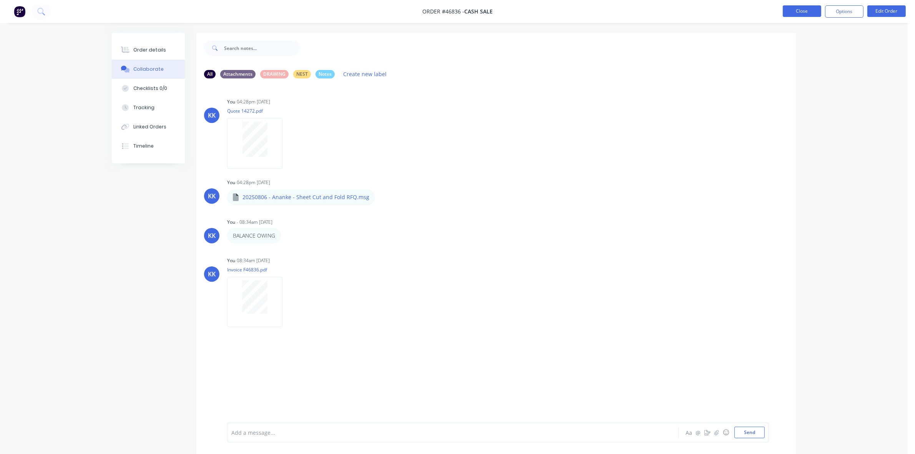
click at [817, 12] on button "Close" at bounding box center [802, 11] width 38 height 12
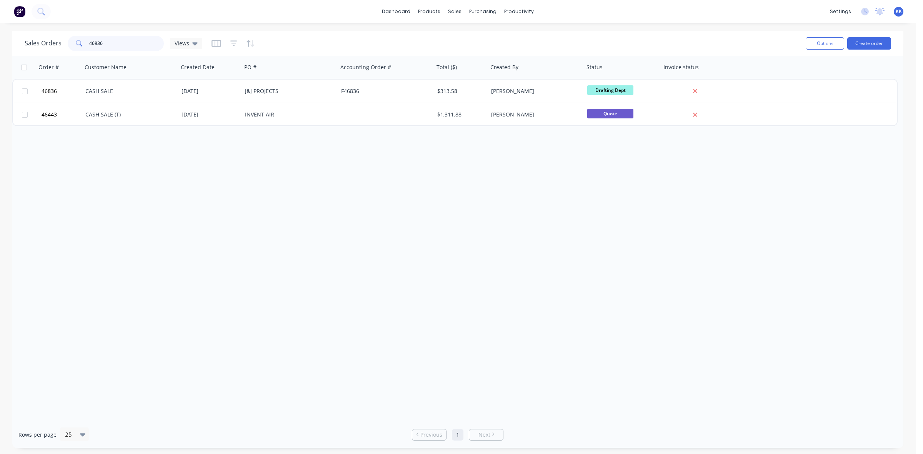
drag, startPoint x: 93, startPoint y: 35, endPoint x: 52, endPoint y: 34, distance: 41.5
click at [52, 34] on div "Sales Orders 46836 Views" at bounding box center [412, 43] width 775 height 19
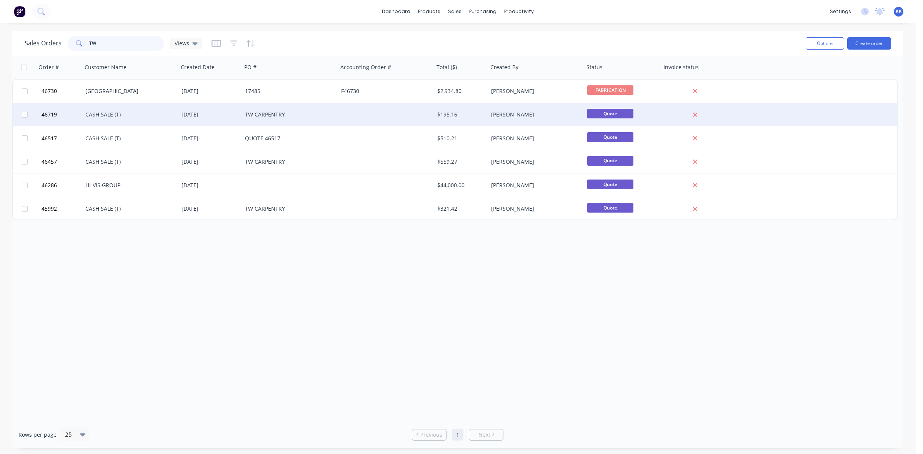
type input "TW"
click at [108, 121] on div "CASH SALE (T)" at bounding box center [130, 114] width 96 height 23
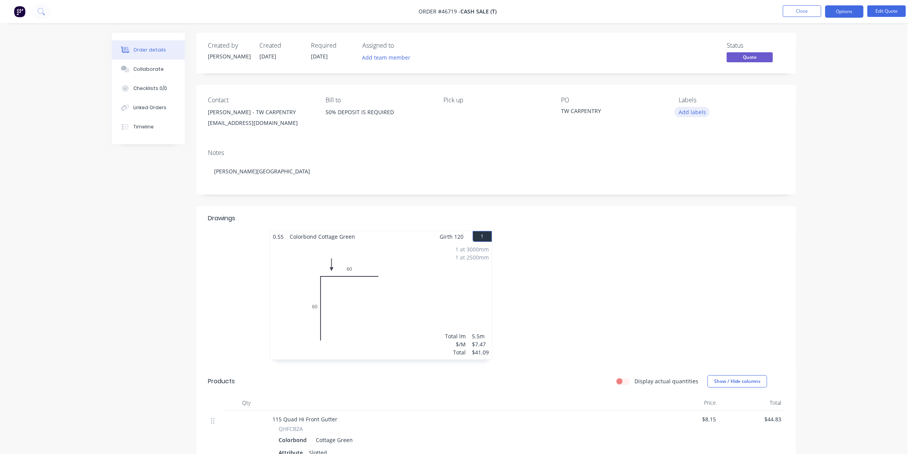
click at [688, 110] on button "Add labels" at bounding box center [692, 112] width 35 height 10
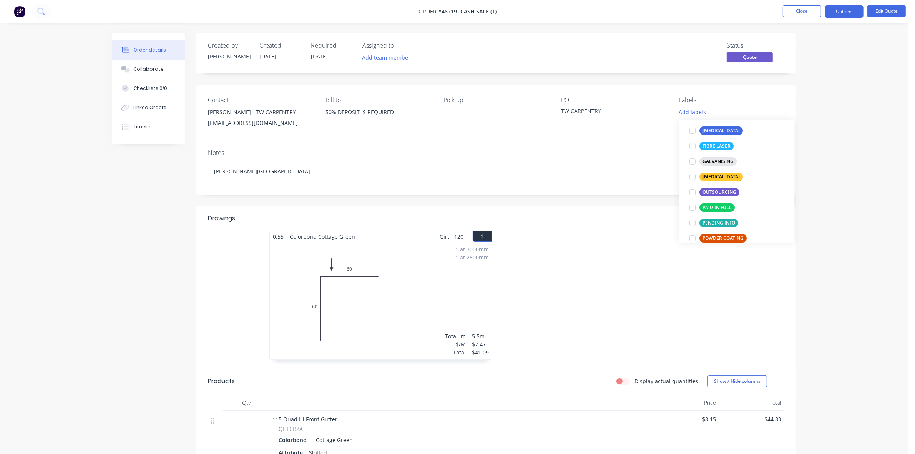
scroll to position [144, 0]
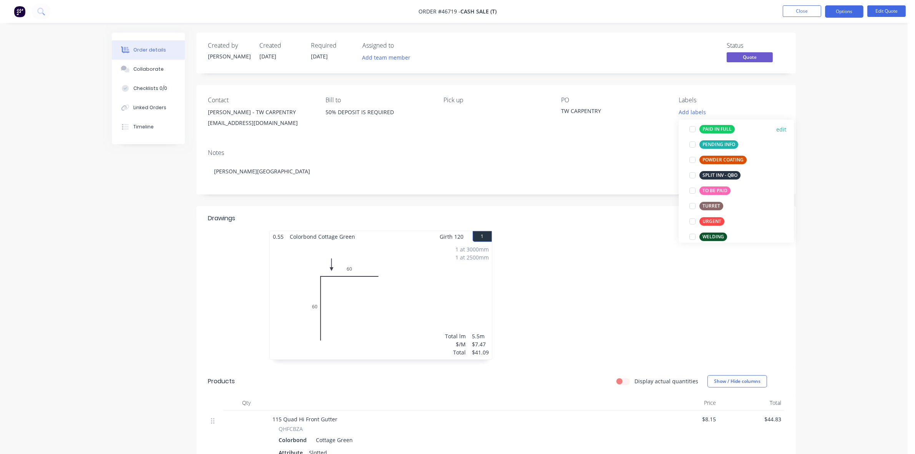
click at [723, 128] on div "PAID IN FULL" at bounding box center [717, 129] width 35 height 8
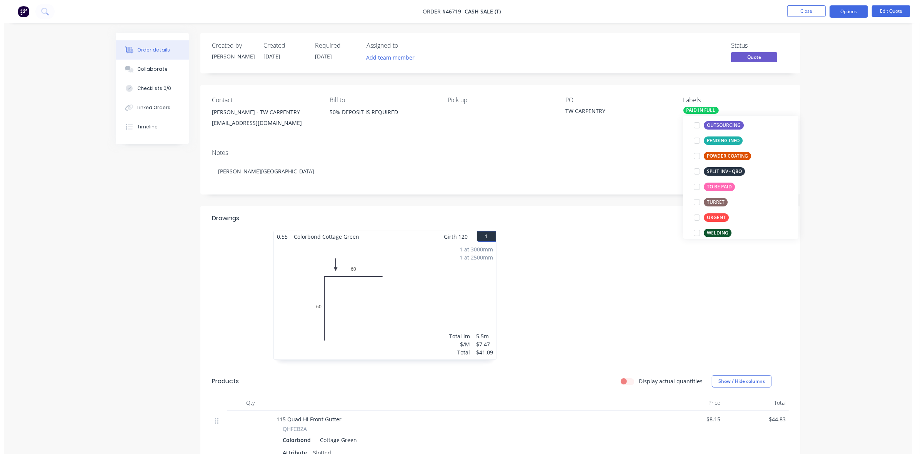
scroll to position [52, 0]
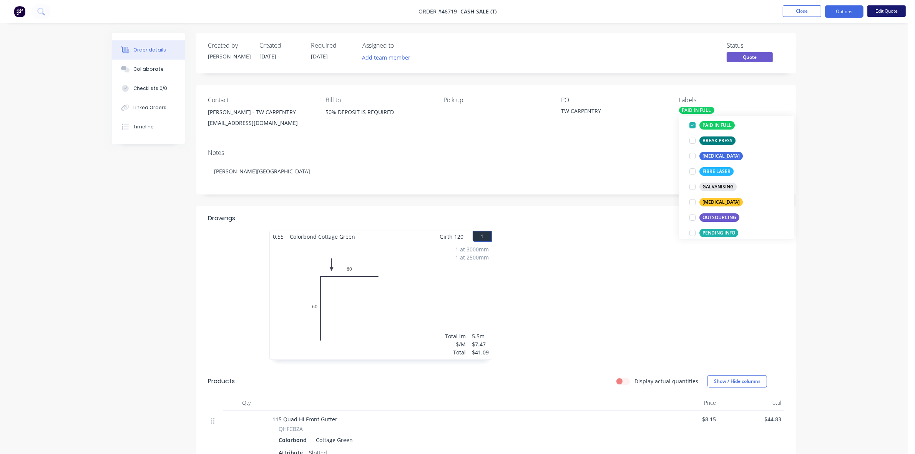
click at [881, 15] on button "Edit Quote" at bounding box center [887, 11] width 38 height 12
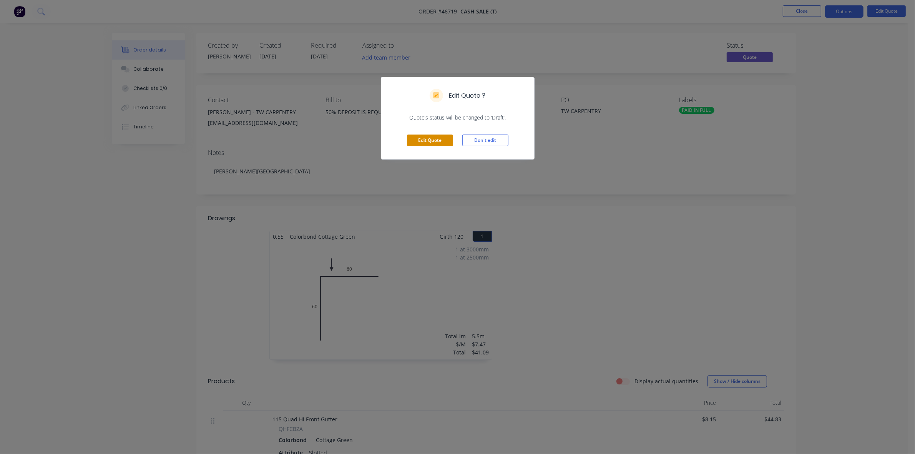
click at [429, 144] on button "Edit Quote" at bounding box center [430, 141] width 46 height 12
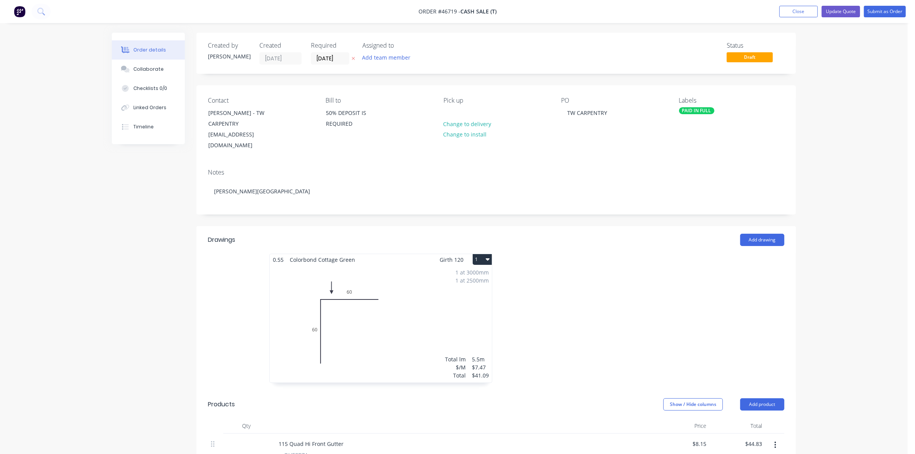
click at [331, 52] on label "[DATE]" at bounding box center [330, 58] width 38 height 12
click at [331, 53] on input "[DATE]" at bounding box center [330, 59] width 38 height 12
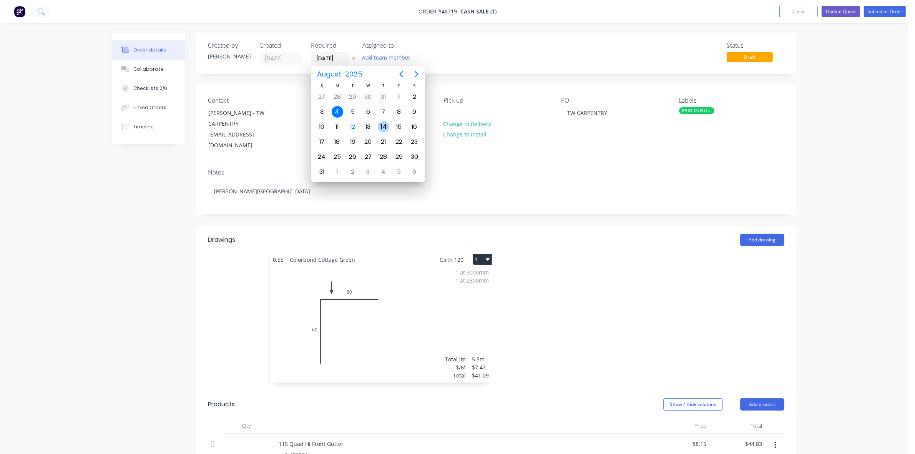
click at [385, 127] on div "14" at bounding box center [384, 127] width 12 height 12
type input "[DATE]"
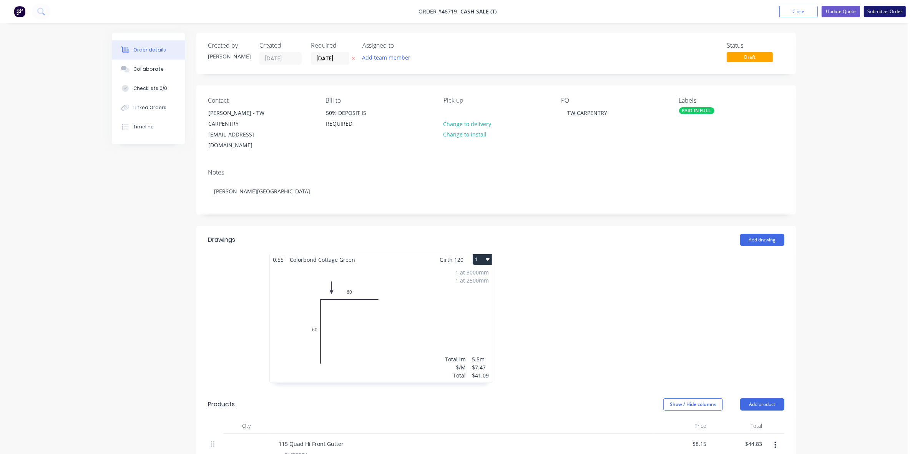
click at [886, 14] on button "Submit as Order" at bounding box center [885, 12] width 42 height 12
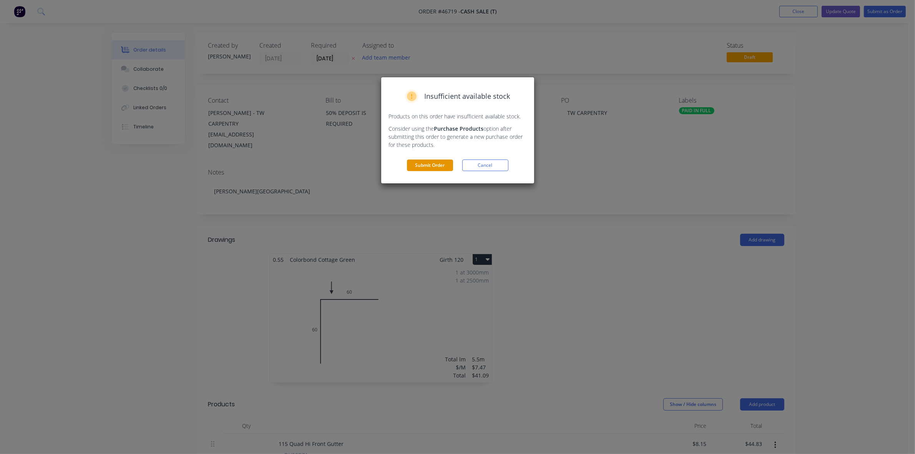
click at [441, 160] on button "Submit Order" at bounding box center [430, 166] width 46 height 12
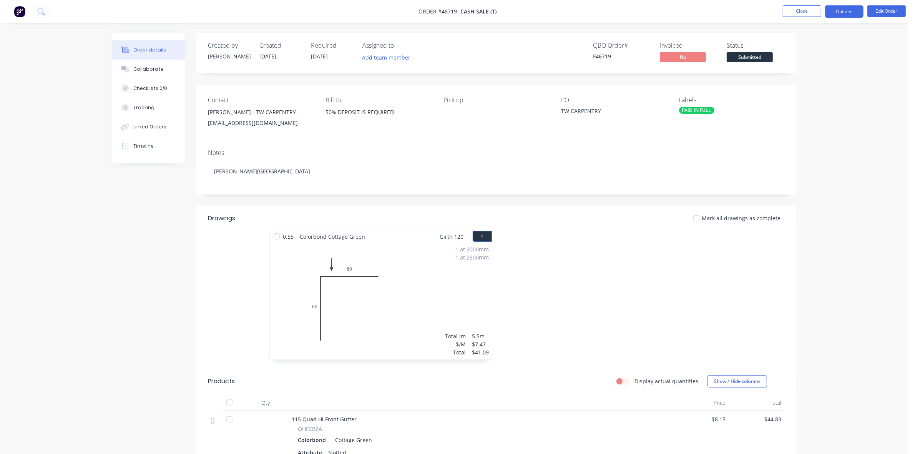
click at [846, 16] on button "Options" at bounding box center [844, 11] width 38 height 12
click at [823, 88] on div "Work Order" at bounding box center [821, 92] width 71 height 11
click at [819, 81] on div "Without pricing" at bounding box center [821, 77] width 71 height 11
click at [761, 62] on button "Submitted" at bounding box center [750, 58] width 46 height 12
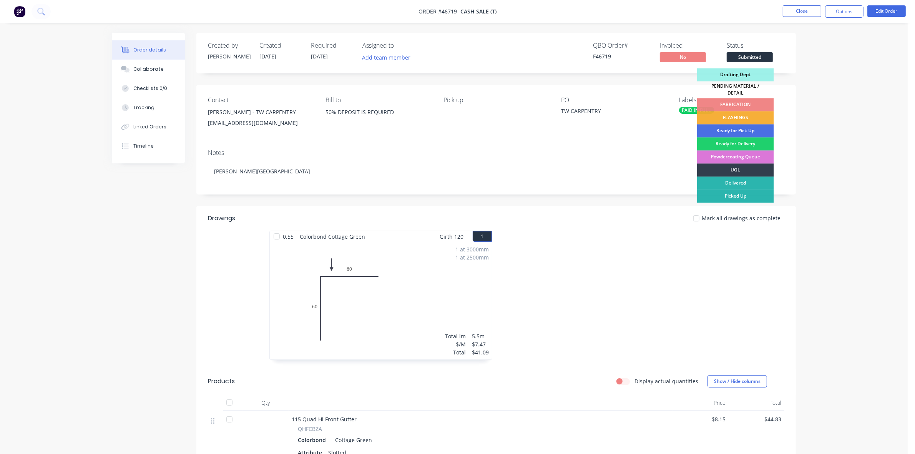
click at [750, 88] on div "PENDING MATERIAL / DETAIL" at bounding box center [735, 89] width 77 height 17
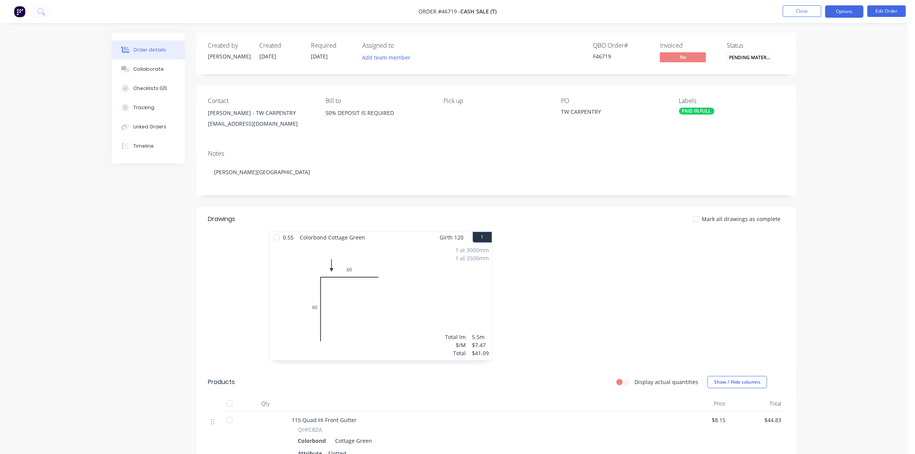
click at [833, 16] on button "Options" at bounding box center [844, 11] width 38 height 12
click at [814, 138] on div "Purchase Products" at bounding box center [821, 138] width 71 height 11
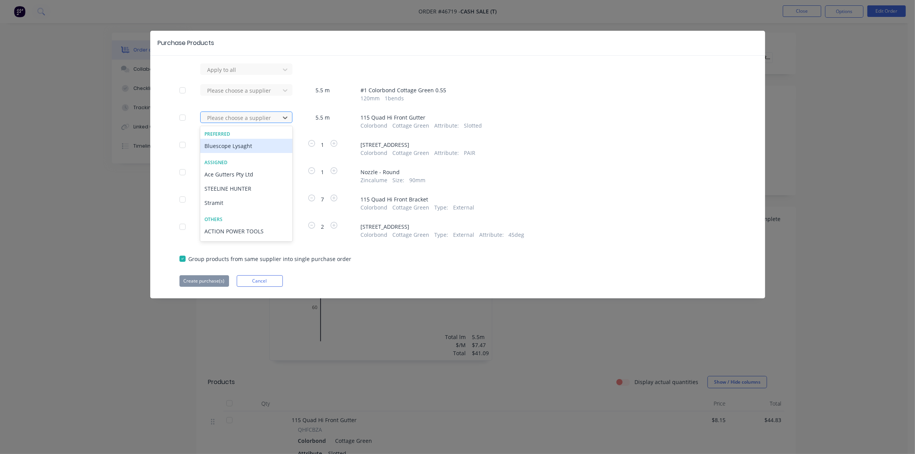
click at [256, 117] on div at bounding box center [241, 118] width 69 height 10
click at [255, 145] on div "Bluescope Lysaght" at bounding box center [246, 146] width 92 height 14
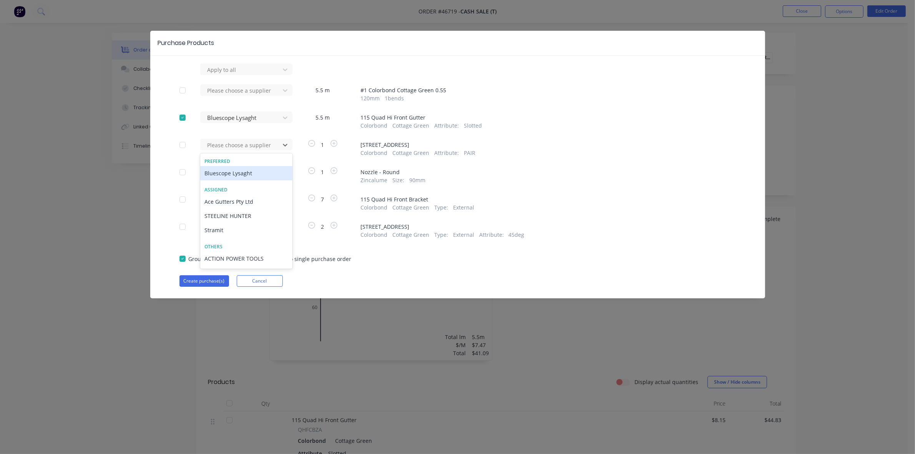
click at [255, 145] on div at bounding box center [241, 145] width 69 height 10
click at [251, 174] on div "Bluescope Lysaght" at bounding box center [246, 173] width 92 height 14
click at [251, 75] on div at bounding box center [241, 70] width 69 height 10
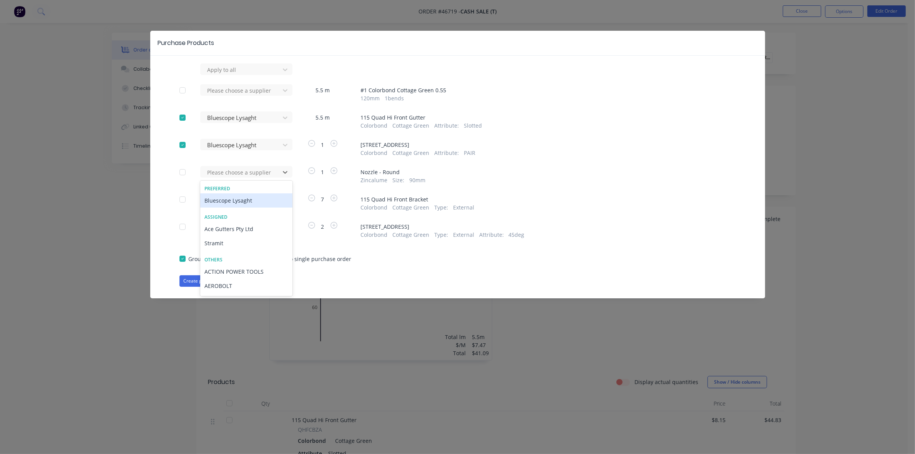
click at [248, 202] on div "Bluescope Lysaght" at bounding box center [246, 200] width 92 height 14
click at [248, 208] on div "Please choose a supplier" at bounding box center [242, 202] width 85 height 18
click at [248, 75] on div at bounding box center [241, 70] width 69 height 10
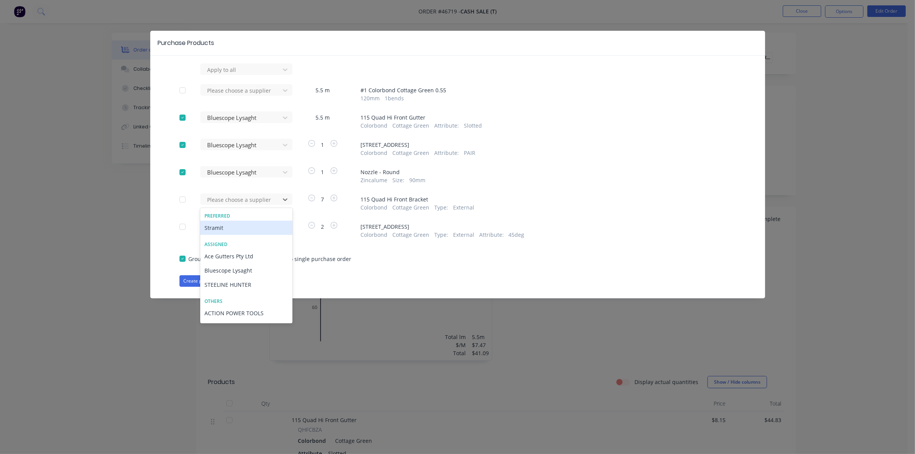
click at [250, 229] on div "Stramit" at bounding box center [246, 228] width 92 height 14
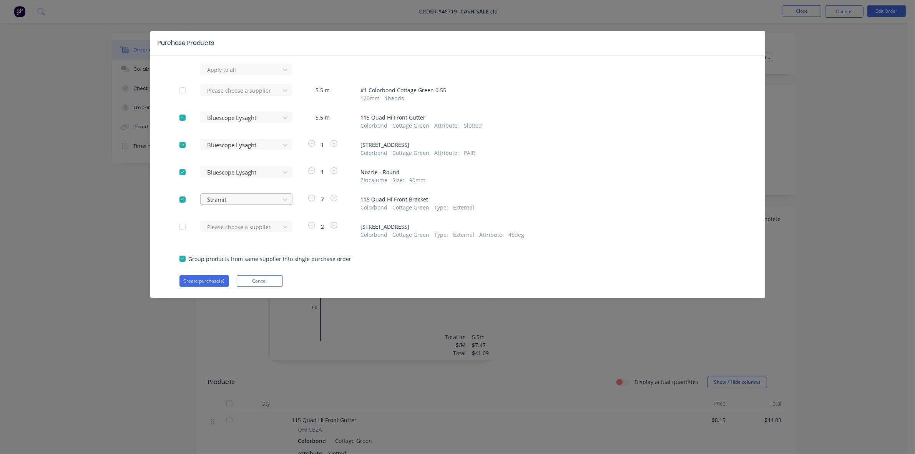
click at [249, 75] on div at bounding box center [241, 70] width 69 height 10
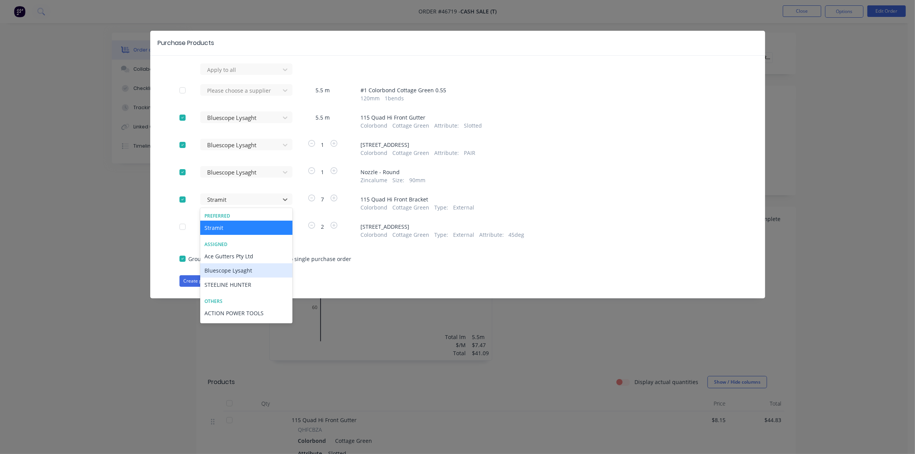
click at [251, 272] on div "Bluescope Lysaght" at bounding box center [246, 270] width 92 height 14
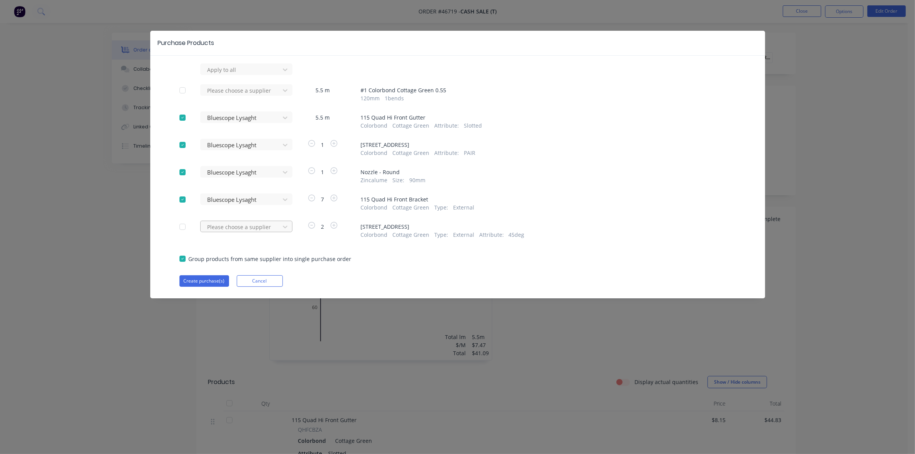
click at [254, 75] on div at bounding box center [241, 70] width 69 height 10
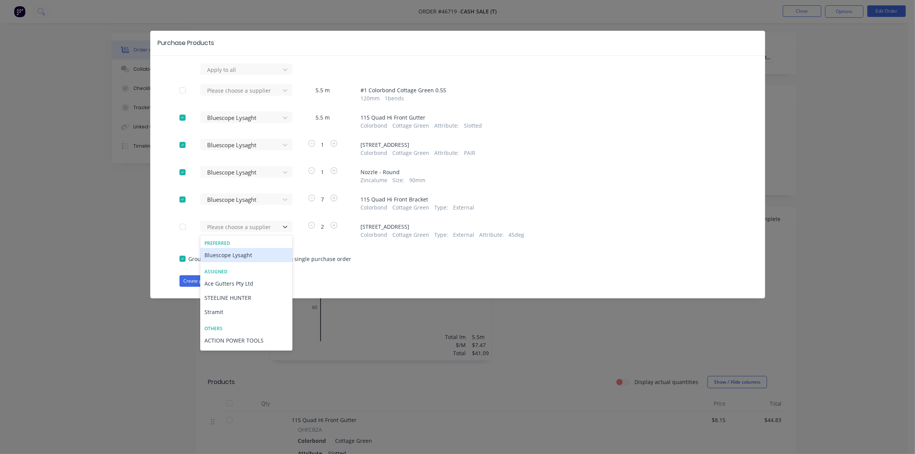
click at [253, 254] on div "Bluescope Lysaght" at bounding box center [246, 255] width 92 height 14
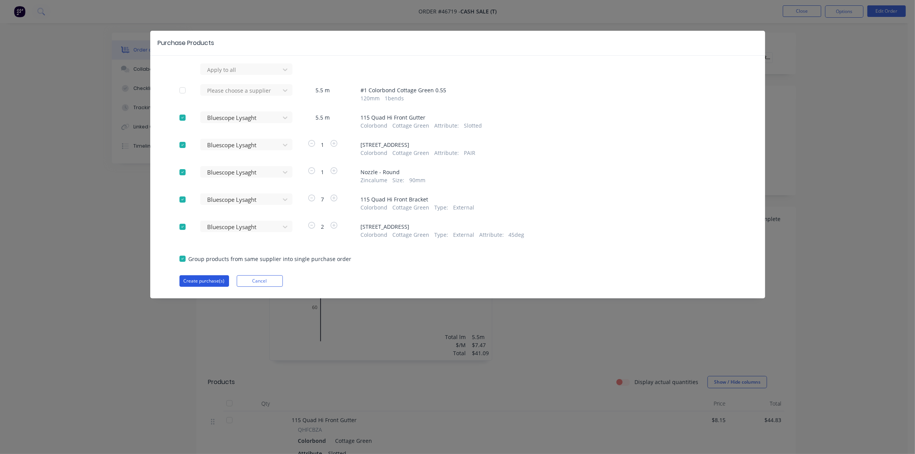
click at [212, 281] on button "Create purchase(s)" at bounding box center [205, 281] width 50 height 12
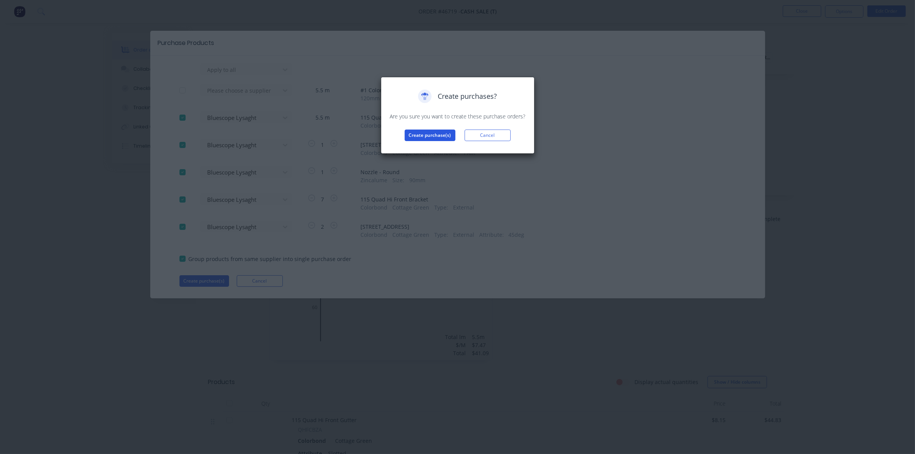
click at [427, 140] on button "Create purchase(s)" at bounding box center [430, 136] width 51 height 12
click at [438, 147] on button "View purchase(s)" at bounding box center [430, 148] width 46 height 12
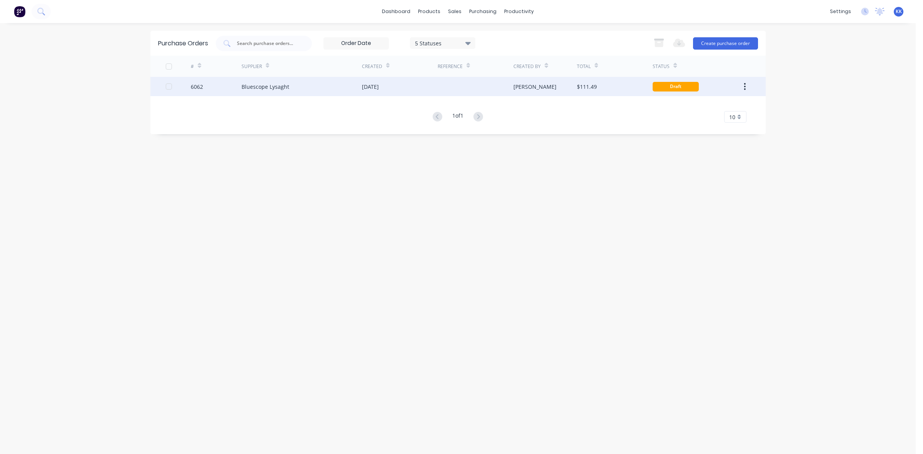
click at [600, 78] on div "$111.49" at bounding box center [615, 86] width 76 height 19
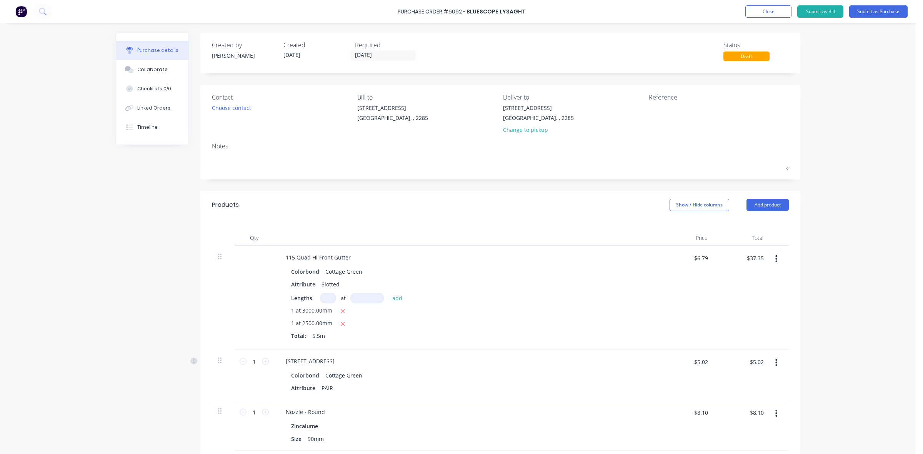
drag, startPoint x: 530, startPoint y: 128, endPoint x: 451, endPoint y: 126, distance: 78.8
click at [529, 128] on div "Change to pickup" at bounding box center [538, 130] width 71 height 8
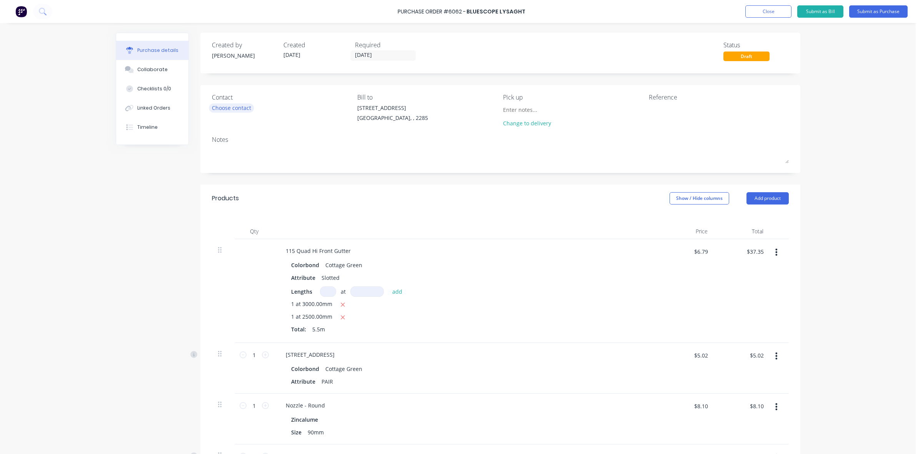
click at [242, 111] on div "Choose contact" at bounding box center [231, 108] width 39 height 8
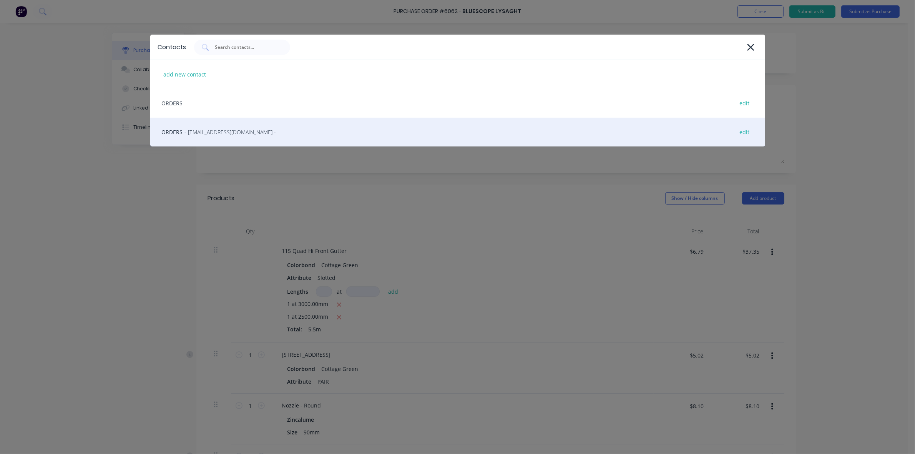
click at [235, 129] on span "- [EMAIL_ADDRESS][DOMAIN_NAME] -" at bounding box center [230, 132] width 91 height 8
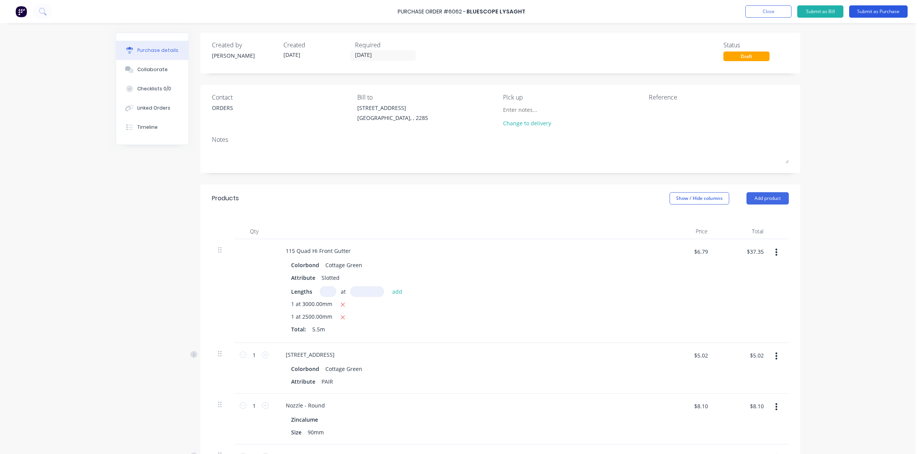
click at [862, 12] on button "Submit as Purchase" at bounding box center [878, 11] width 58 height 12
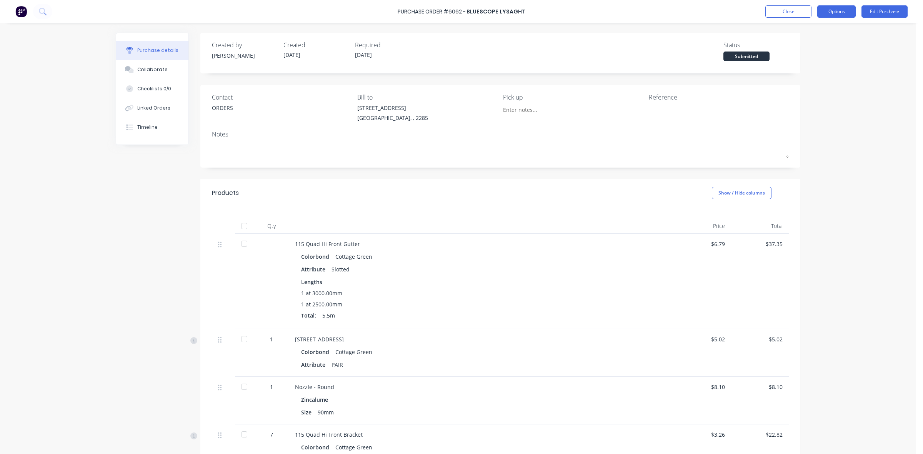
click at [837, 5] on button "Options" at bounding box center [836, 11] width 38 height 12
click at [828, 30] on div "Print / Email" at bounding box center [818, 31] width 59 height 11
click at [825, 59] on div "Without pricing" at bounding box center [818, 62] width 59 height 11
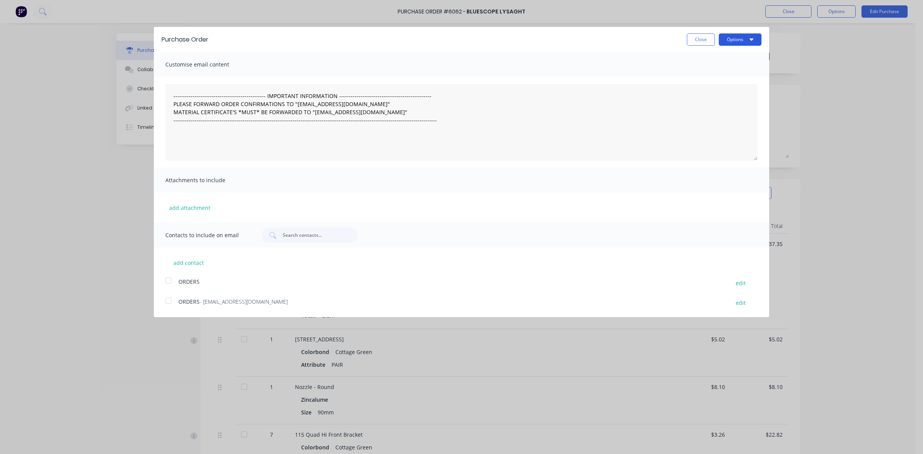
click at [747, 43] on button "Options" at bounding box center [739, 39] width 43 height 12
click at [734, 64] on div "Print" at bounding box center [724, 58] width 59 height 11
drag, startPoint x: 702, startPoint y: 38, endPoint x: 412, endPoint y: 60, distance: 290.7
click at [702, 38] on button "Close" at bounding box center [701, 39] width 28 height 12
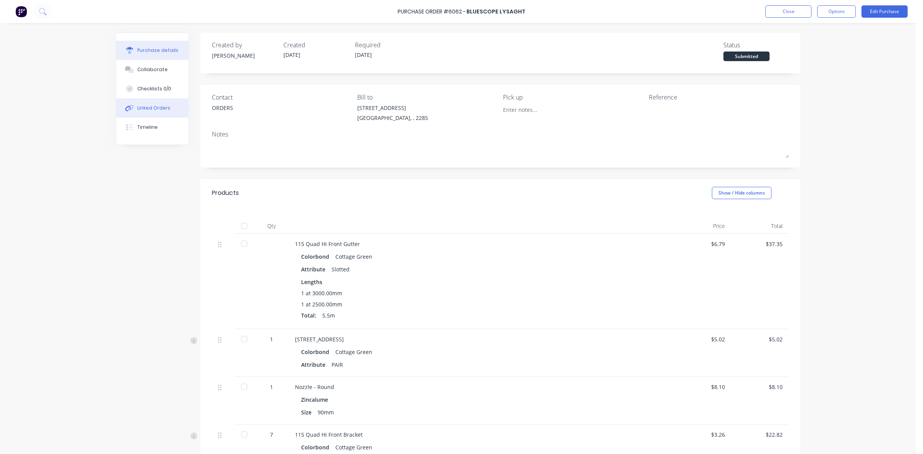
drag, startPoint x: 146, startPoint y: 102, endPoint x: 153, endPoint y: 104, distance: 6.8
click at [146, 103] on button "Linked Orders" at bounding box center [152, 107] width 72 height 19
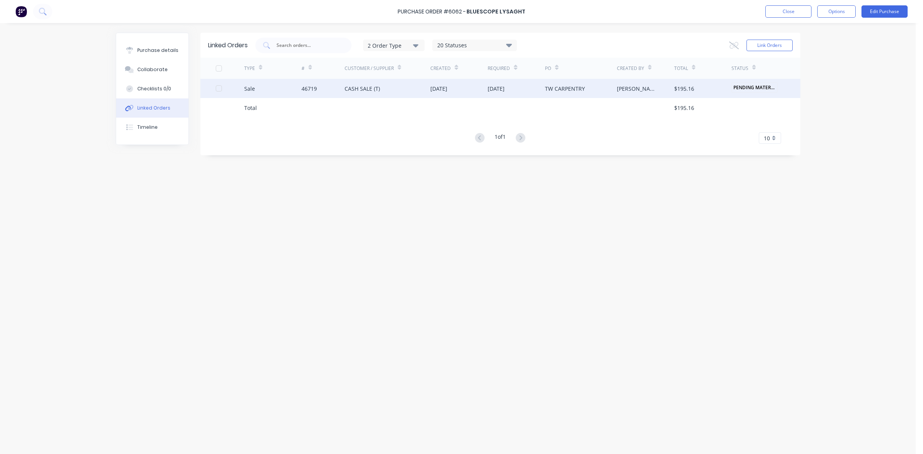
click at [393, 90] on div "CASH SALE (T)" at bounding box center [387, 88] width 86 height 19
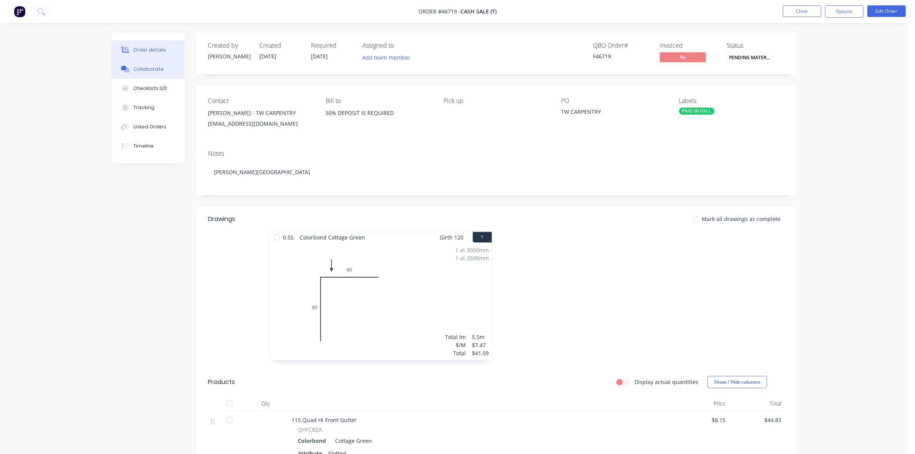
click at [159, 70] on div "Collaborate" at bounding box center [148, 69] width 30 height 7
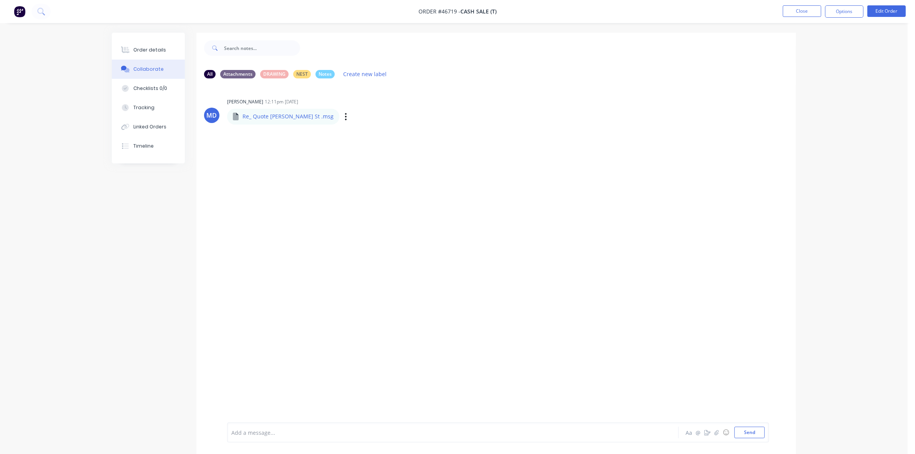
click at [287, 115] on p "Re_ Quote [PERSON_NAME] St .msg" at bounding box center [288, 117] width 91 height 8
click at [345, 119] on icon "button" at bounding box center [346, 116] width 2 height 9
click at [354, 120] on button "Labels" at bounding box center [397, 119] width 86 height 17
drag, startPoint x: 389, startPoint y: 102, endPoint x: 343, endPoint y: 108, distance: 46.5
click at [387, 102] on div "[PERSON_NAME] 12:11pm [DATE]" at bounding box center [347, 101] width 240 height 7
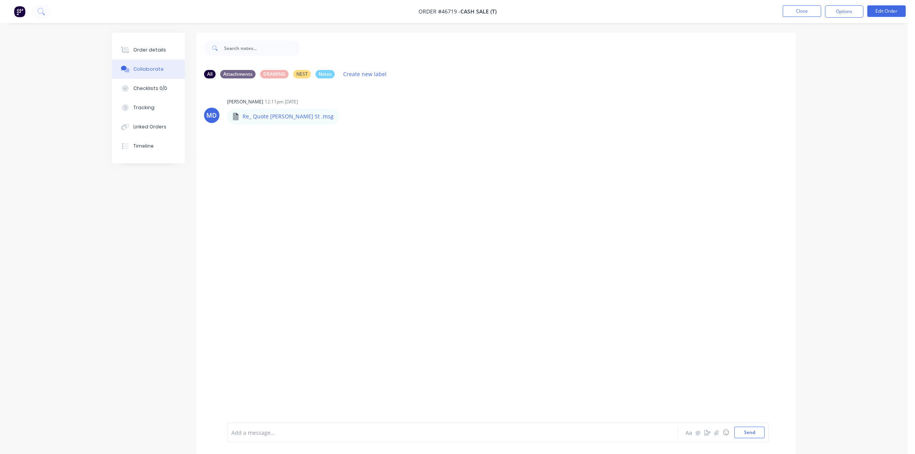
click at [310, 110] on div "Re_ Quote [PERSON_NAME] St .msg Re_ Quote [PERSON_NAME] St .msg Labels Download…" at bounding box center [287, 116] width 120 height 16
click at [0, 0] on button "button" at bounding box center [0, 0] width 0 height 0
click at [0, 0] on button "Download" at bounding box center [0, 0] width 0 height 0
click at [149, 51] on div "Order details" at bounding box center [149, 50] width 33 height 7
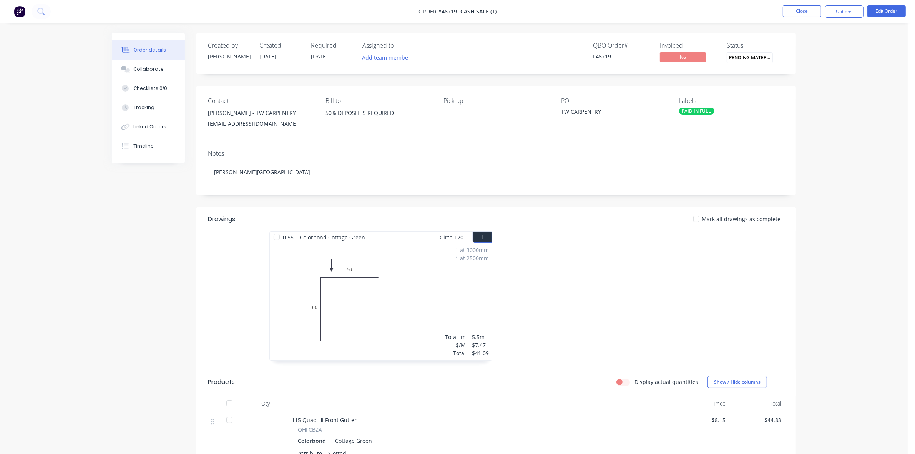
click at [52, 160] on div "Order details Collaborate Checklists 0/0 Tracking Linked Orders Timeline Order …" at bounding box center [454, 426] width 908 height 852
click at [890, 78] on div "Order details Collaborate Checklists 0/0 Tracking Linked Orders Timeline Order …" at bounding box center [454, 426] width 908 height 852
click at [808, 13] on button "Close" at bounding box center [802, 11] width 38 height 12
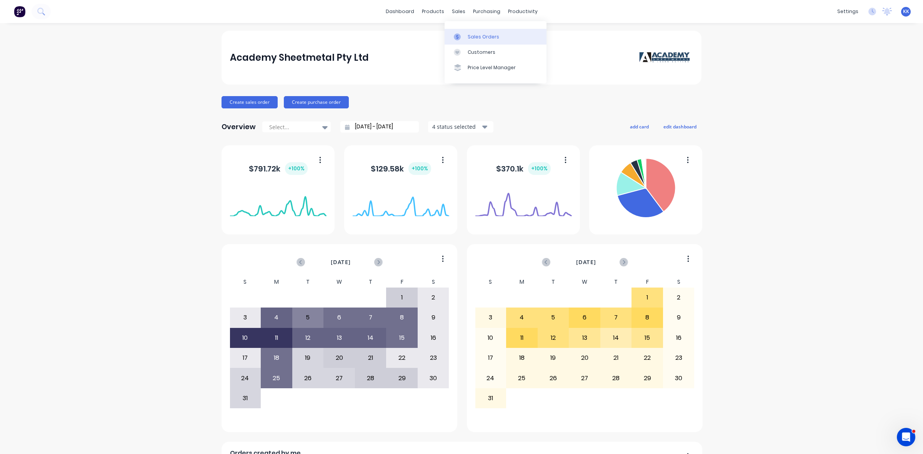
click at [464, 33] on div at bounding box center [460, 36] width 12 height 7
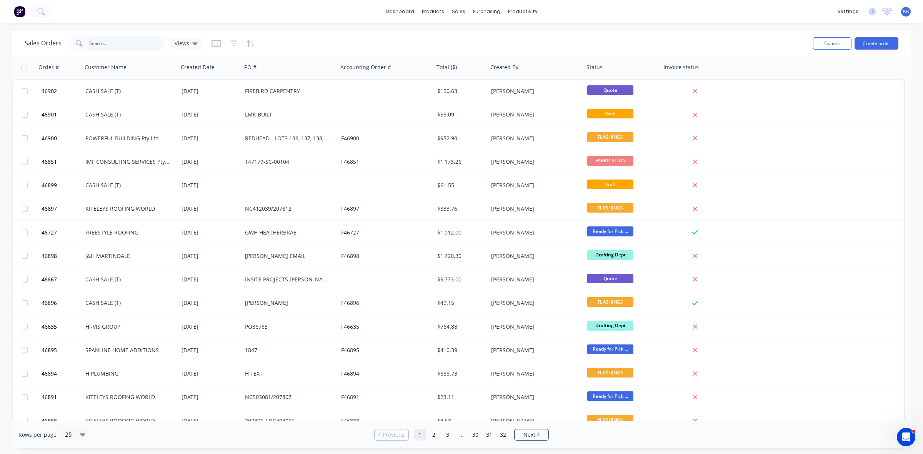
click at [103, 41] on input "text" at bounding box center [126, 43] width 75 height 15
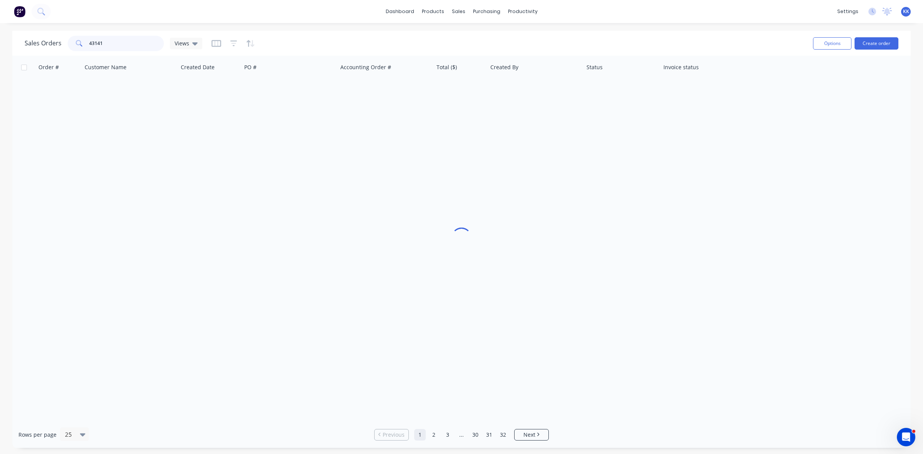
type input "43141"
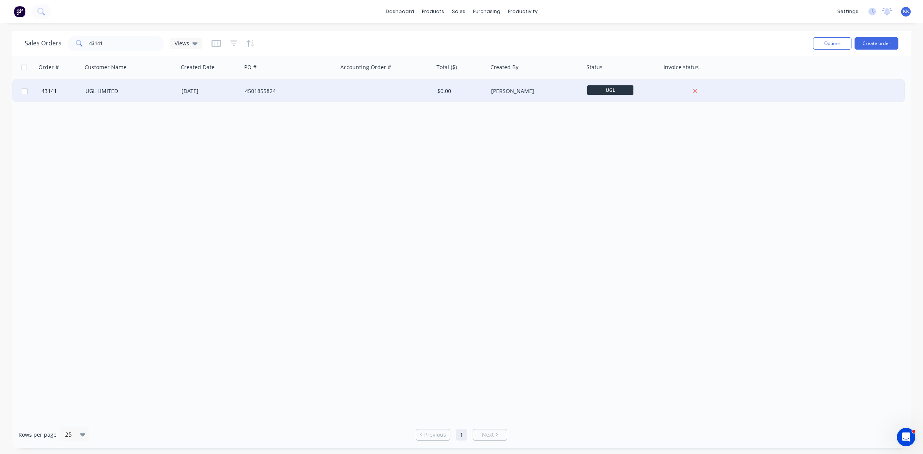
click at [259, 93] on div "4501855824" at bounding box center [287, 91] width 85 height 8
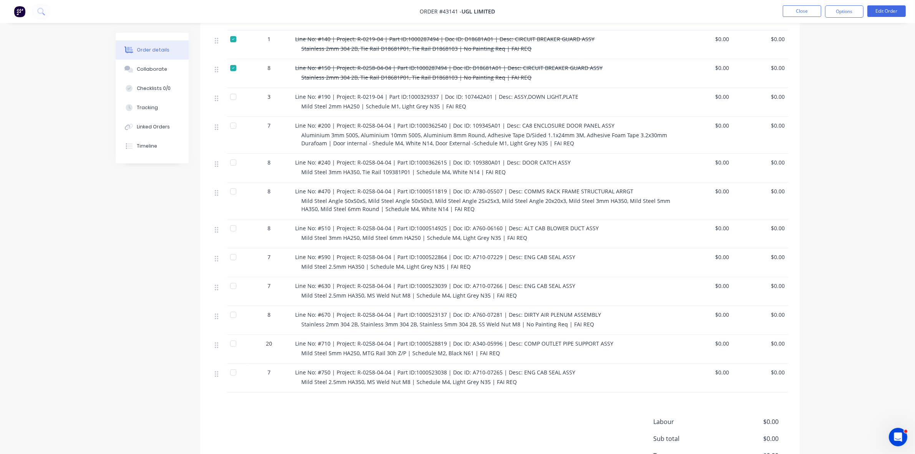
scroll to position [314, 0]
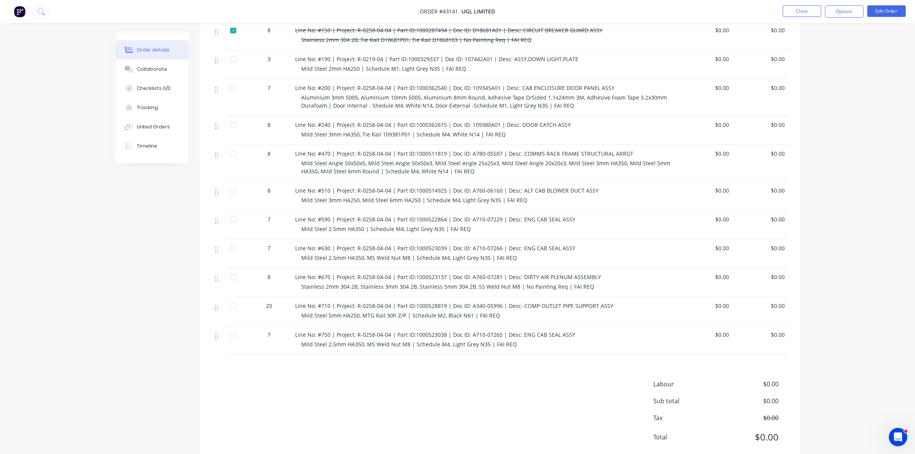
click at [516, 328] on div "Line No: #750 | Project: R-0258-04-04 | Part ID:1000523038 | Doc ID: A710-07265…" at bounding box center [485, 340] width 384 height 29
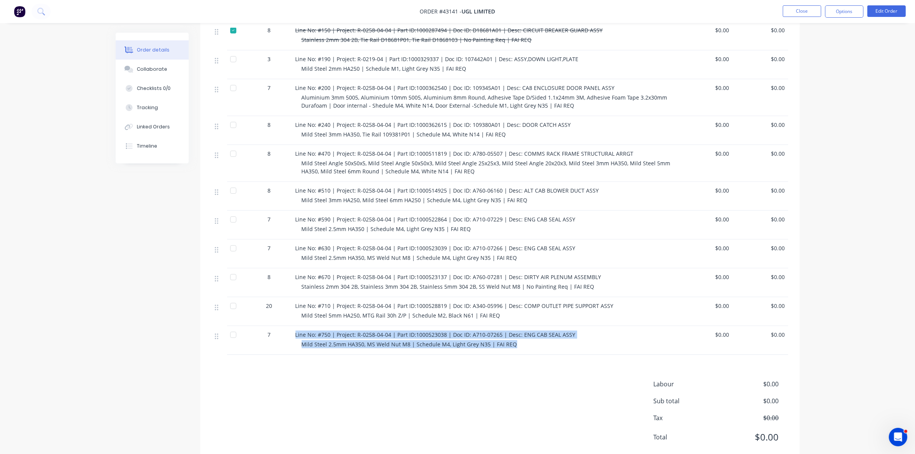
drag, startPoint x: 515, startPoint y: 326, endPoint x: 291, endPoint y: 319, distance: 224.2
click at [291, 326] on div "7 Line No: #750 | Project: R-0258-04-04 | Part ID:1000523038 | Doc ID: A710-072…" at bounding box center [500, 340] width 577 height 29
copy div "Line No: #750 | Project: R-0258-04-04 | Part ID:1000523038 | Doc ID: A710-07265…"
click at [147, 105] on div "Tracking" at bounding box center [147, 107] width 21 height 7
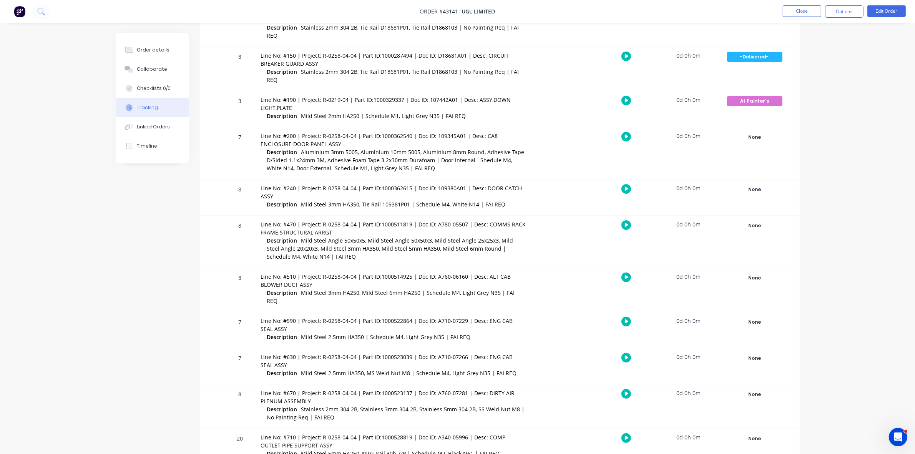
scroll to position [254, 0]
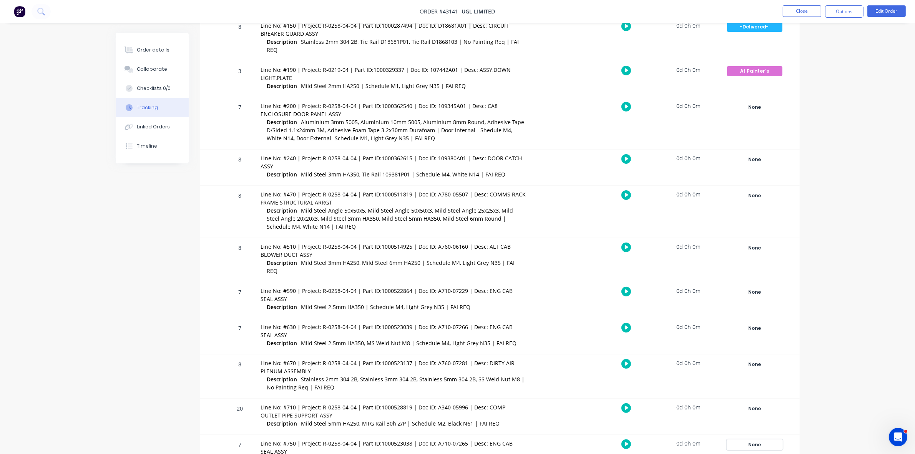
click at [544, 440] on div "None" at bounding box center [754, 445] width 55 height 10
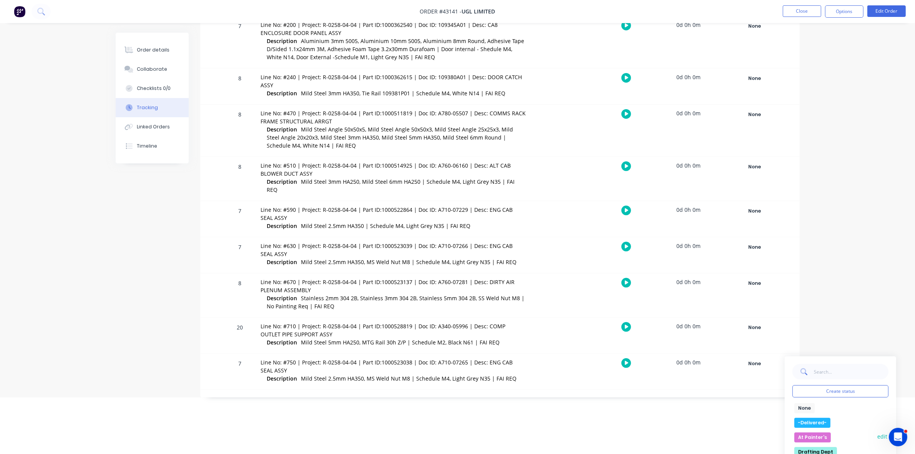
click at [544, 432] on button "At Painter's" at bounding box center [813, 437] width 37 height 10
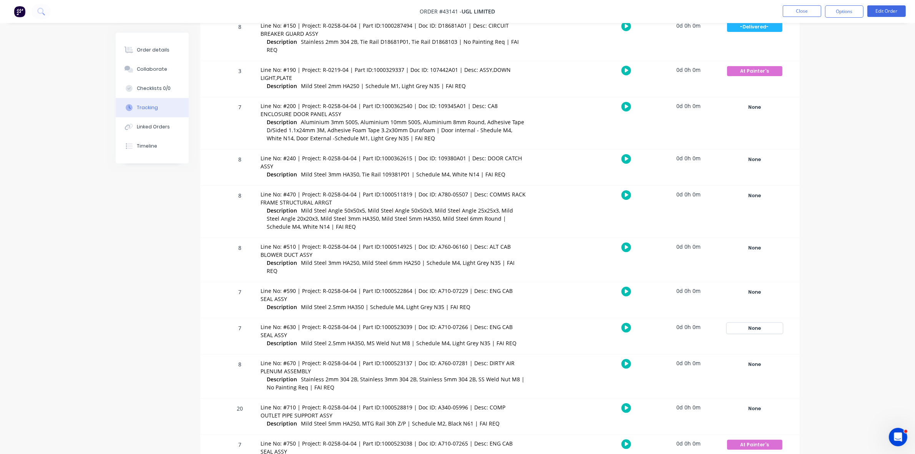
click at [544, 323] on div "None" at bounding box center [754, 328] width 55 height 10
click at [544, 399] on button "At Painter's" at bounding box center [813, 404] width 37 height 10
